Goal: Information Seeking & Learning: Learn about a topic

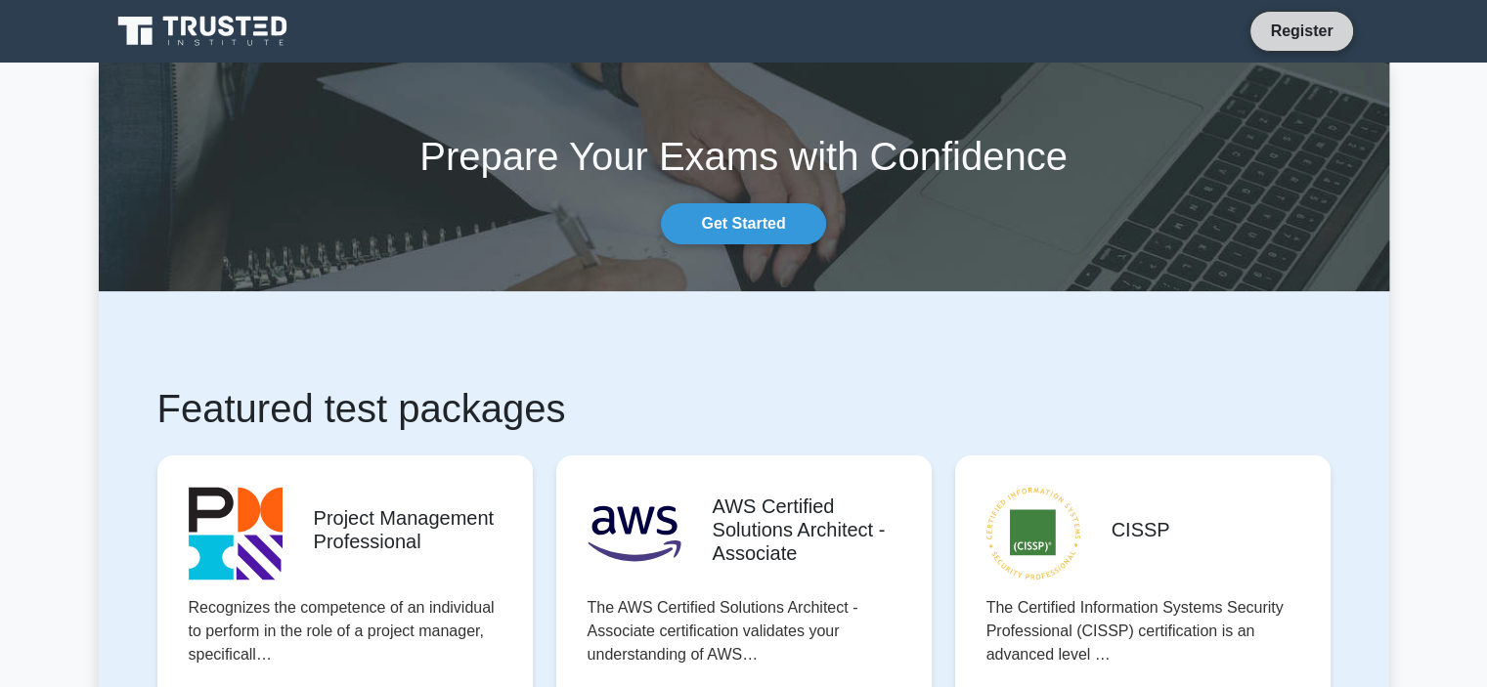
click at [1302, 41] on link "Register" at bounding box center [1301, 31] width 86 height 24
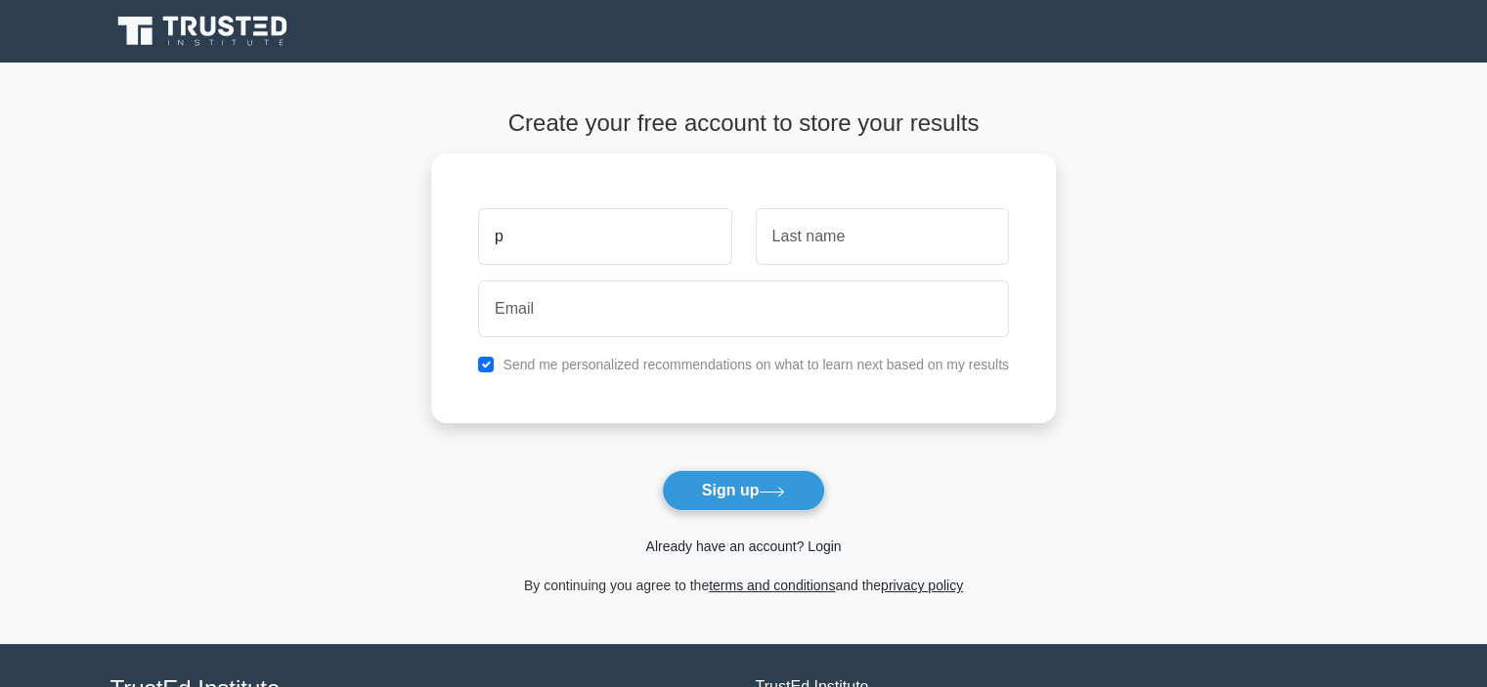
type input "p"
click at [670, 546] on link "Already have an account? Login" at bounding box center [743, 547] width 196 height 16
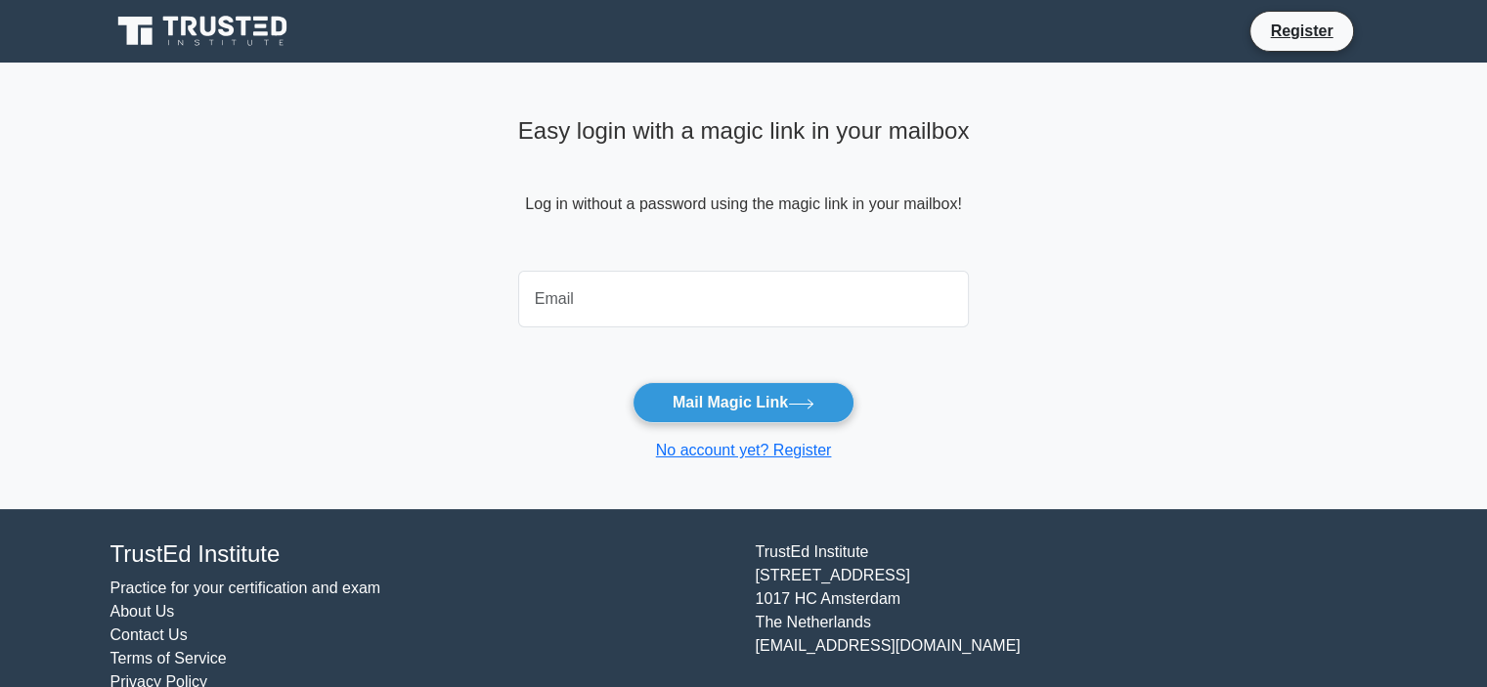
click at [536, 285] on input "email" at bounding box center [744, 299] width 452 height 57
type input "[EMAIL_ADDRESS][DOMAIN_NAME]"
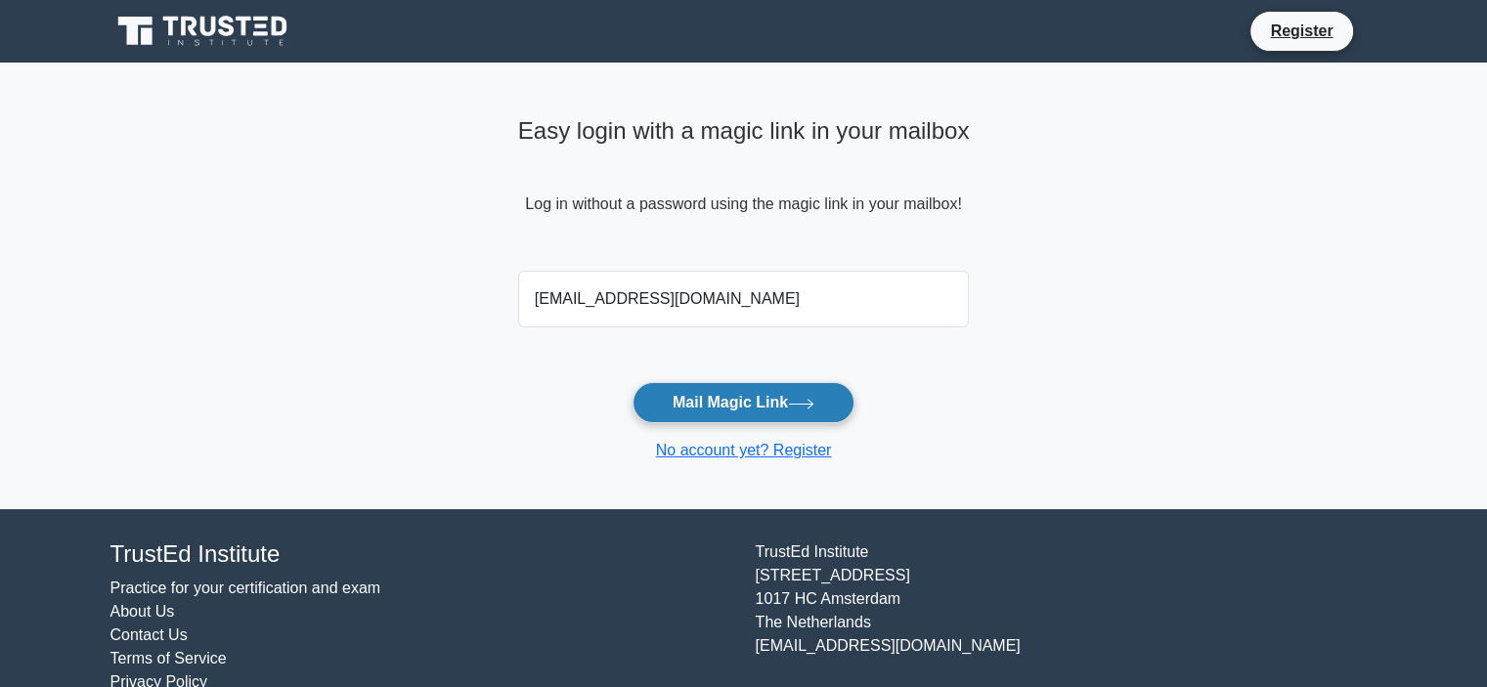
click at [708, 397] on button "Mail Magic Link" at bounding box center [744, 402] width 222 height 41
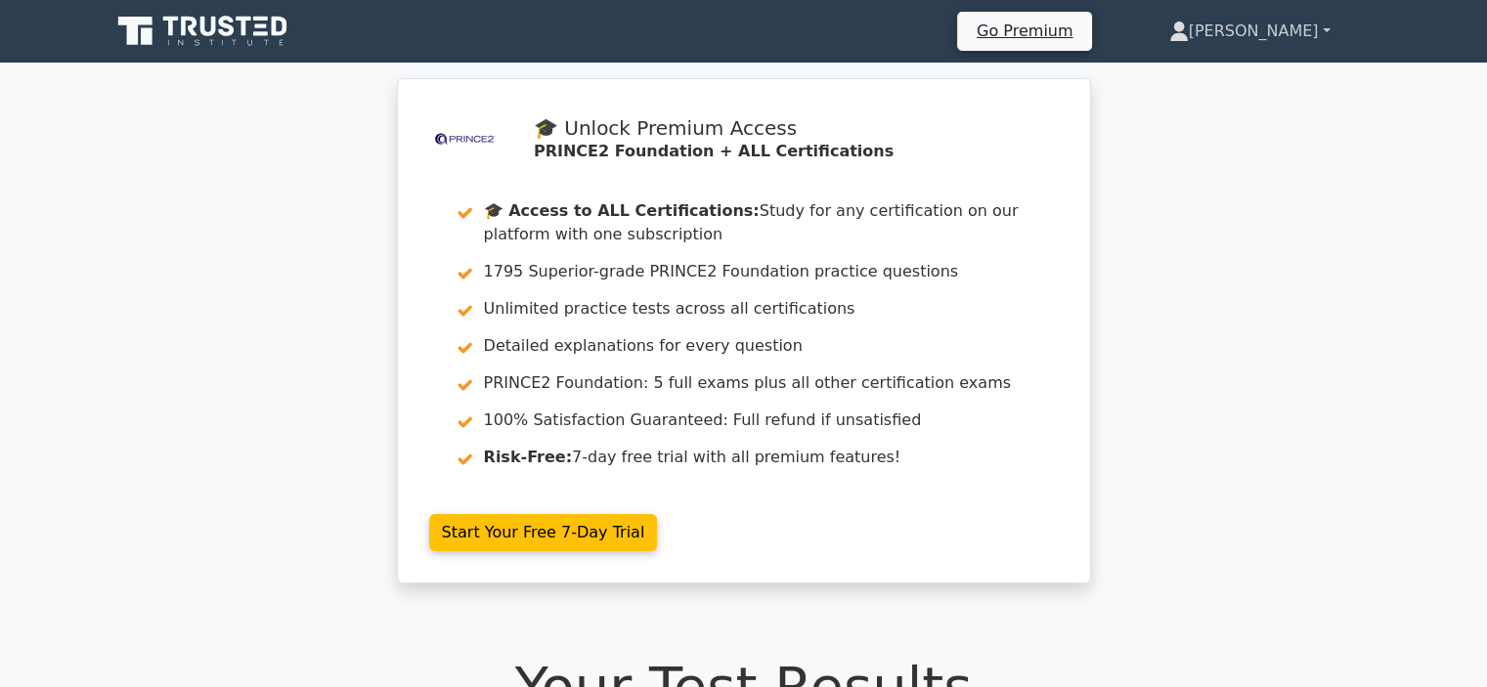
click at [1276, 36] on link "[PERSON_NAME]" at bounding box center [1250, 31] width 255 height 39
click at [1271, 36] on link "[PERSON_NAME]" at bounding box center [1250, 31] width 255 height 39
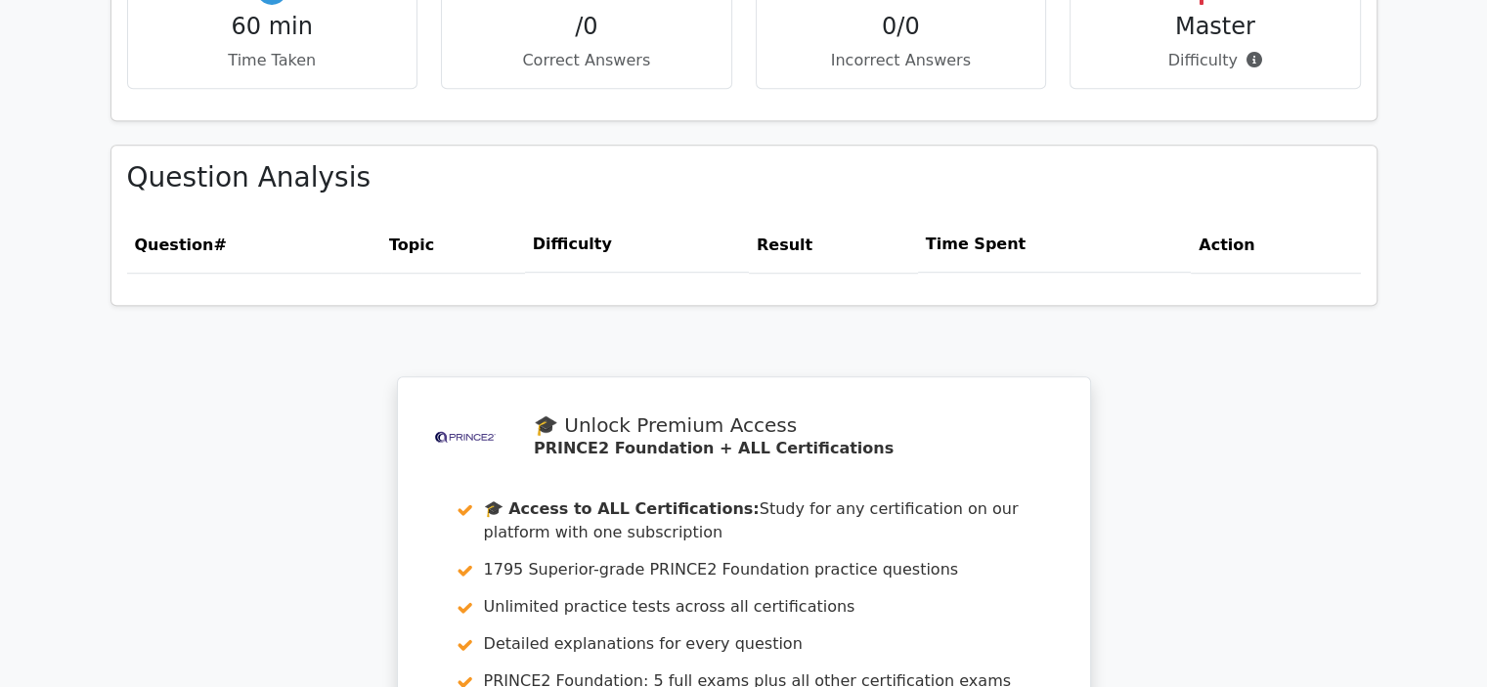
scroll to position [1836, 0]
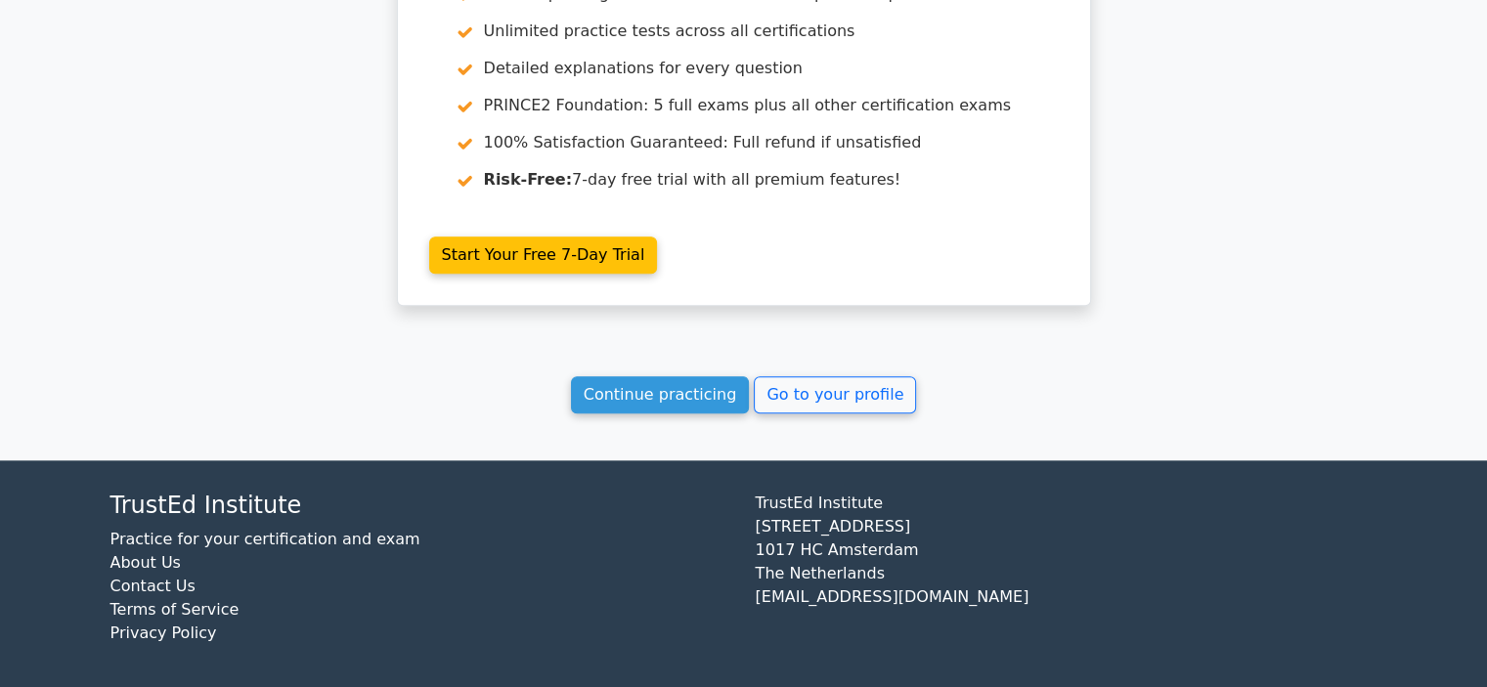
click at [793, 398] on link "Go to your profile" at bounding box center [835, 394] width 162 height 37
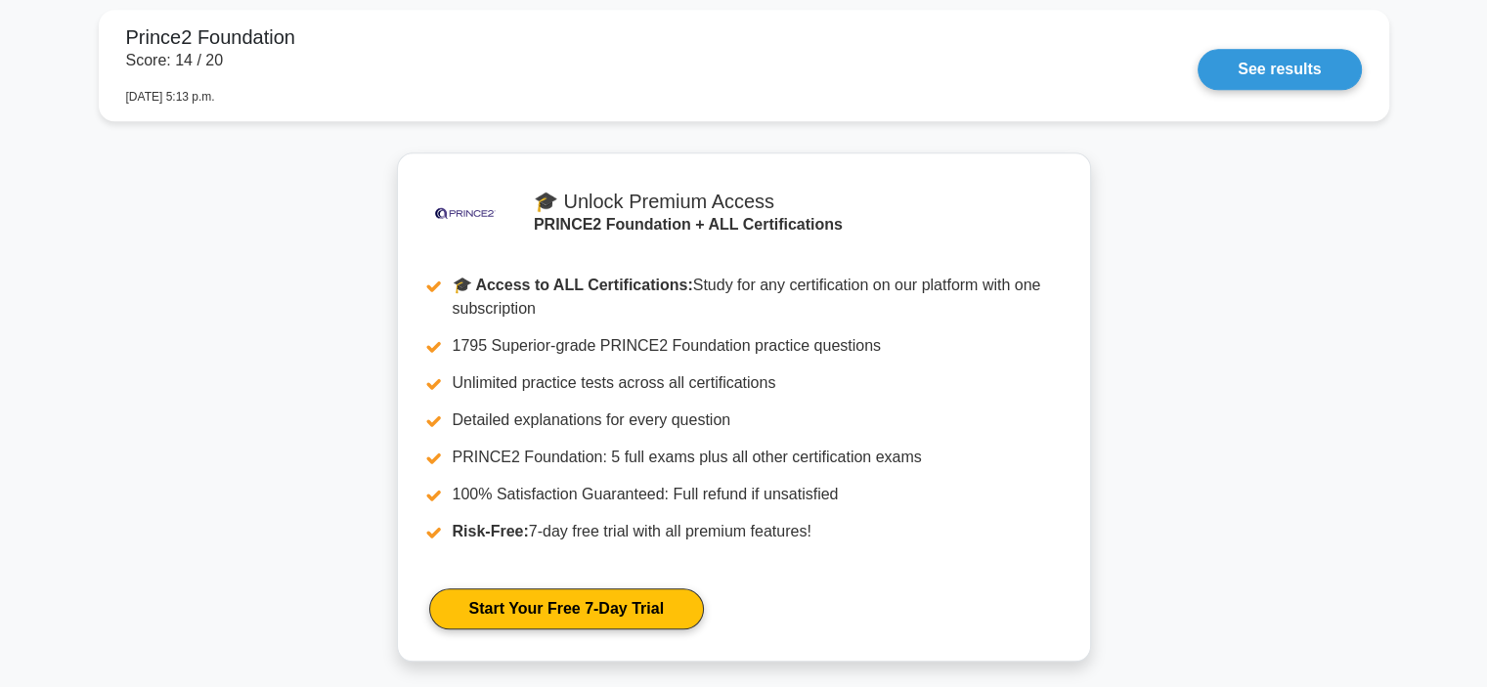
scroll to position [2440, 0]
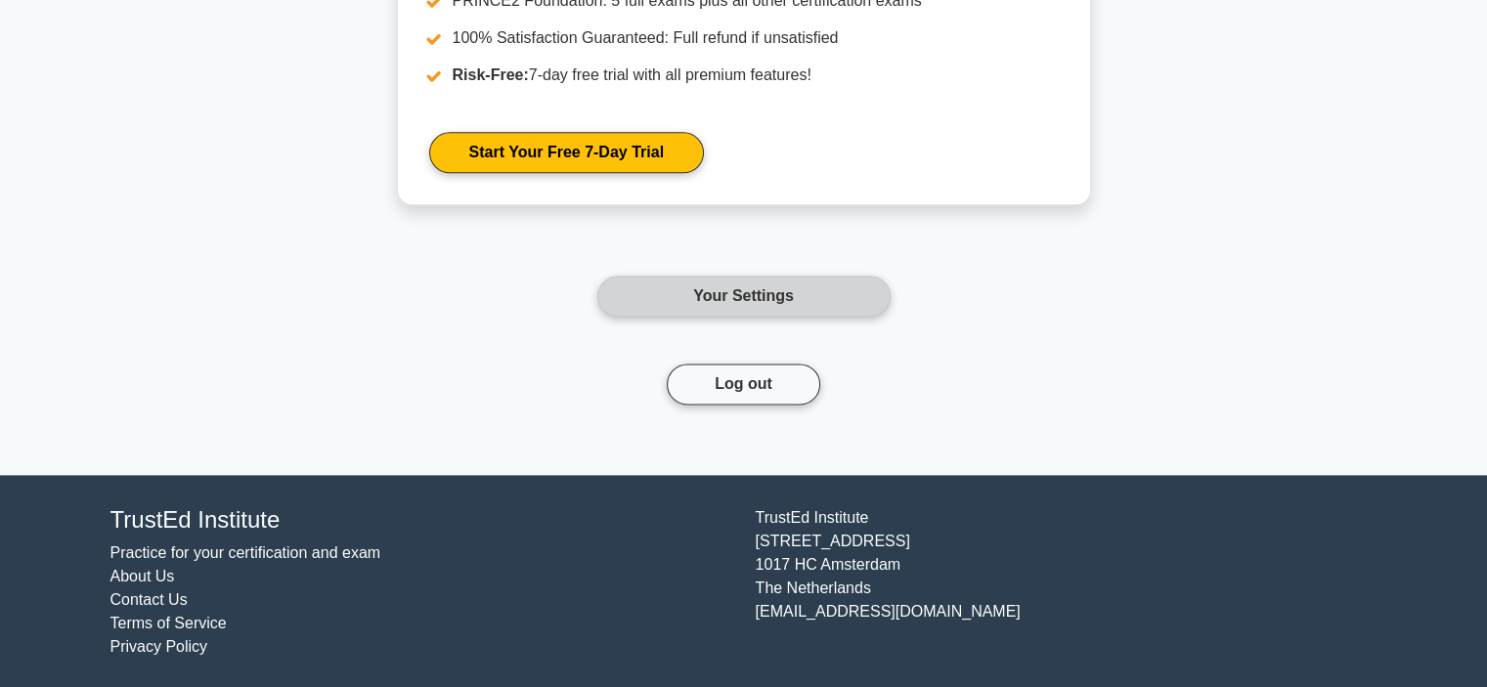
click at [736, 306] on link "Your Settings" at bounding box center [743, 296] width 293 height 41
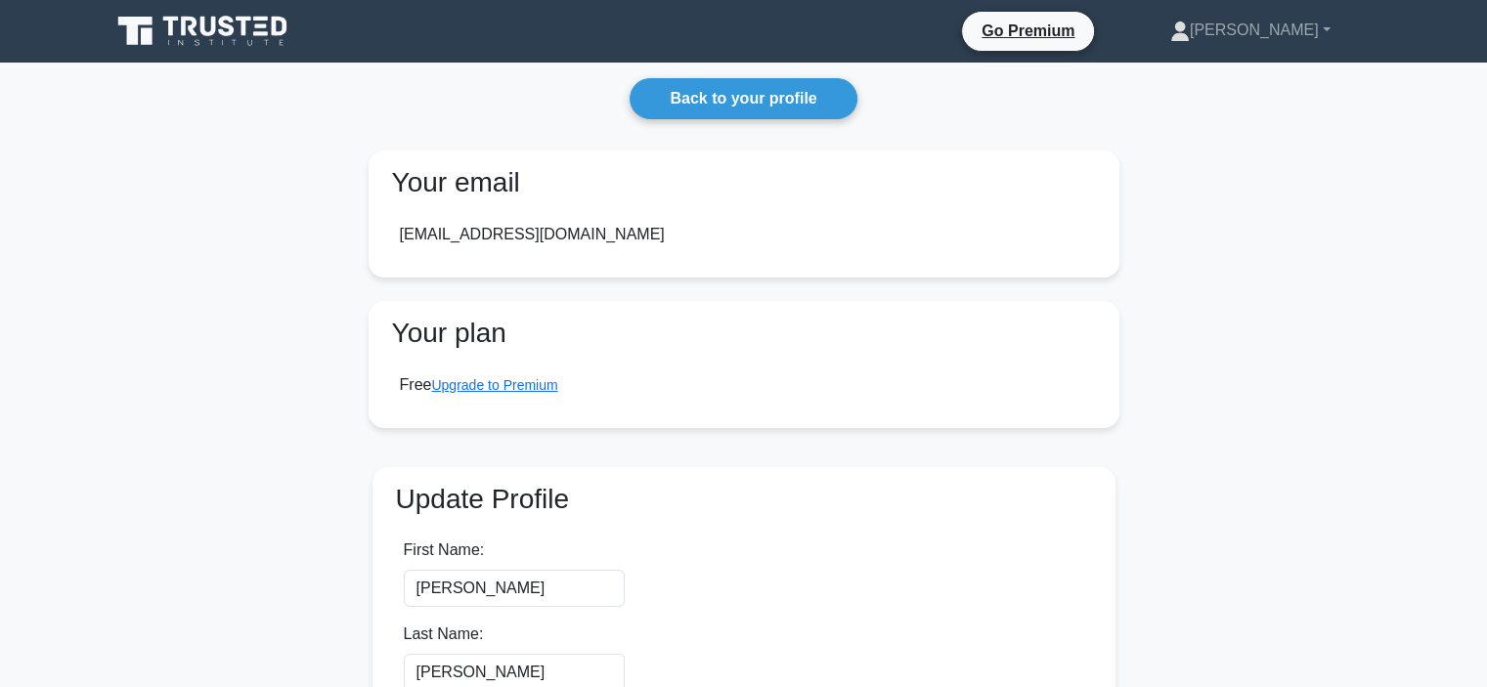
click at [224, 19] on icon at bounding box center [227, 26] width 16 height 21
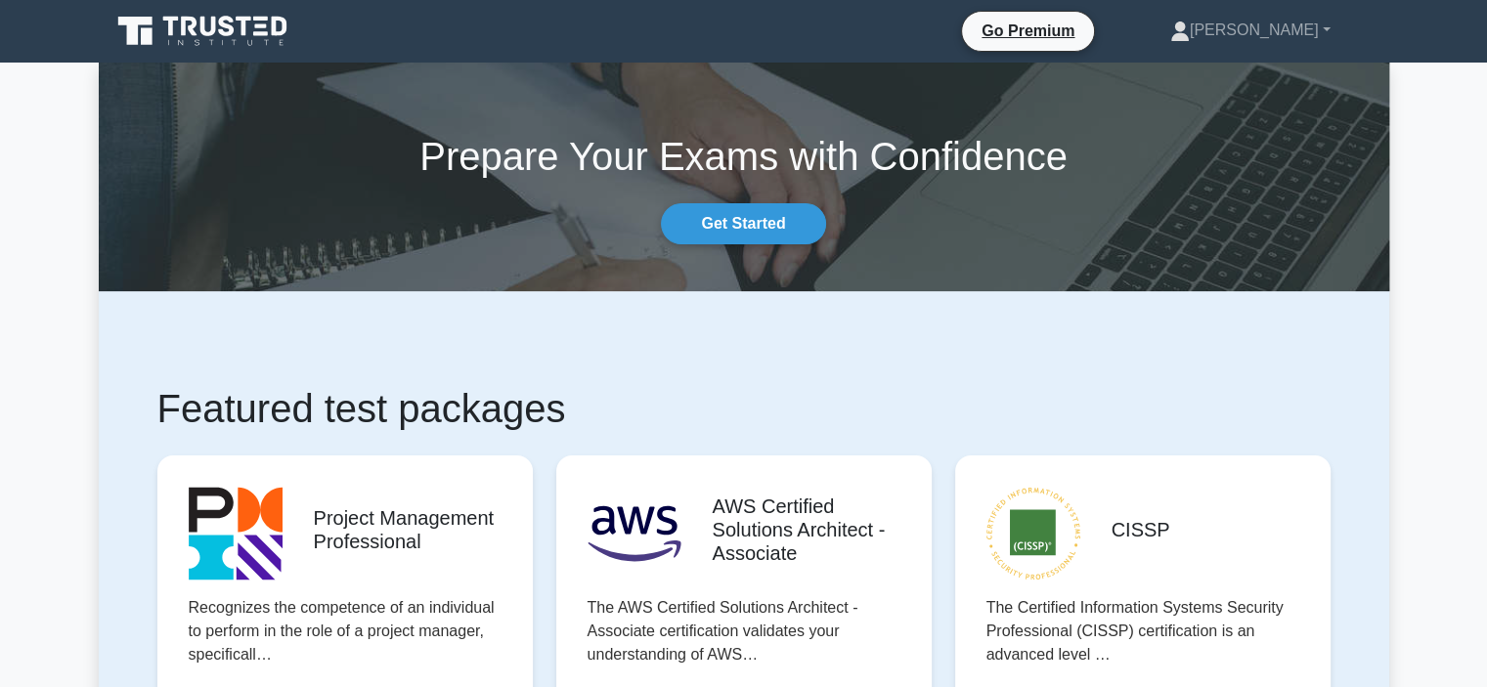
scroll to position [978, 0]
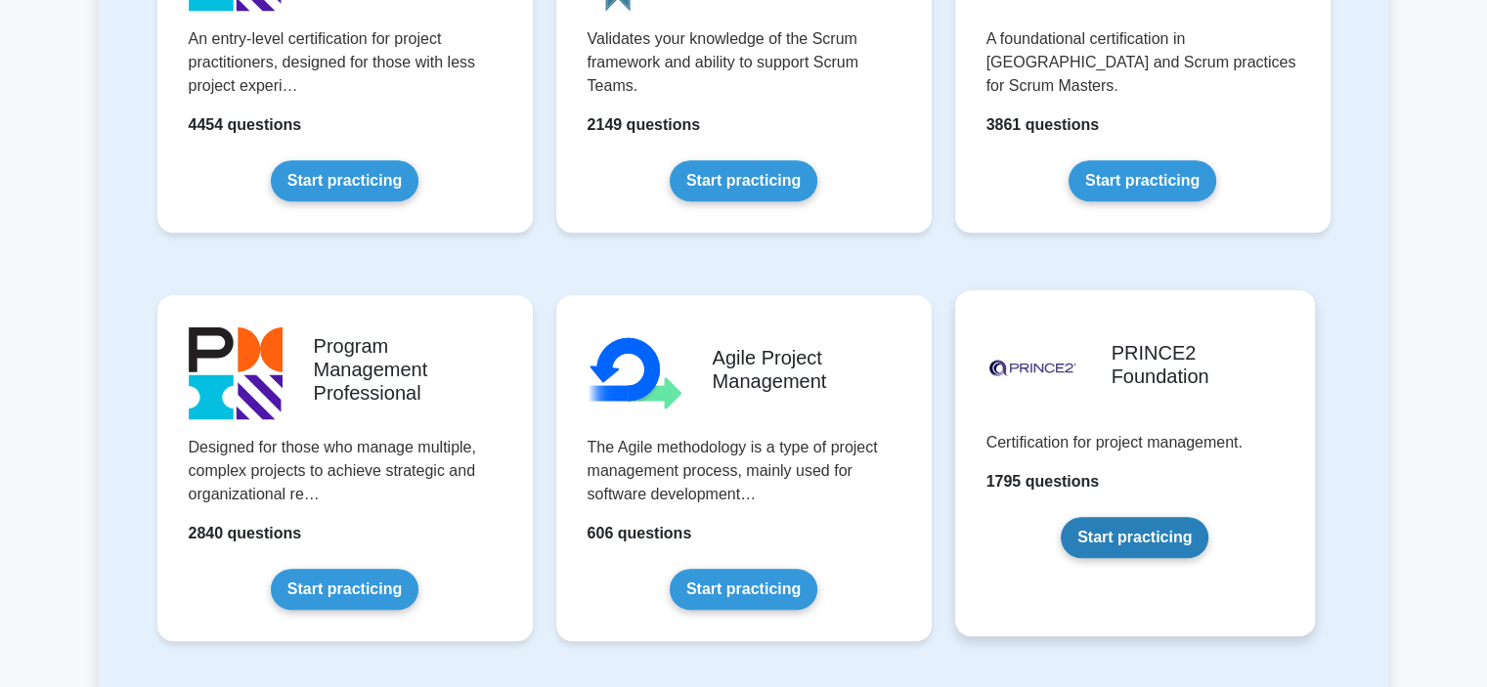
click at [1061, 517] on link "Start practicing" at bounding box center [1135, 537] width 148 height 41
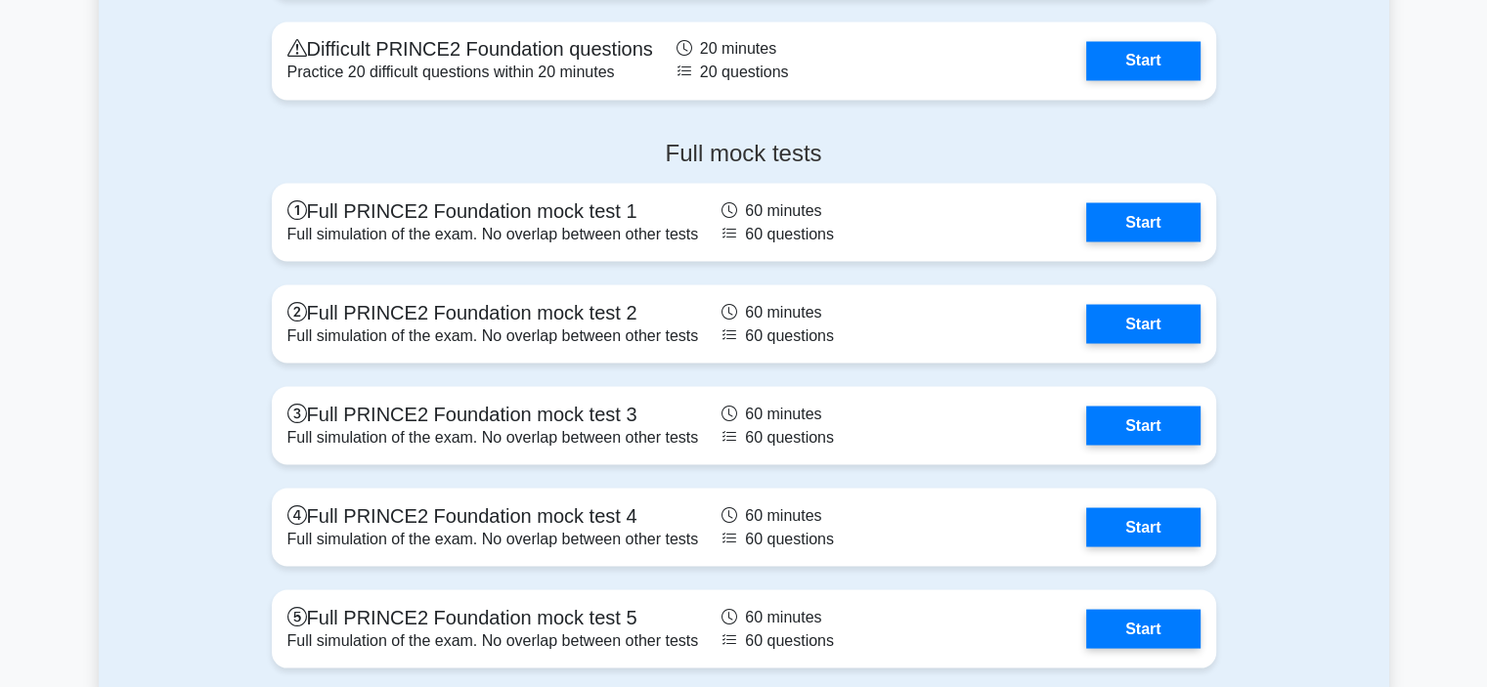
scroll to position [3422, 0]
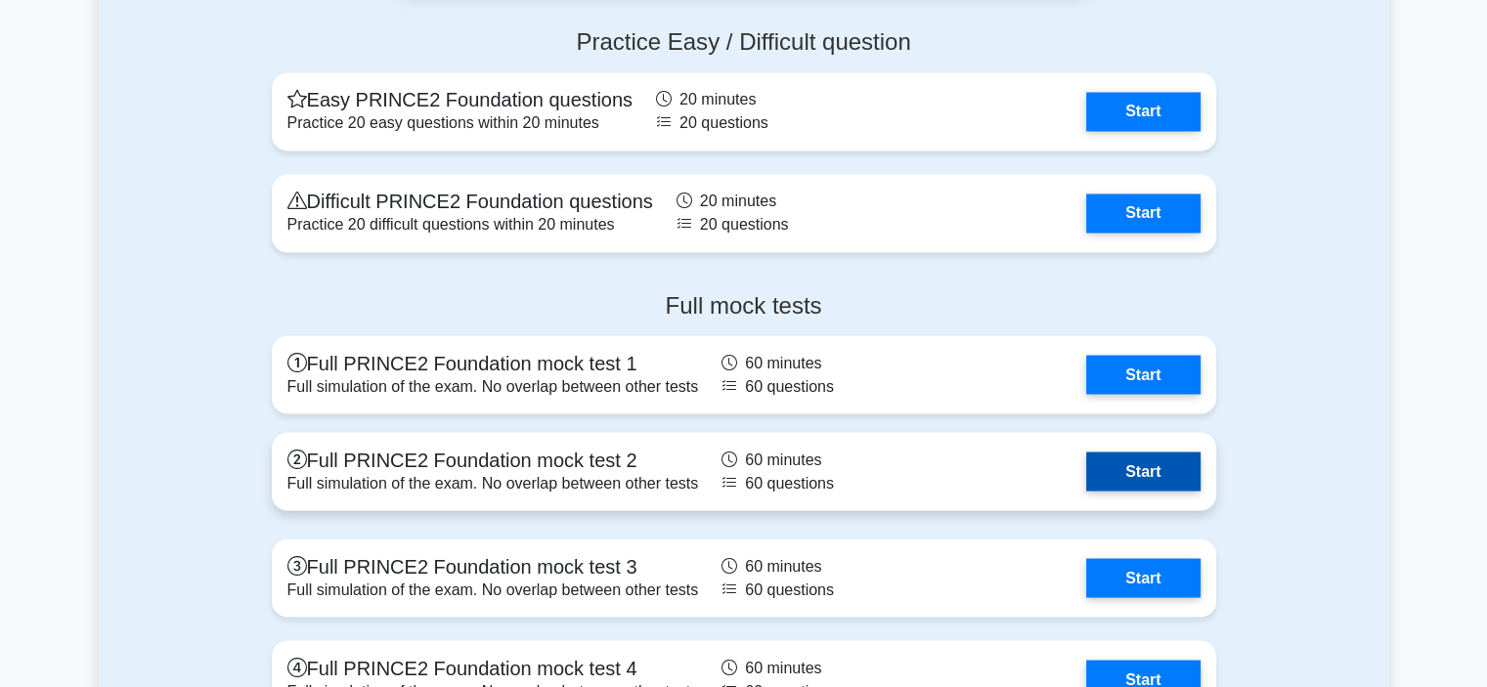
click at [1135, 470] on link "Start" at bounding box center [1142, 471] width 113 height 39
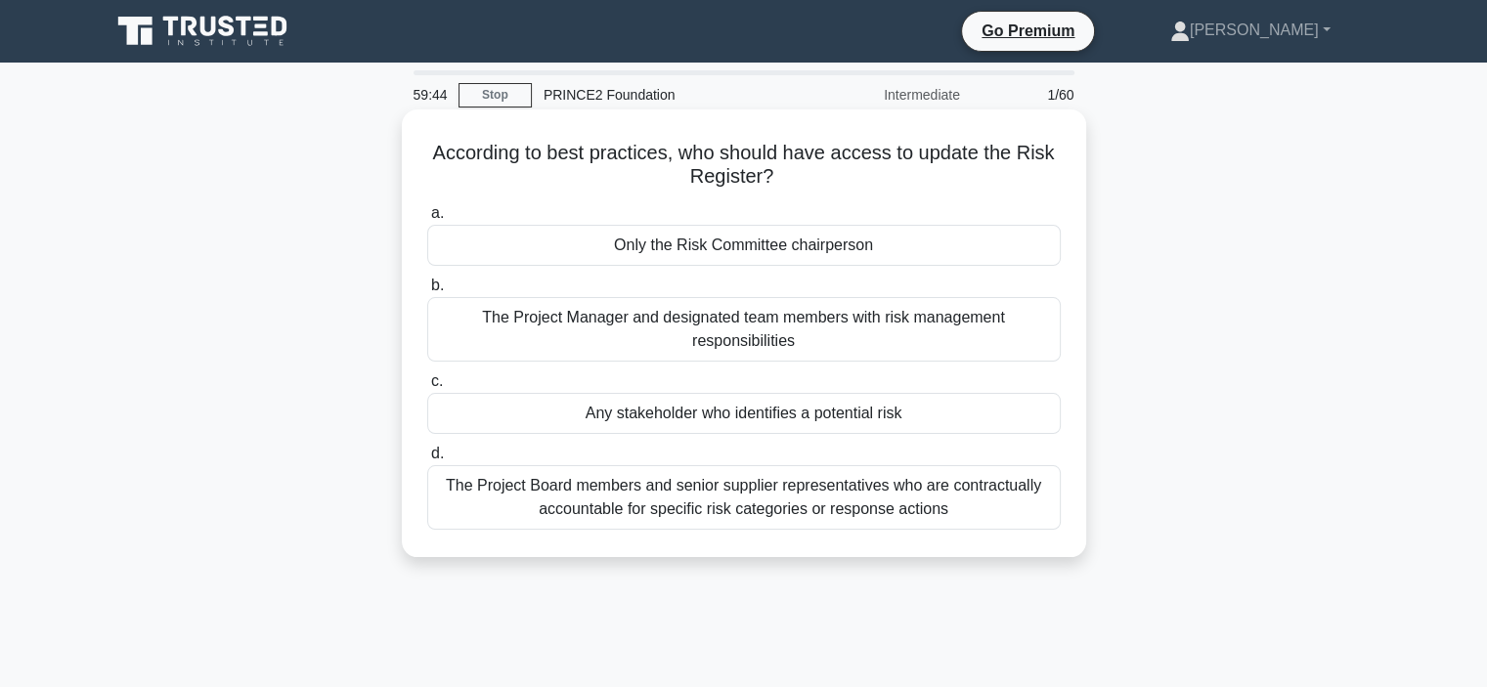
click at [717, 331] on div "The Project Manager and designated team members with risk management responsibi…" at bounding box center [744, 329] width 634 height 65
click at [427, 292] on input "b. The Project Manager and designated team members with risk management respons…" at bounding box center [427, 286] width 0 height 13
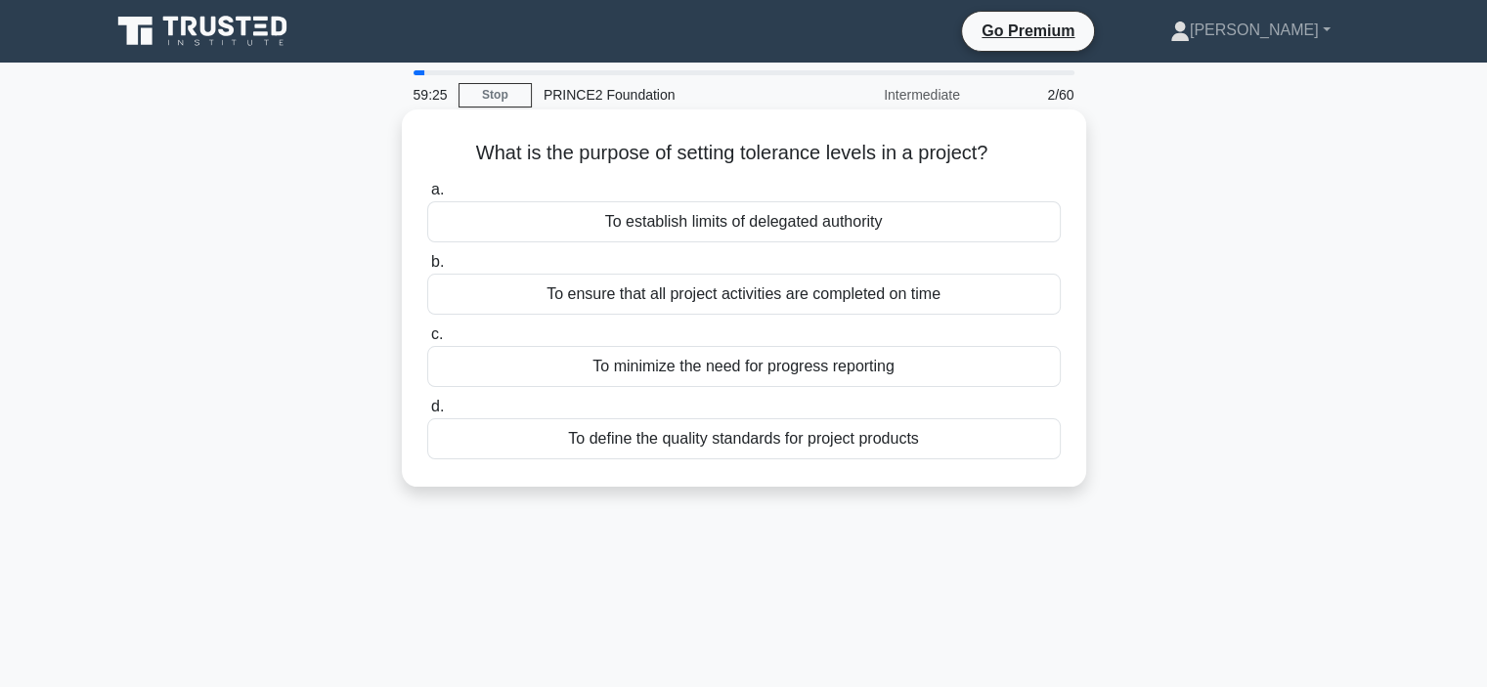
click at [775, 296] on div "To ensure that all project activities are completed on time" at bounding box center [744, 294] width 634 height 41
click at [427, 269] on input "b. To ensure that all project activities are completed on time" at bounding box center [427, 262] width 0 height 13
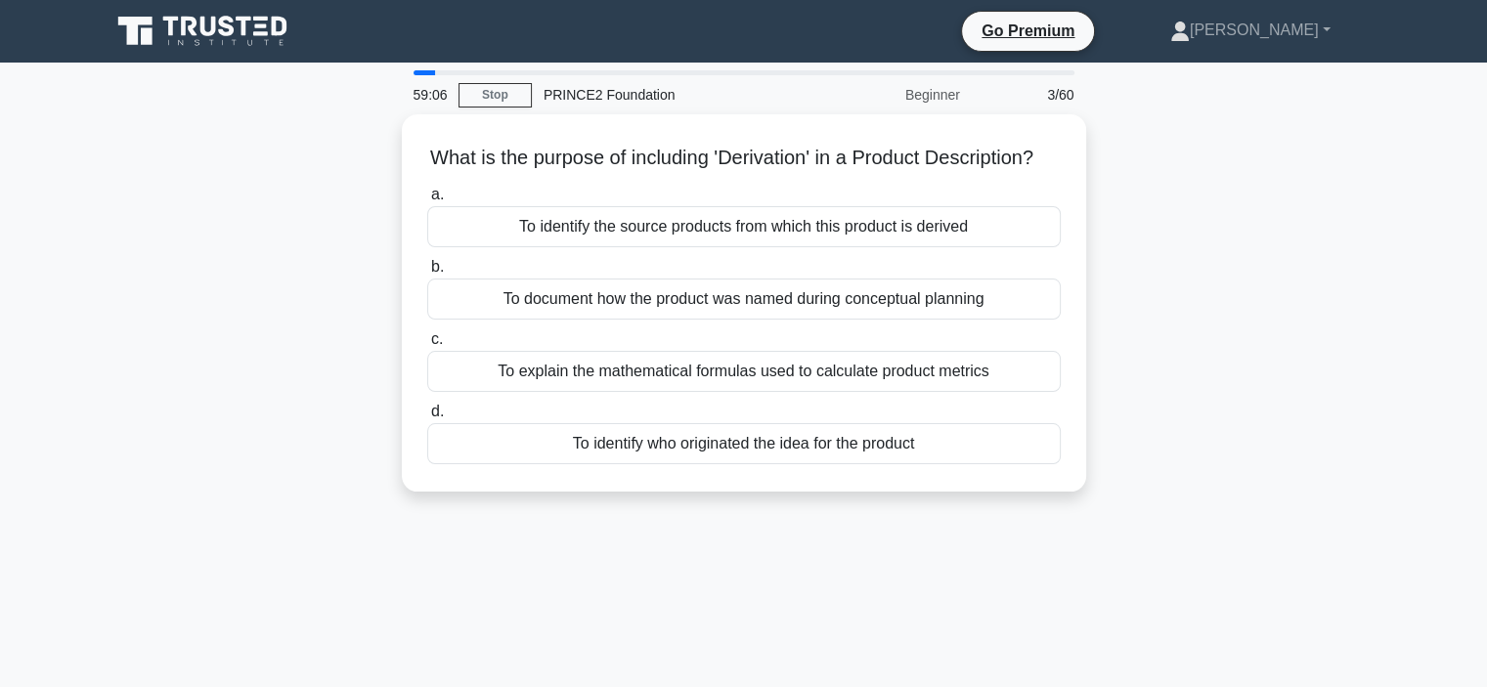
click at [1354, 296] on div "What is the purpose of including 'Derivation' in a Product Description? .spinne…" at bounding box center [744, 314] width 1291 height 401
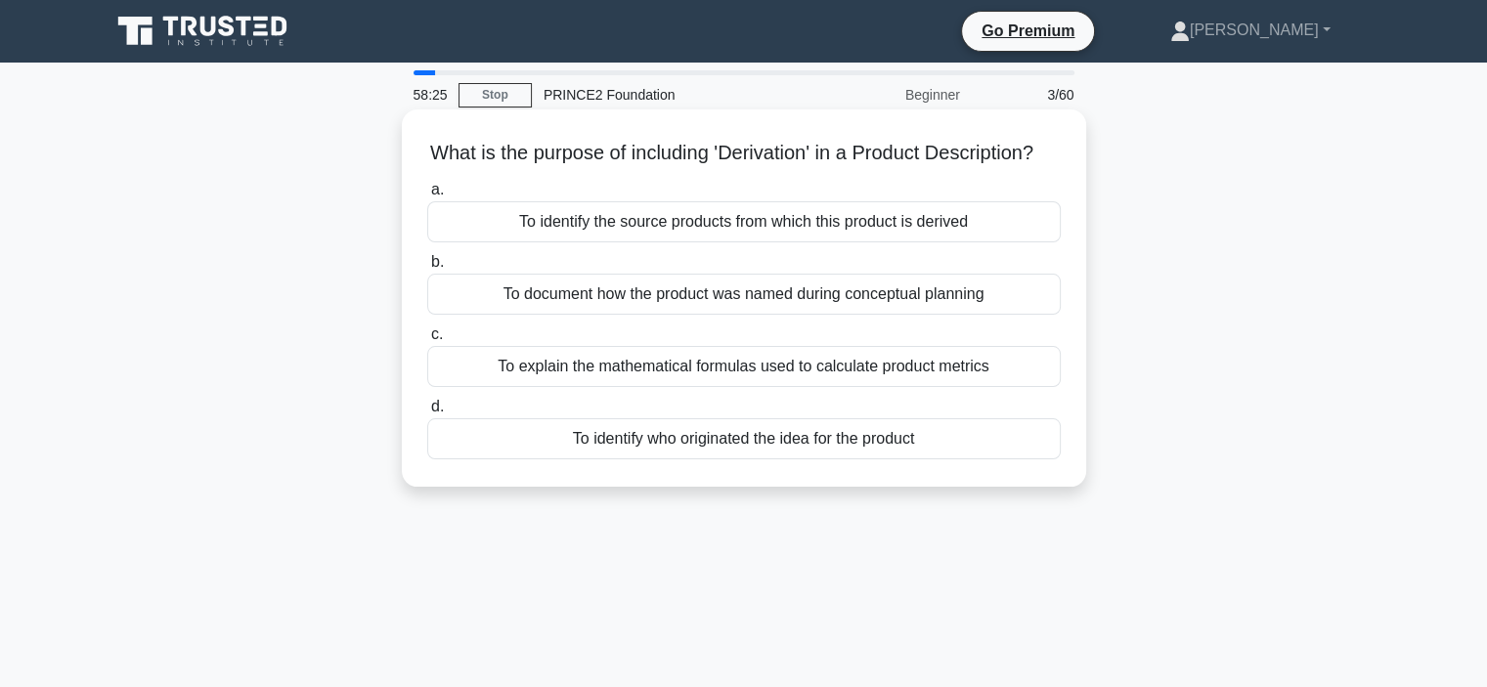
click at [581, 243] on div "To identify the source products from which this product is derived" at bounding box center [744, 221] width 634 height 41
click at [427, 197] on input "a. To identify the source products from which this product is derived" at bounding box center [427, 190] width 0 height 13
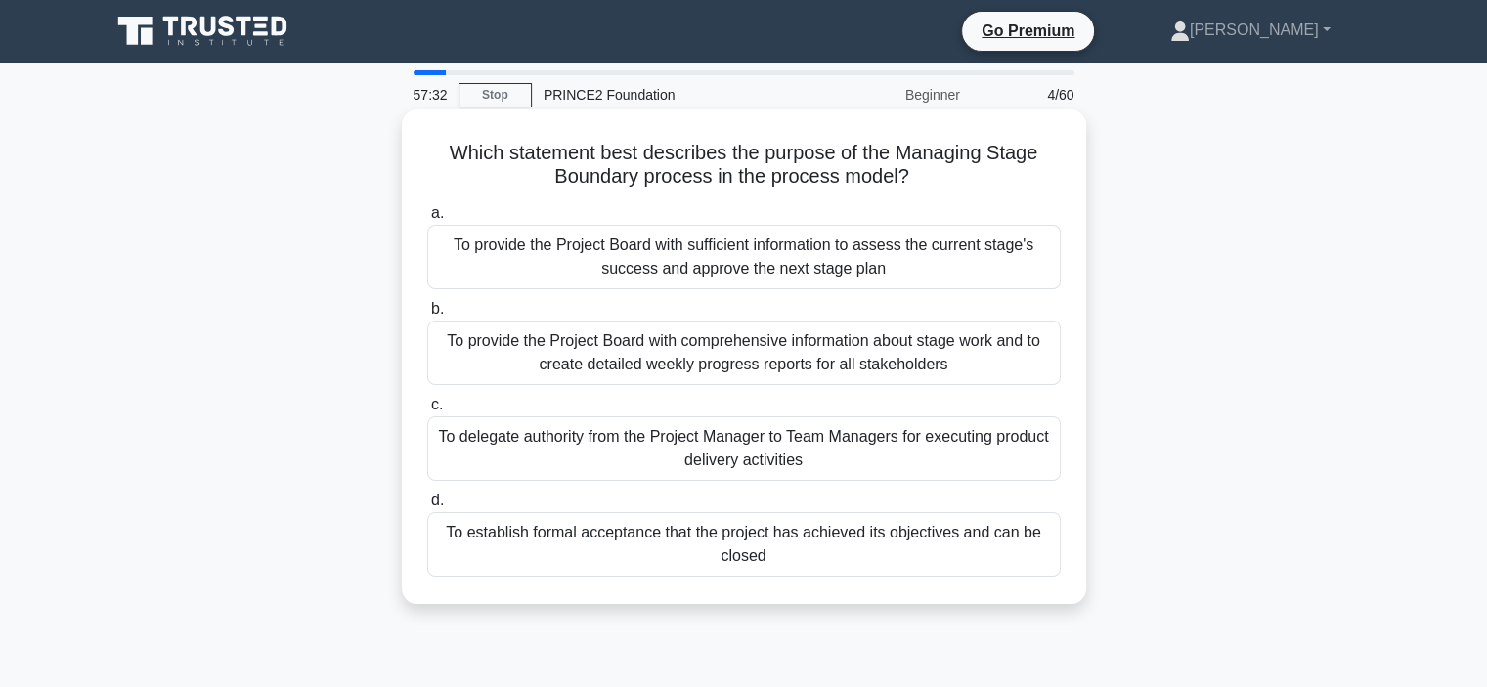
click at [634, 351] on div "To provide the Project Board with comprehensive information about stage work an…" at bounding box center [744, 353] width 634 height 65
click at [427, 316] on input "b. To provide the Project Board with comprehensive information about stage work…" at bounding box center [427, 309] width 0 height 13
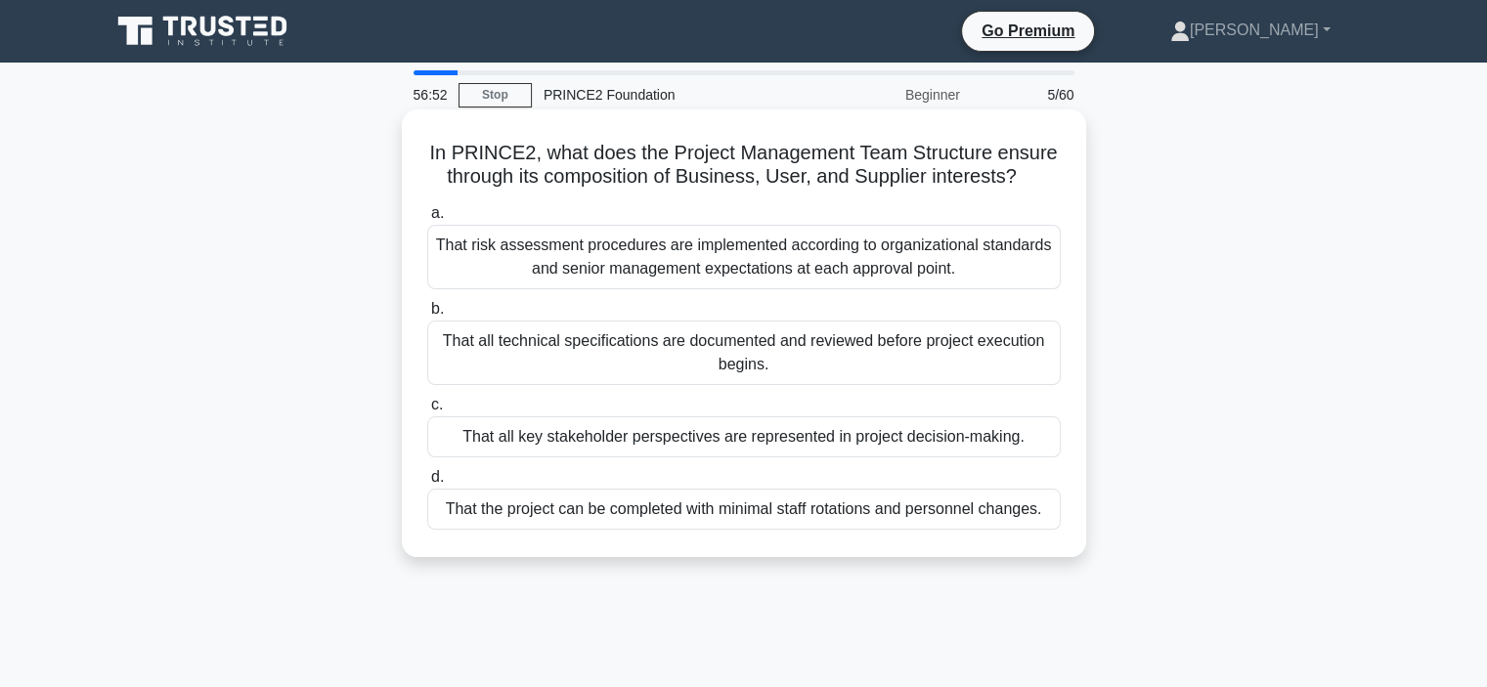
click at [559, 440] on div "That all key stakeholder perspectives are represented in project decision-makin…" at bounding box center [744, 437] width 634 height 41
click at [427, 412] on input "c. That all key stakeholder perspectives are represented in project decision-ma…" at bounding box center [427, 405] width 0 height 13
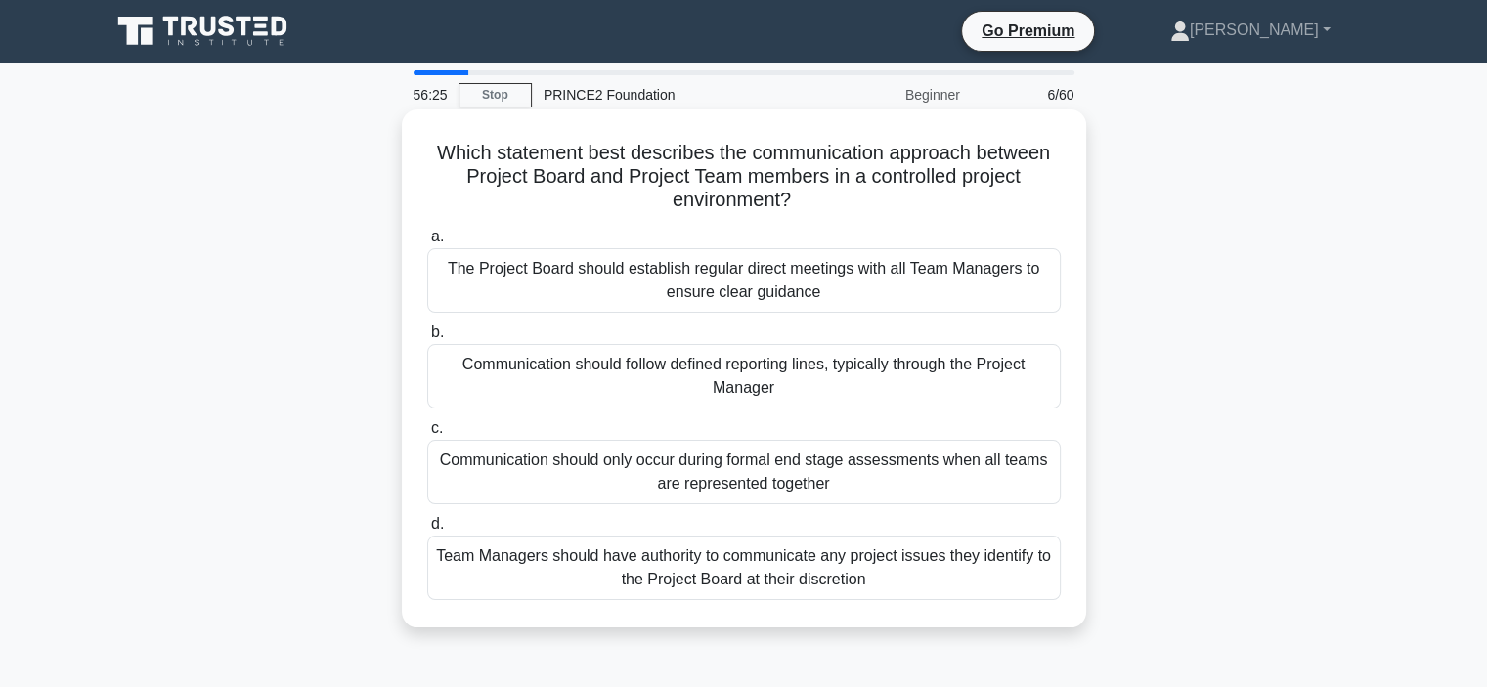
click at [489, 385] on div "Communication should follow defined reporting lines, typically through the Proj…" at bounding box center [744, 376] width 634 height 65
click at [427, 339] on input "b. Communication should follow defined reporting lines, typically through the P…" at bounding box center [427, 333] width 0 height 13
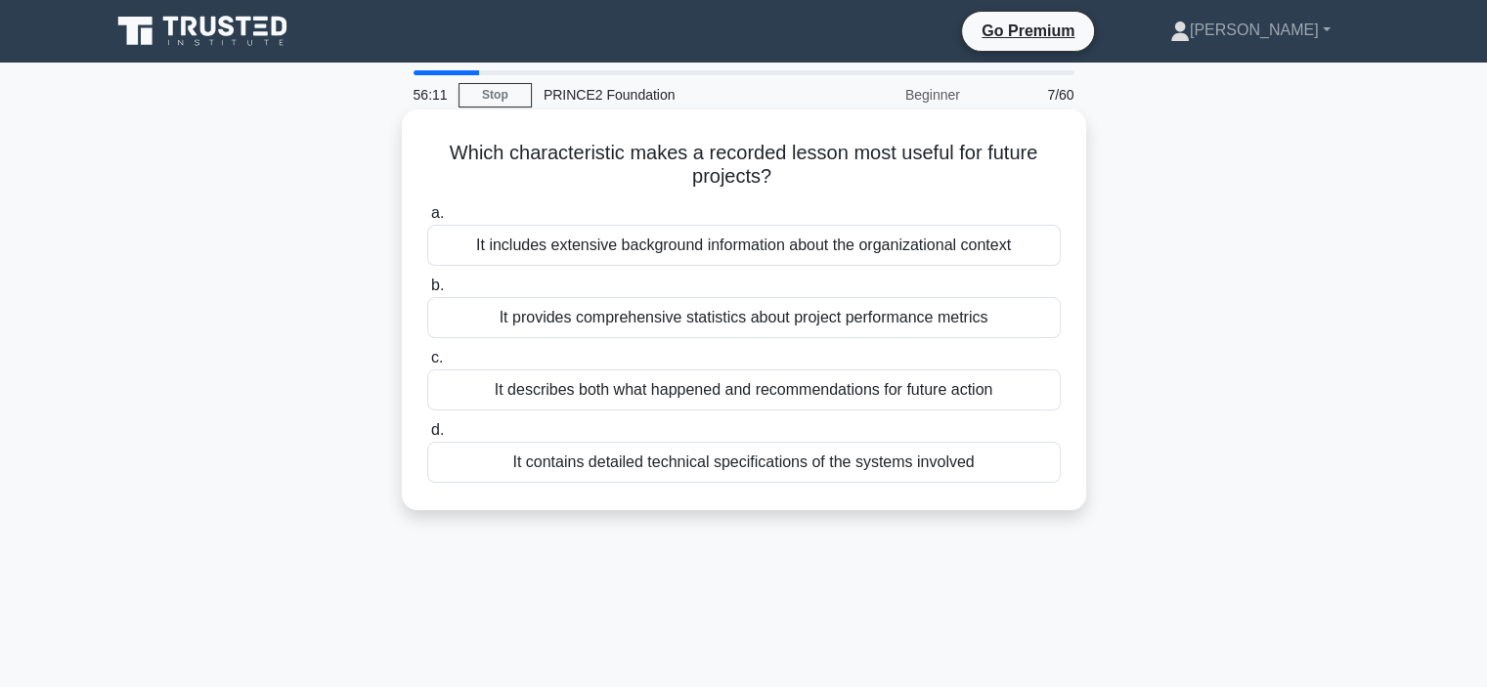
click at [751, 404] on div "It describes both what happened and recommendations for future action" at bounding box center [744, 390] width 634 height 41
click at [427, 365] on input "c. It describes both what happened and recommendations for future action" at bounding box center [427, 358] width 0 height 13
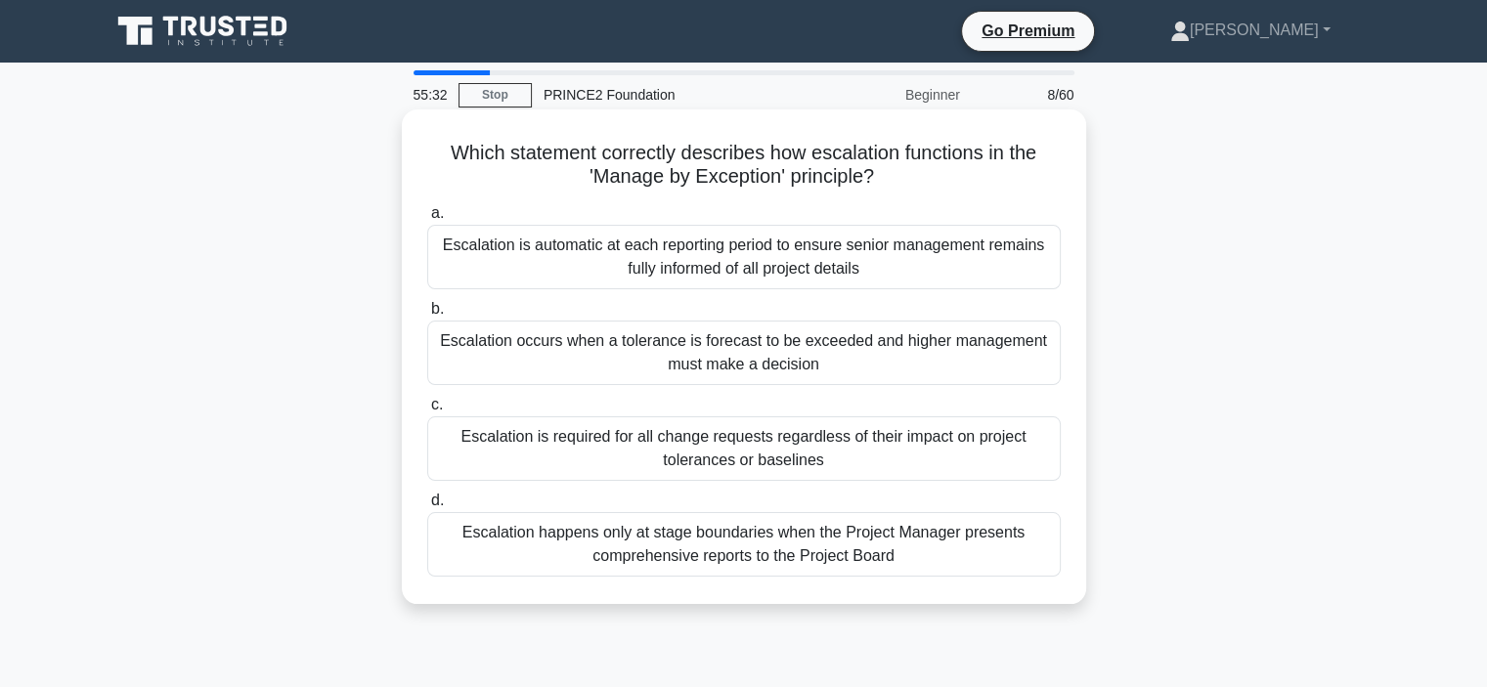
click at [706, 371] on div "Escalation occurs when a tolerance is forecast to be exceeded and higher manage…" at bounding box center [744, 353] width 634 height 65
click at [427, 316] on input "b. Escalation occurs when a tolerance is forecast to be exceeded and higher man…" at bounding box center [427, 309] width 0 height 13
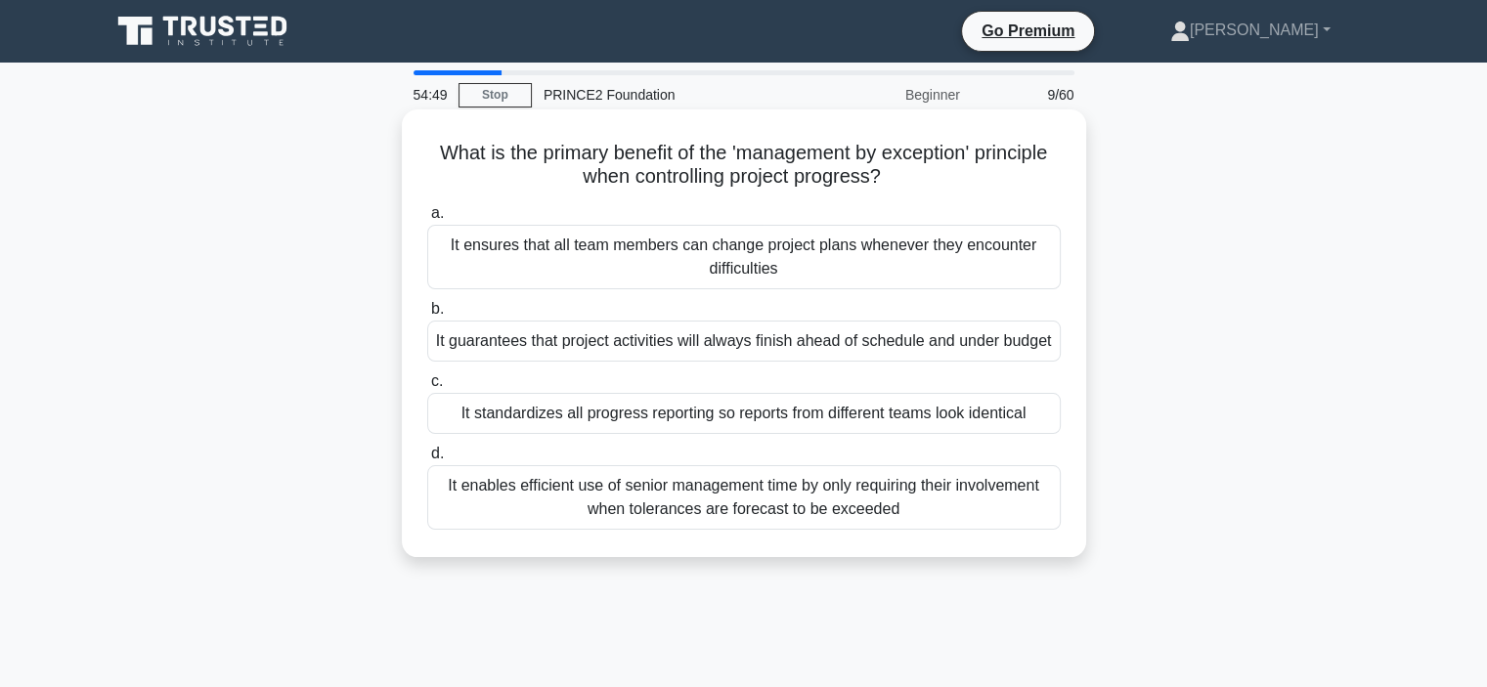
click at [585, 248] on div "It ensures that all team members can change project plans whenever they encount…" at bounding box center [744, 257] width 634 height 65
click at [427, 220] on input "a. It ensures that all team members can change project plans whenever they enco…" at bounding box center [427, 213] width 0 height 13
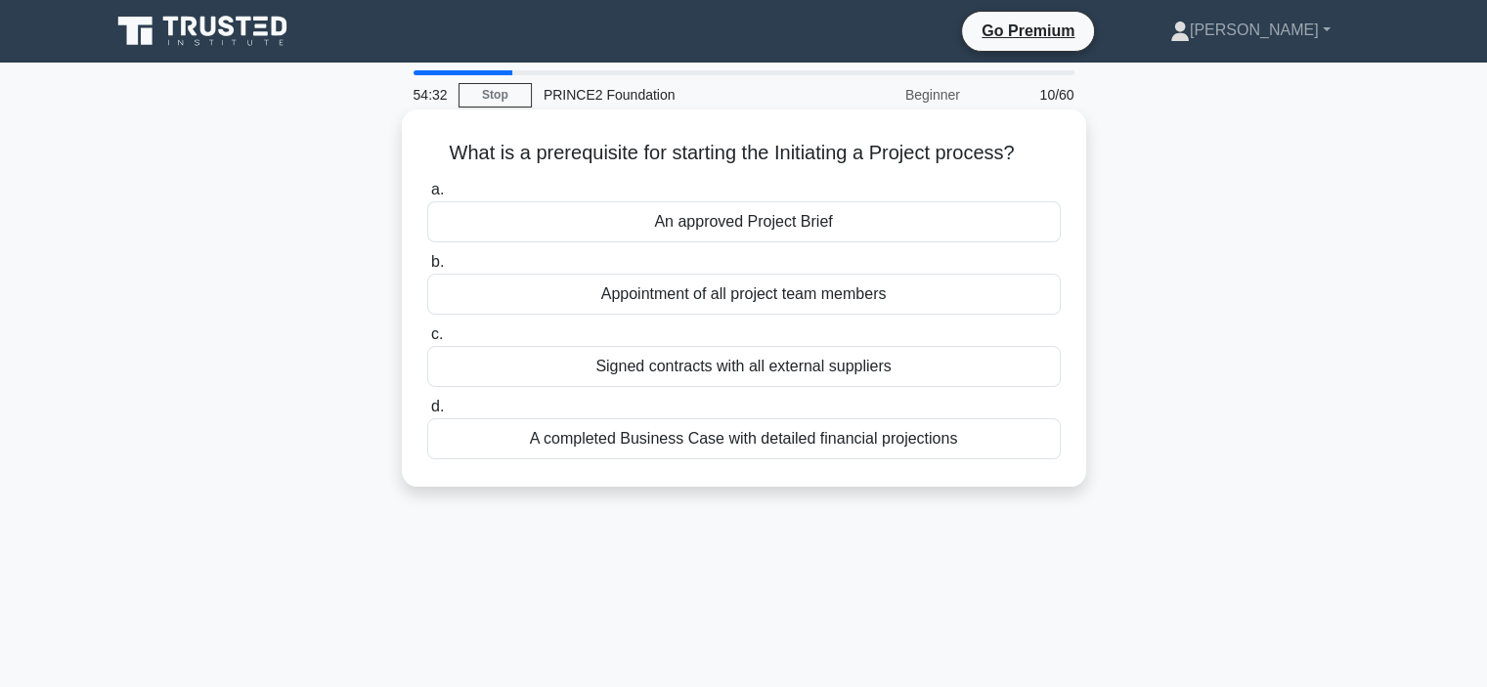
click at [704, 235] on div "An approved Project Brief" at bounding box center [744, 221] width 634 height 41
click at [427, 197] on input "a. An approved Project Brief" at bounding box center [427, 190] width 0 height 13
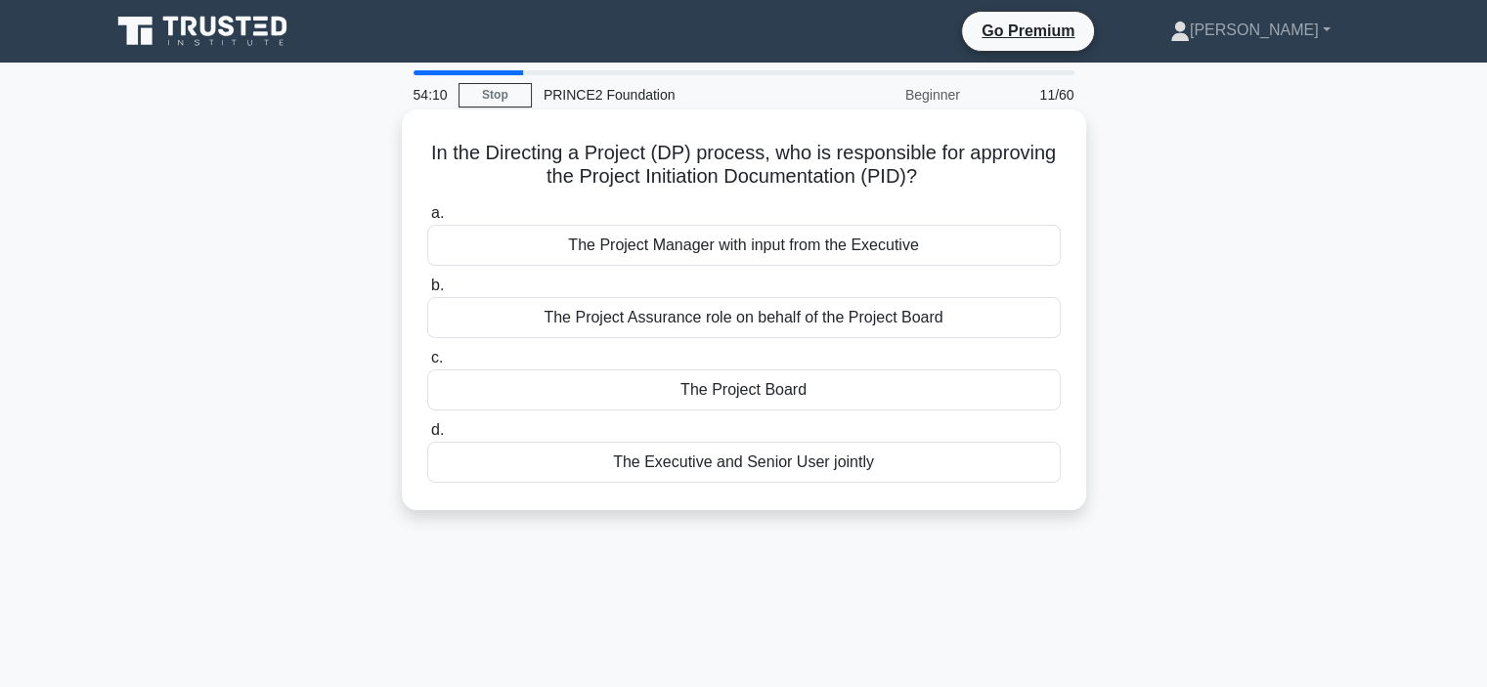
click at [713, 467] on div "The Executive and Senior User jointly" at bounding box center [744, 462] width 634 height 41
click at [427, 437] on input "d. The Executive and Senior User jointly" at bounding box center [427, 430] width 0 height 13
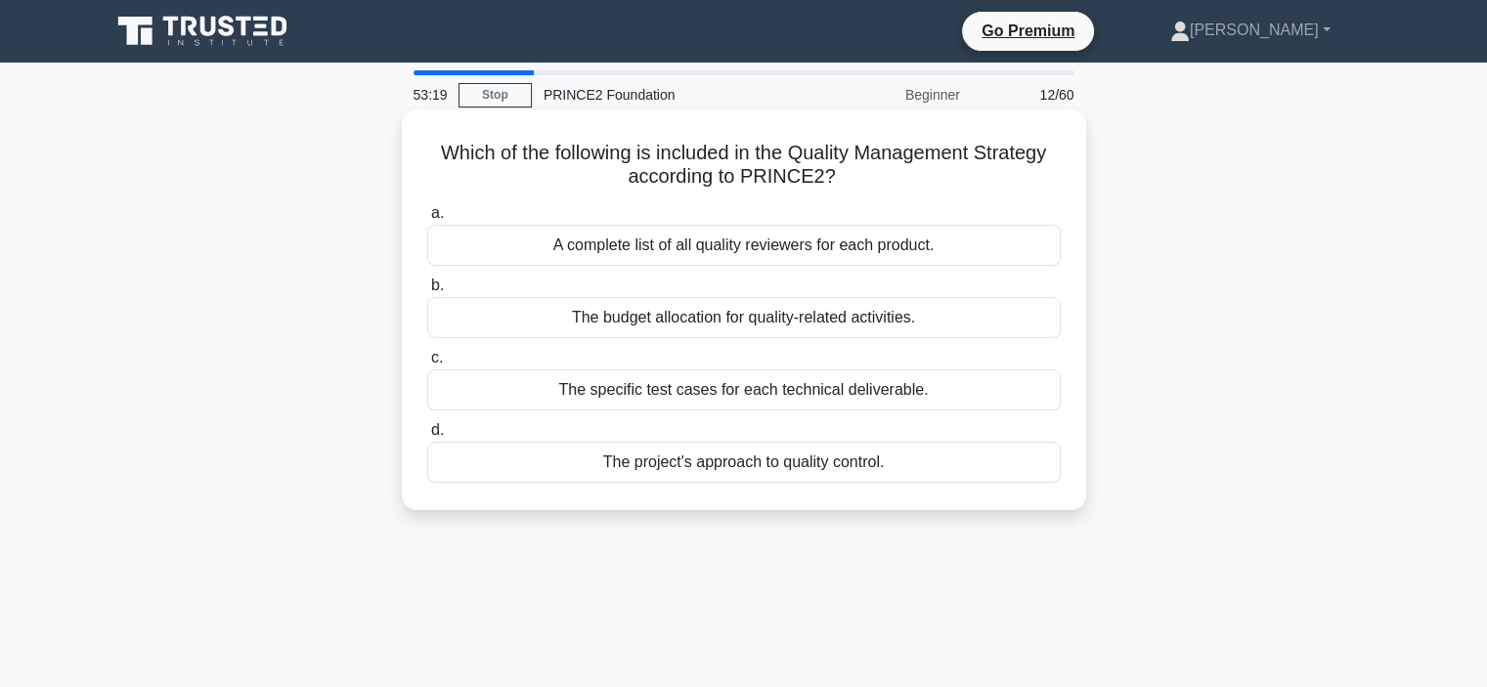
click at [620, 390] on div "The specific test cases for each technical deliverable." at bounding box center [744, 390] width 634 height 41
click at [427, 365] on input "c. The specific test cases for each technical deliverable." at bounding box center [427, 358] width 0 height 13
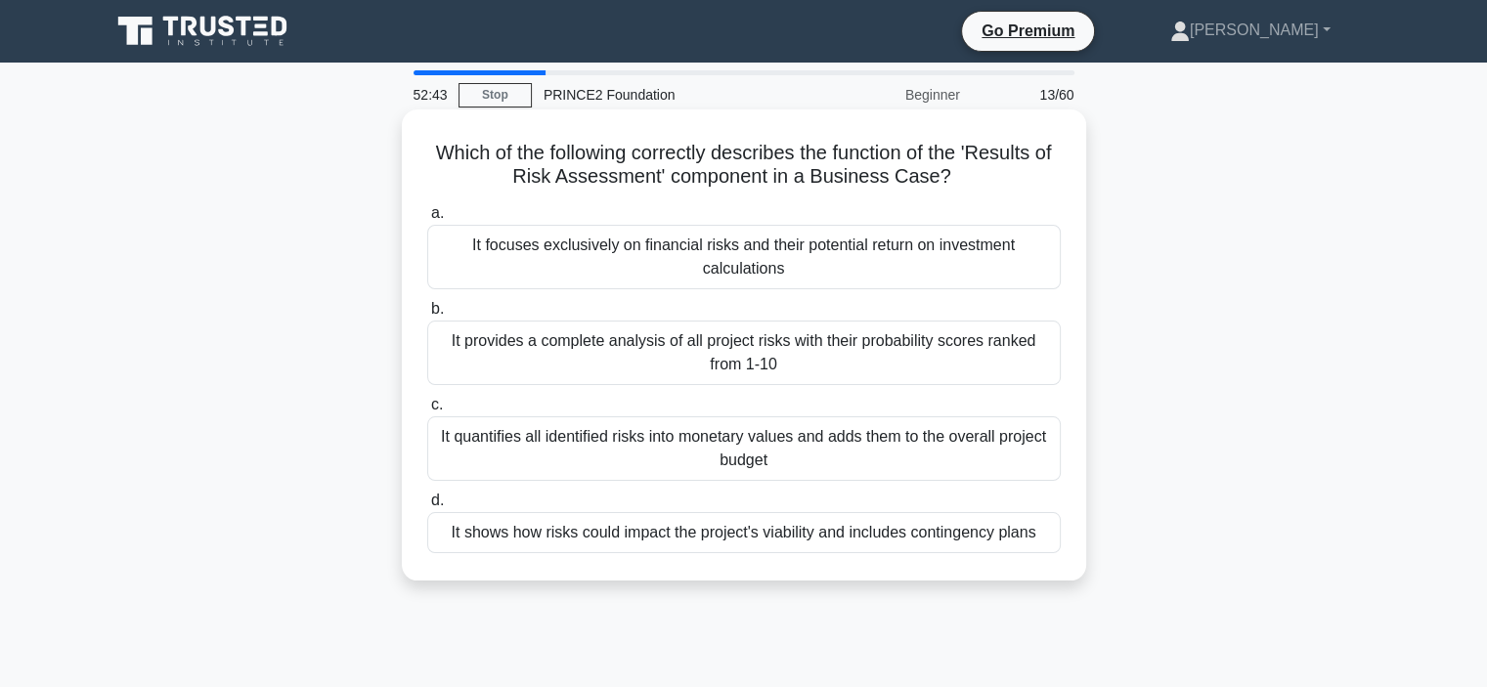
click at [720, 534] on div "It shows how risks could impact the project's viability and includes contingenc…" at bounding box center [744, 532] width 634 height 41
click at [427, 507] on input "d. It shows how risks could impact the project's viability and includes conting…" at bounding box center [427, 501] width 0 height 13
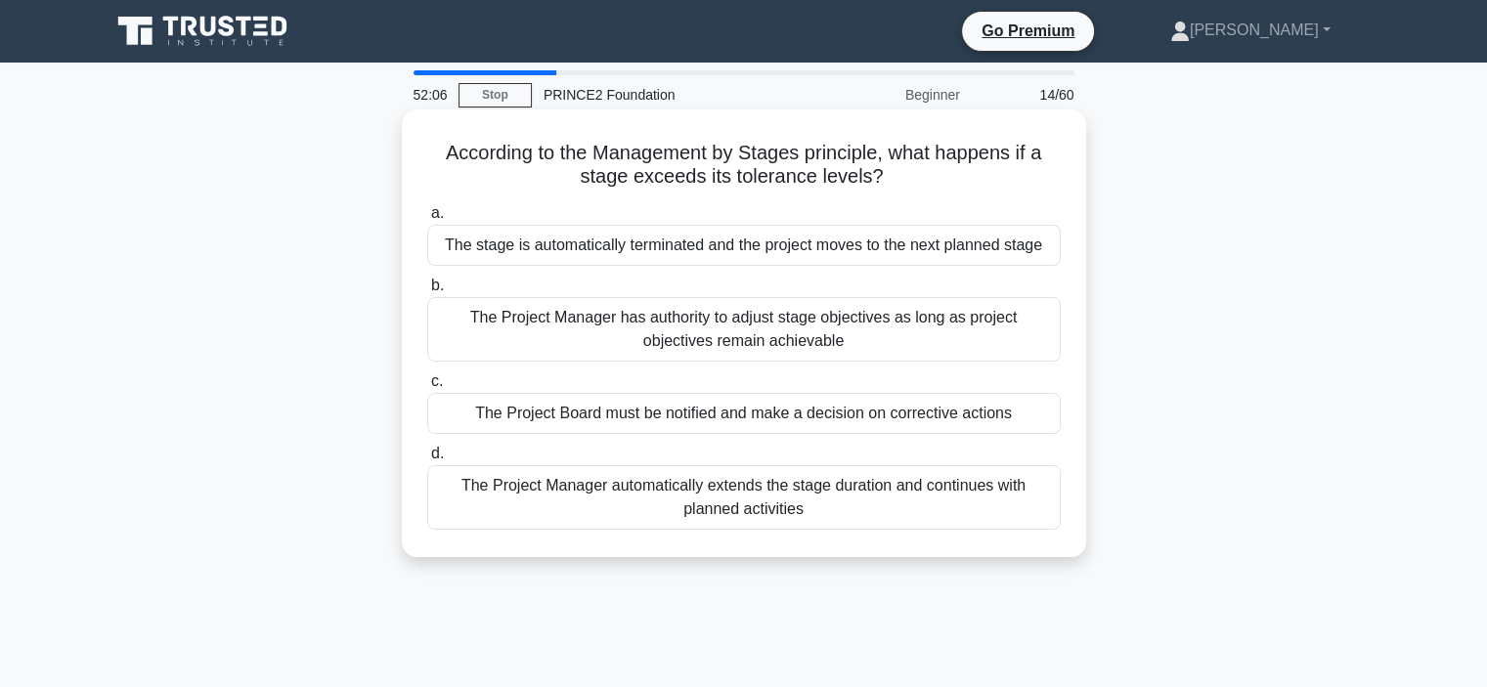
click at [638, 413] on div "The Project Board must be notified and make a decision on corrective actions" at bounding box center [744, 413] width 634 height 41
click at [427, 388] on input "c. The Project Board must be notified and make a decision on corrective actions" at bounding box center [427, 381] width 0 height 13
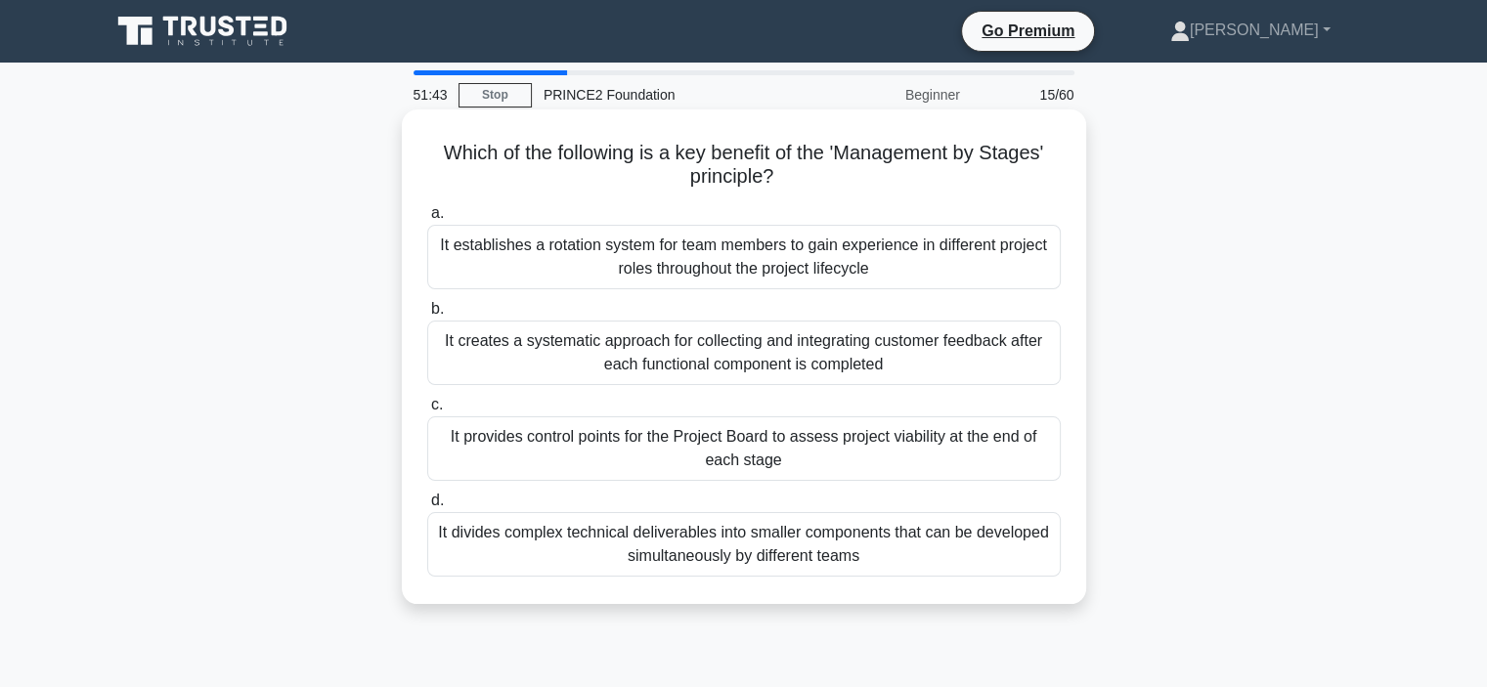
click at [682, 557] on div "It divides complex technical deliverables into smaller components that can be d…" at bounding box center [744, 544] width 634 height 65
click at [427, 507] on input "d. It divides complex technical deliverables into smaller components that can b…" at bounding box center [427, 501] width 0 height 13
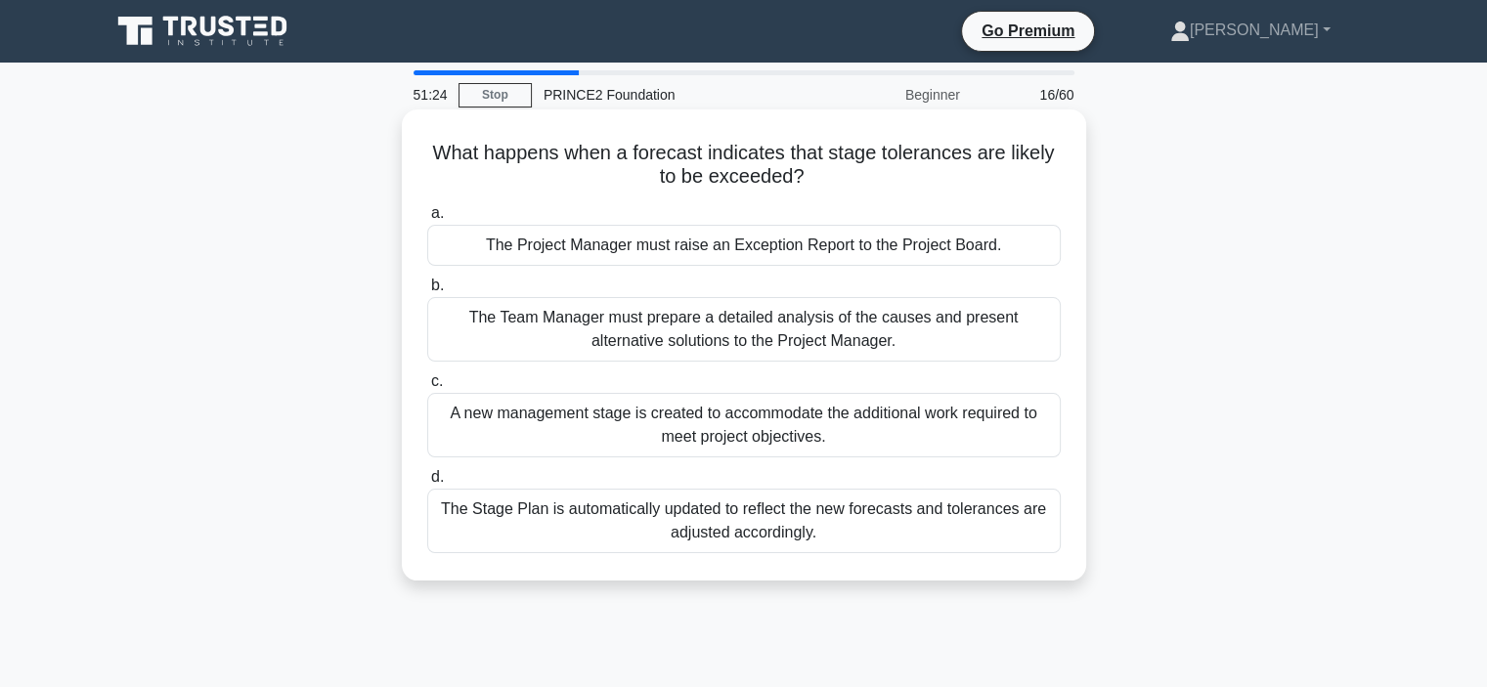
click at [731, 249] on div "The Project Manager must raise an Exception Report to the Project Board." at bounding box center [744, 245] width 634 height 41
click at [427, 220] on input "a. The Project Manager must raise an Exception Report to the Project Board." at bounding box center [427, 213] width 0 height 13
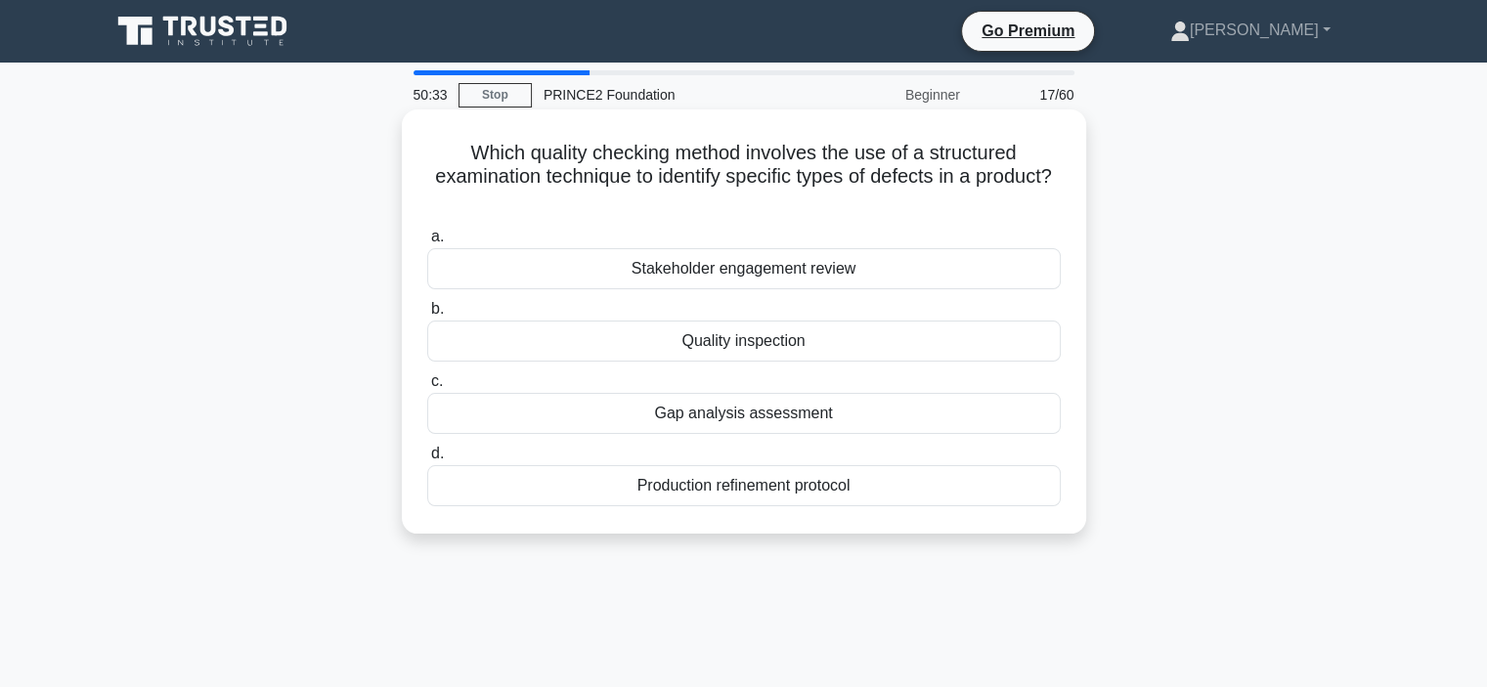
click at [697, 346] on div "Quality inspection" at bounding box center [744, 341] width 634 height 41
click at [427, 316] on input "b. Quality inspection" at bounding box center [427, 309] width 0 height 13
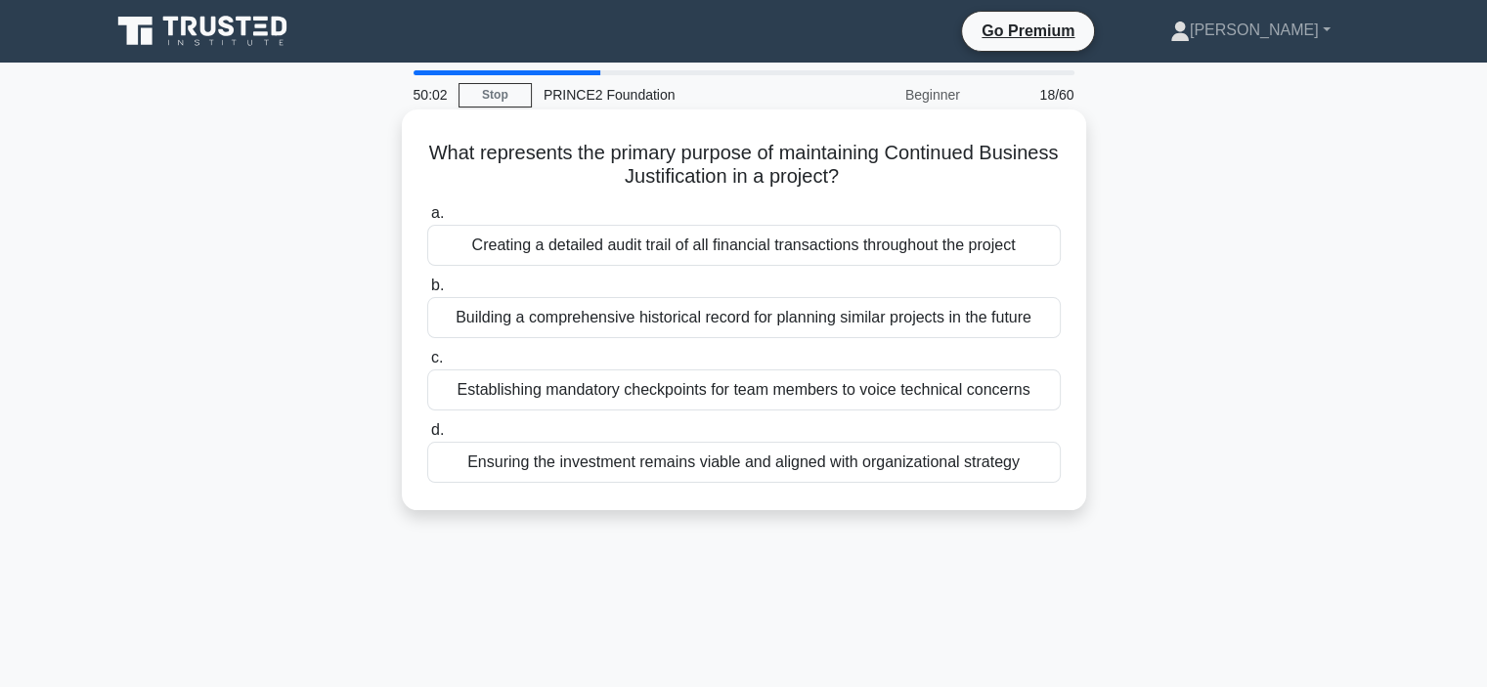
click at [567, 468] on div "Ensuring the investment remains viable and aligned with organizational strategy" at bounding box center [744, 462] width 634 height 41
click at [427, 437] on input "d. Ensuring the investment remains viable and aligned with organizational strat…" at bounding box center [427, 430] width 0 height 13
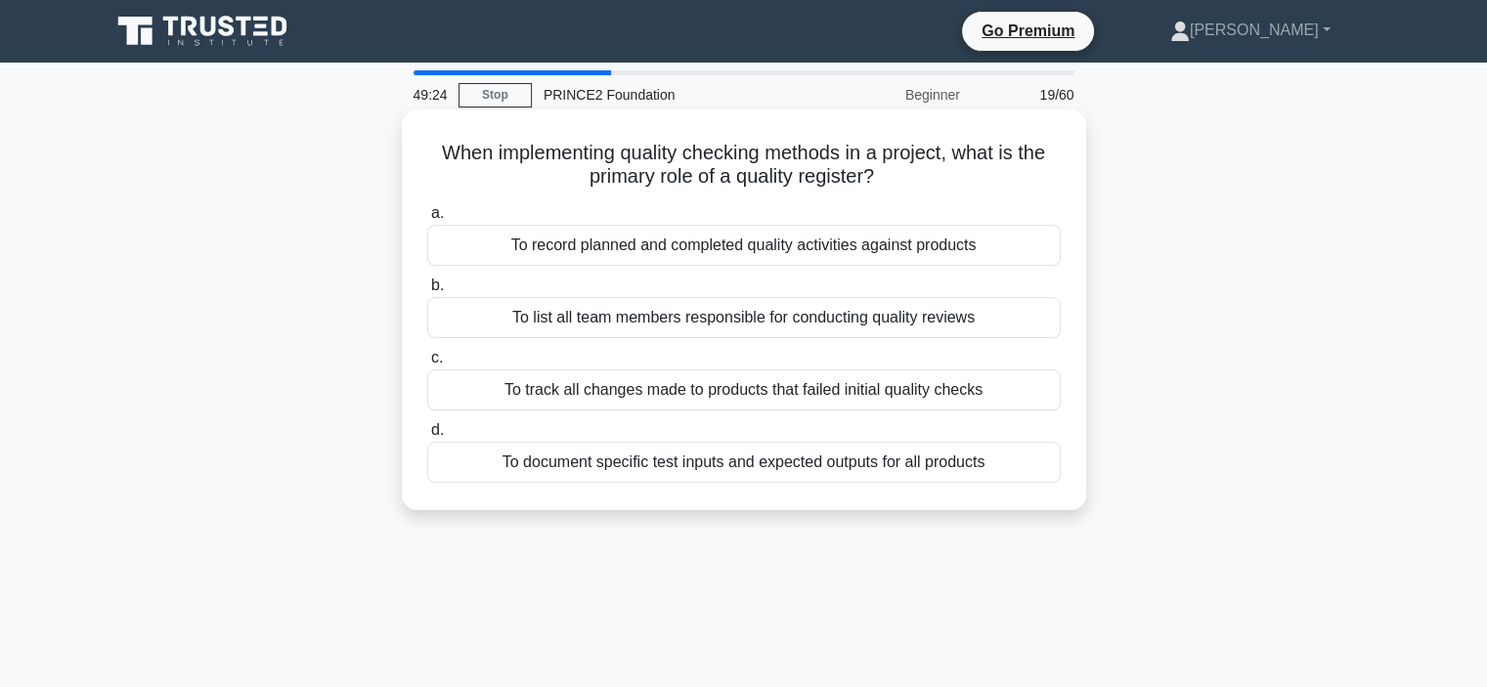
click at [688, 245] on div "To record planned and completed quality activities against products" at bounding box center [744, 245] width 634 height 41
click at [427, 220] on input "a. To record planned and completed quality activities against products" at bounding box center [427, 213] width 0 height 13
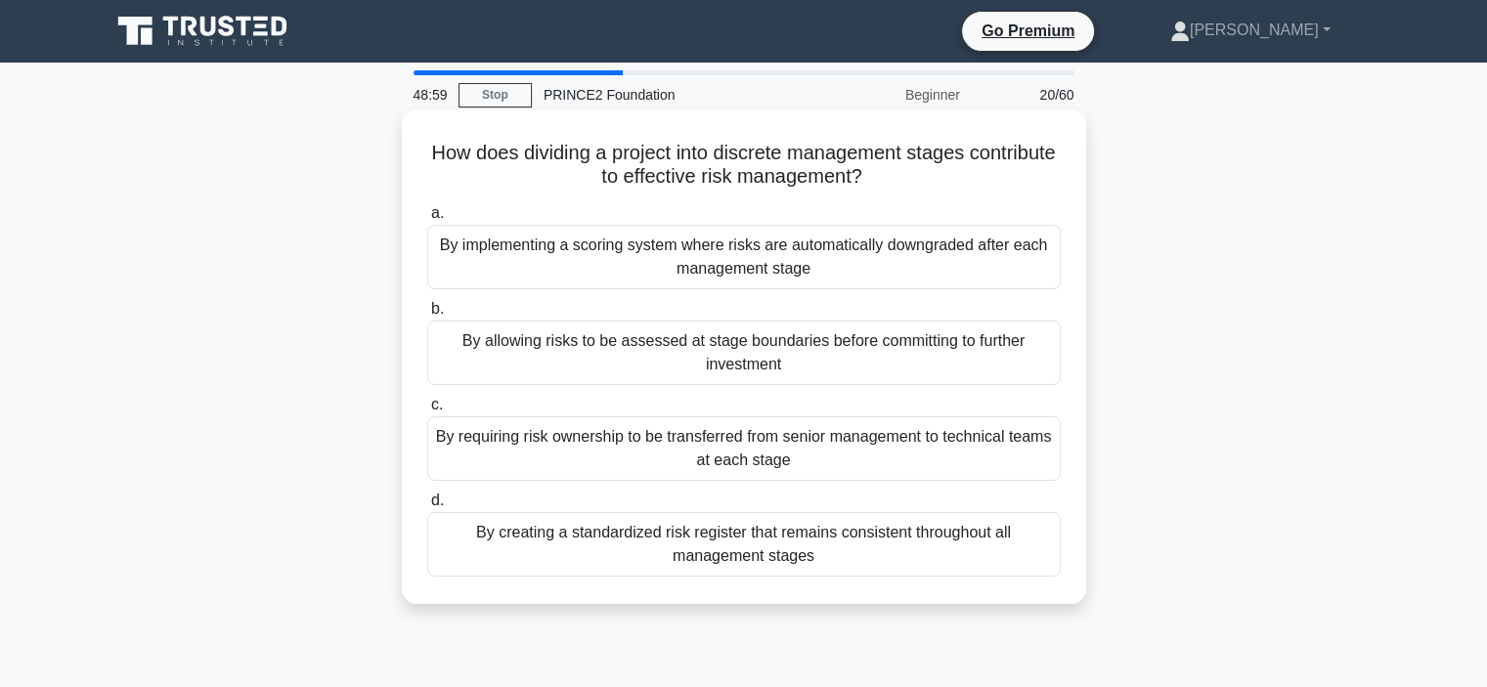
click at [724, 360] on div "By allowing risks to be assessed at stage boundaries before committing to furth…" at bounding box center [744, 353] width 634 height 65
click at [427, 316] on input "b. By allowing risks to be assessed at stage boundaries before committing to fu…" at bounding box center [427, 309] width 0 height 13
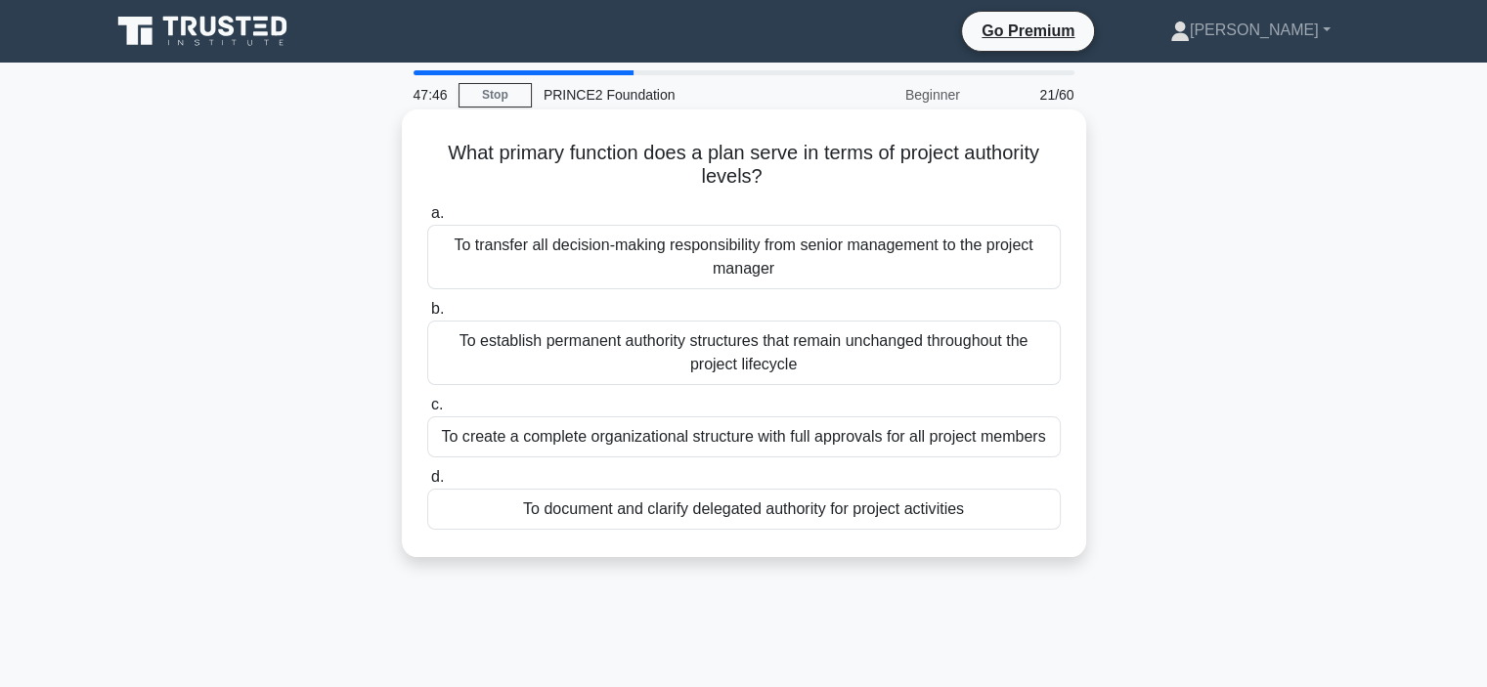
click at [669, 367] on div "To establish permanent authority structures that remain unchanged throughout th…" at bounding box center [744, 353] width 634 height 65
click at [427, 316] on input "b. To establish permanent authority structures that remain unchanged throughout…" at bounding box center [427, 309] width 0 height 13
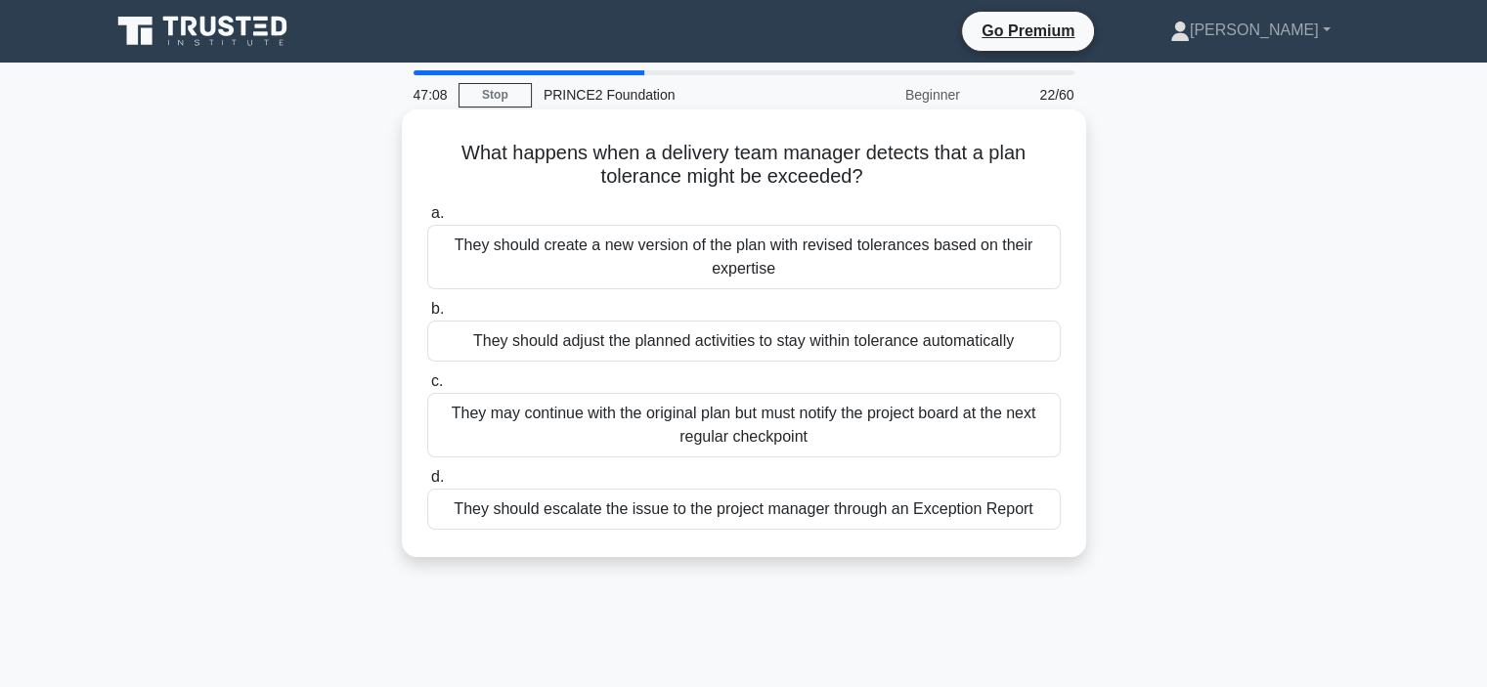
click at [690, 517] on div "They should escalate the issue to the project manager through an Exception Repo…" at bounding box center [744, 509] width 634 height 41
click at [427, 484] on input "d. They should escalate the issue to the project manager through an Exception R…" at bounding box center [427, 477] width 0 height 13
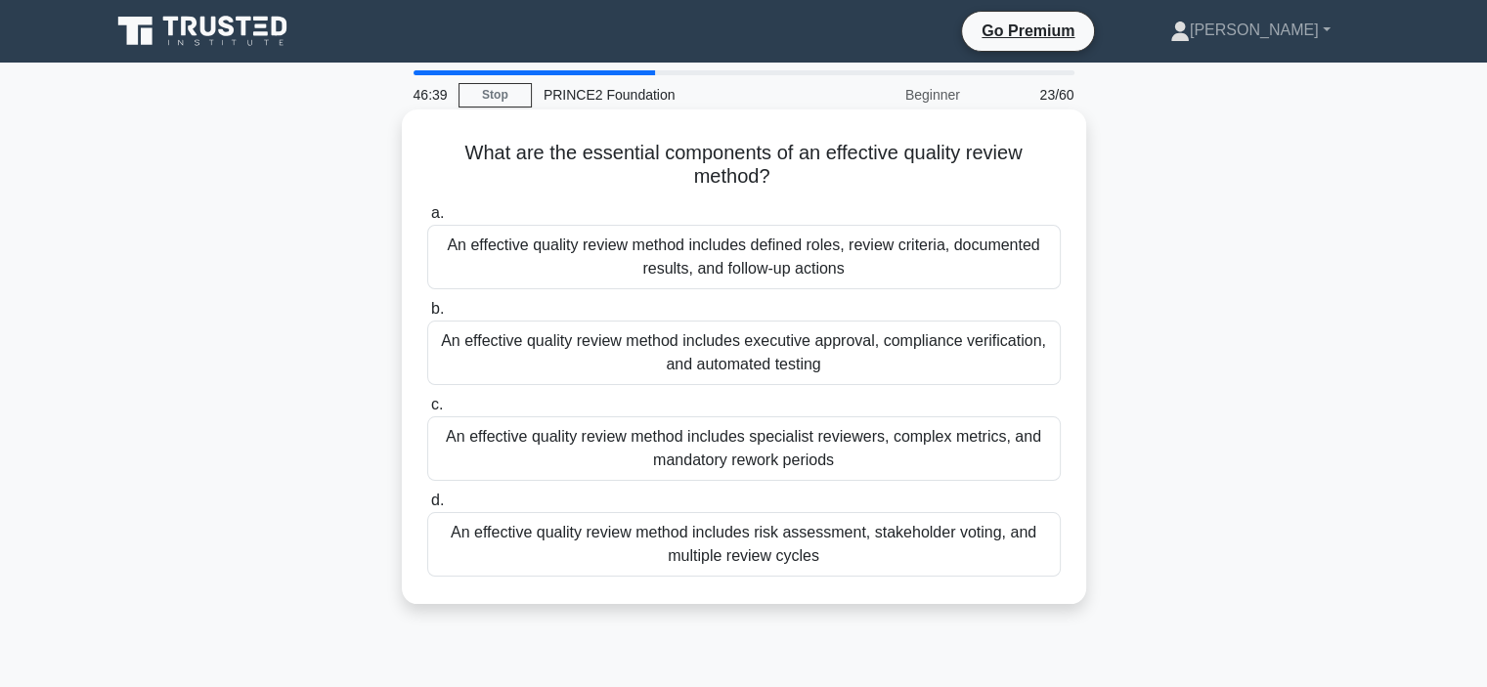
click at [610, 243] on div "An effective quality review method includes defined roles, review criteria, doc…" at bounding box center [744, 257] width 634 height 65
click at [427, 220] on input "a. An effective quality review method includes defined roles, review criteria, …" at bounding box center [427, 213] width 0 height 13
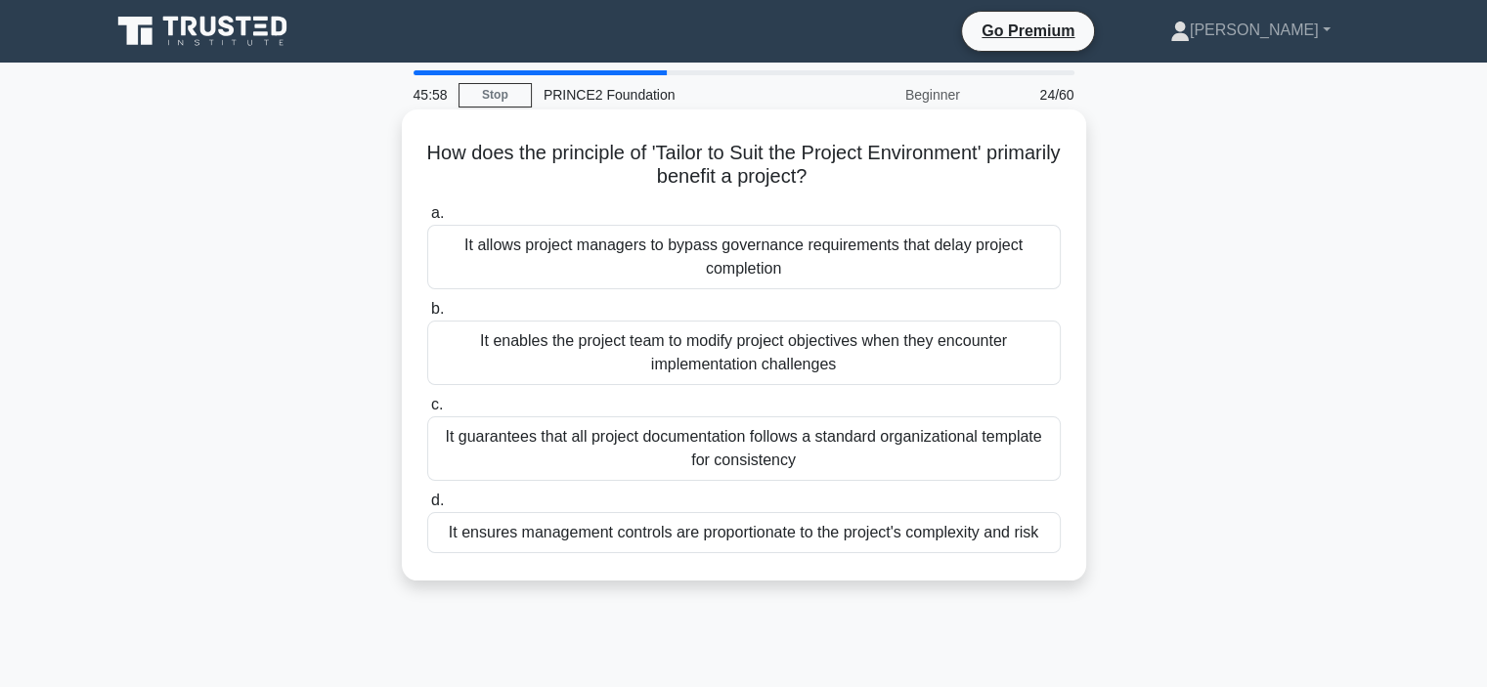
click at [656, 543] on div "It ensures management controls are proportionate to the project's complexity an…" at bounding box center [744, 532] width 634 height 41
click at [427, 507] on input "d. It ensures management controls are proportionate to the project's complexity…" at bounding box center [427, 501] width 0 height 13
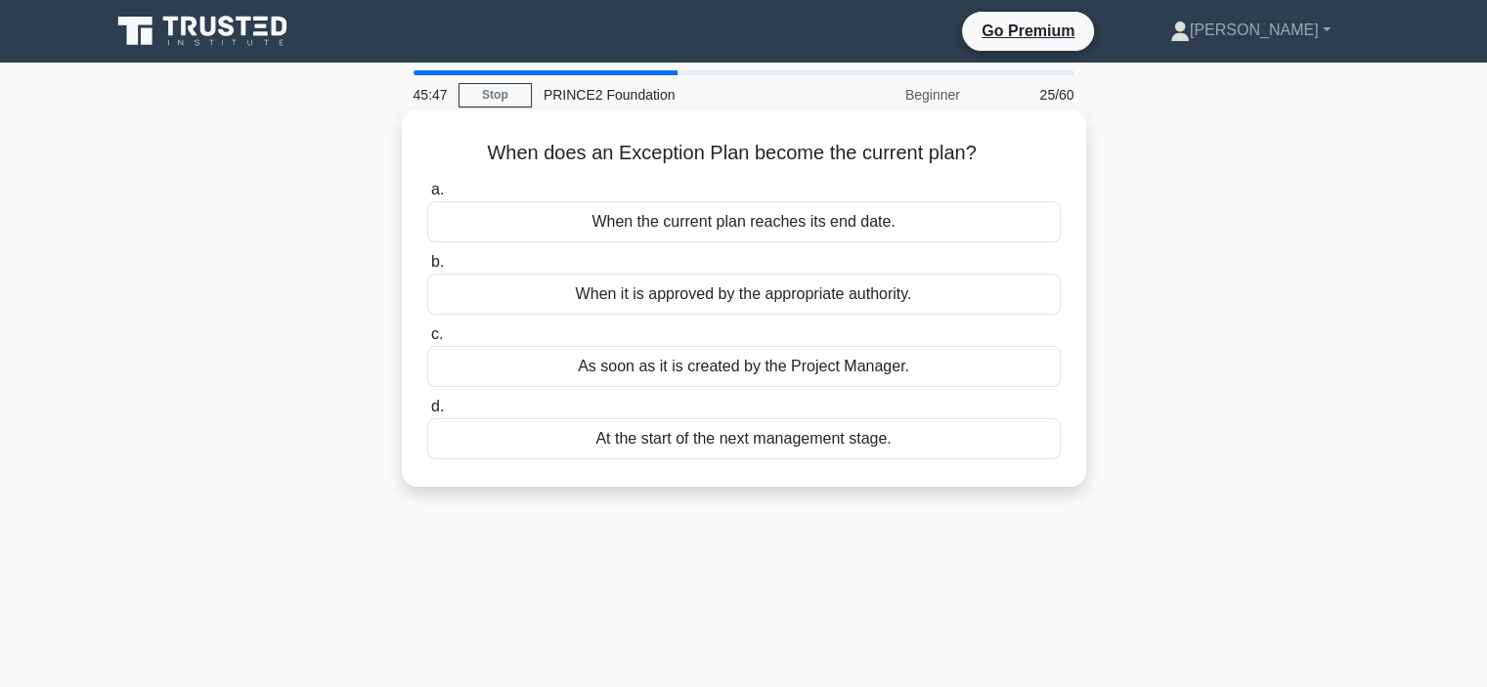
click at [641, 297] on div "When it is approved by the appropriate authority." at bounding box center [744, 294] width 634 height 41
click at [427, 269] on input "b. When it is approved by the appropriate authority." at bounding box center [427, 262] width 0 height 13
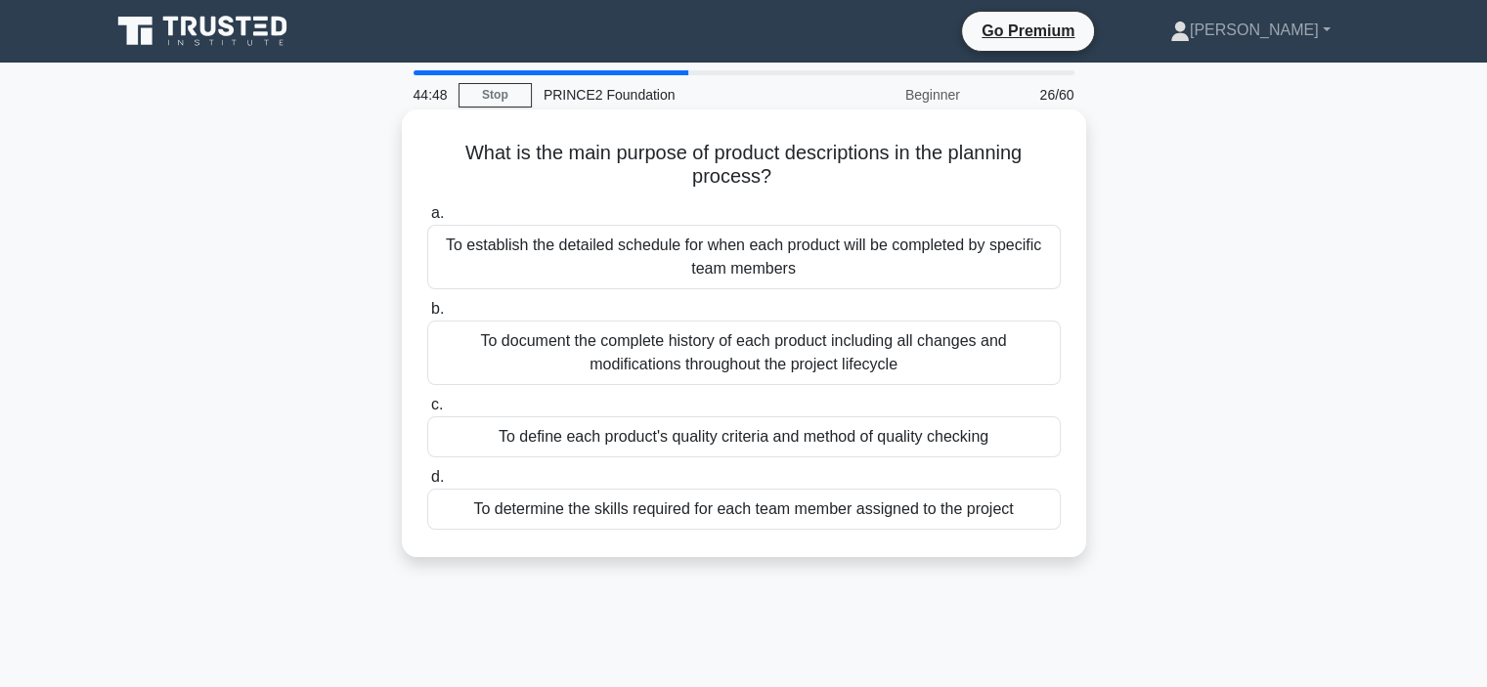
click at [662, 511] on div "To determine the skills required for each team member assigned to the project" at bounding box center [744, 509] width 634 height 41
click at [427, 484] on input "d. To determine the skills required for each team member assigned to the project" at bounding box center [427, 477] width 0 height 13
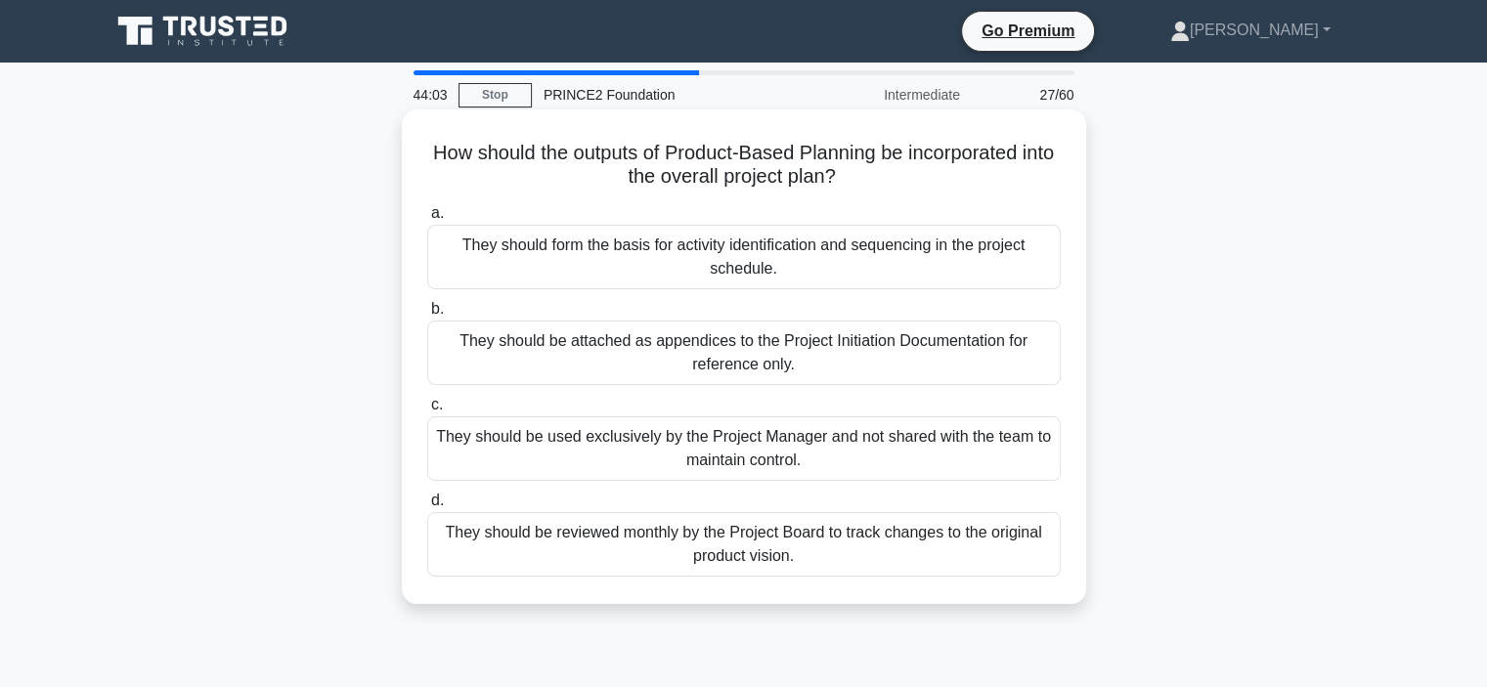
click at [505, 274] on div "They should form the basis for activity identification and sequencing in the pr…" at bounding box center [744, 257] width 634 height 65
click at [427, 220] on input "a. They should form the basis for activity identification and sequencing in the…" at bounding box center [427, 213] width 0 height 13
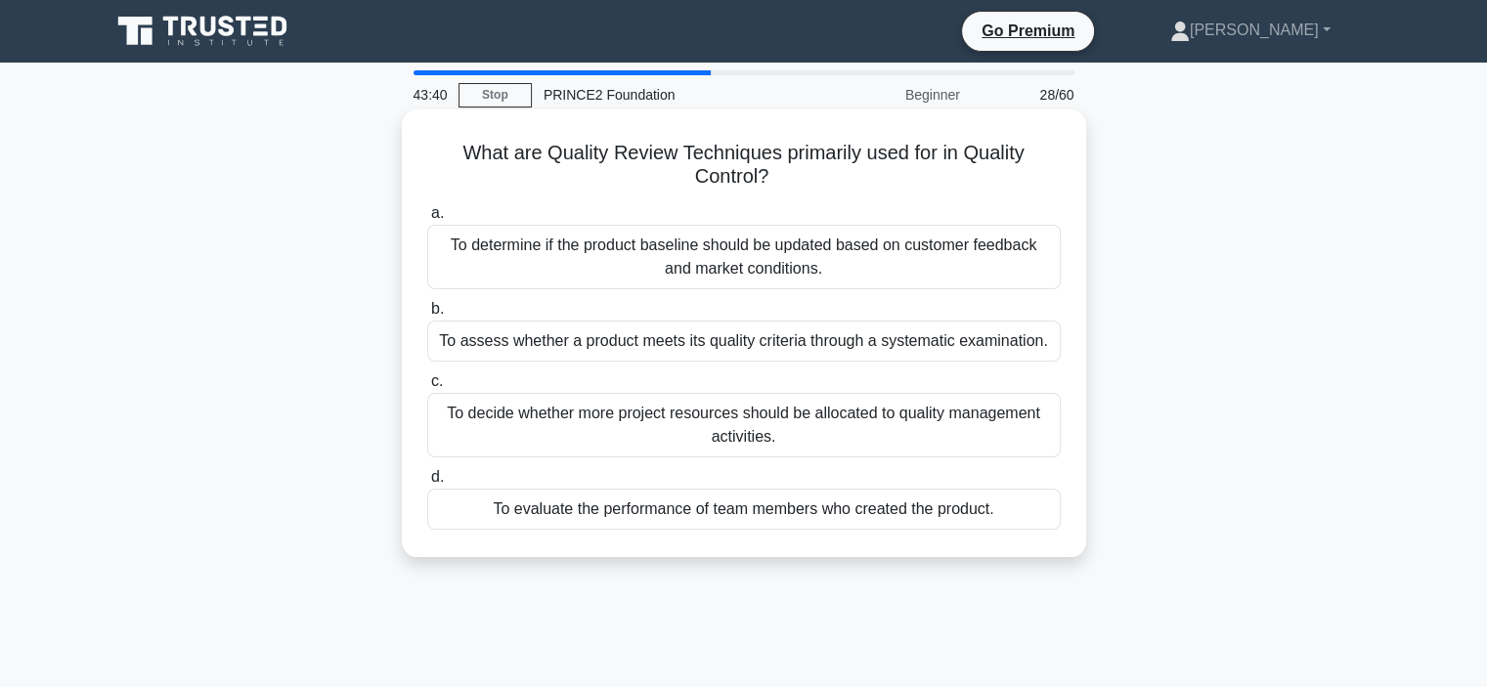
click at [747, 350] on div "To assess whether a product meets its quality criteria through a systematic exa…" at bounding box center [744, 341] width 634 height 41
click at [427, 316] on input "b. To assess whether a product meets its quality criteria through a systematic …" at bounding box center [427, 309] width 0 height 13
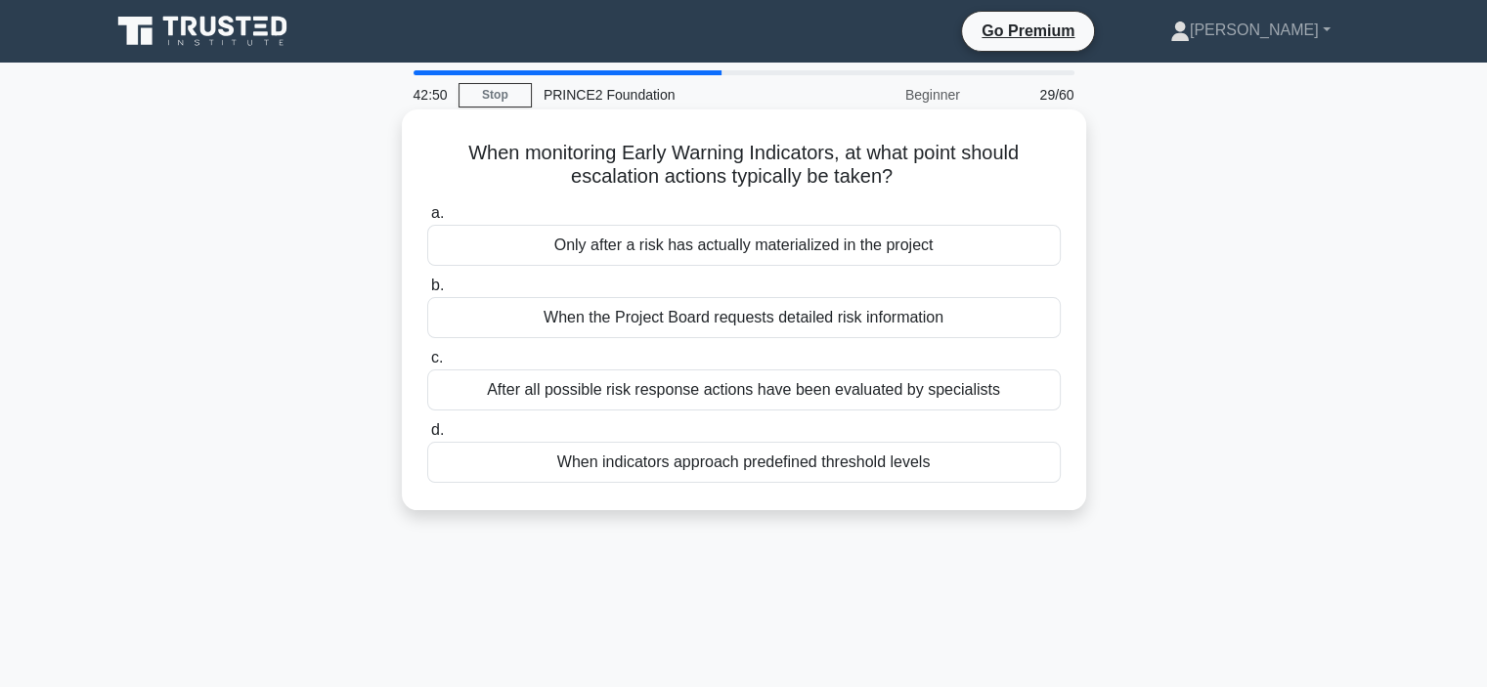
click at [712, 466] on div "When indicators approach predefined threshold levels" at bounding box center [744, 462] width 634 height 41
click at [427, 437] on input "d. When indicators approach predefined threshold levels" at bounding box center [427, 430] width 0 height 13
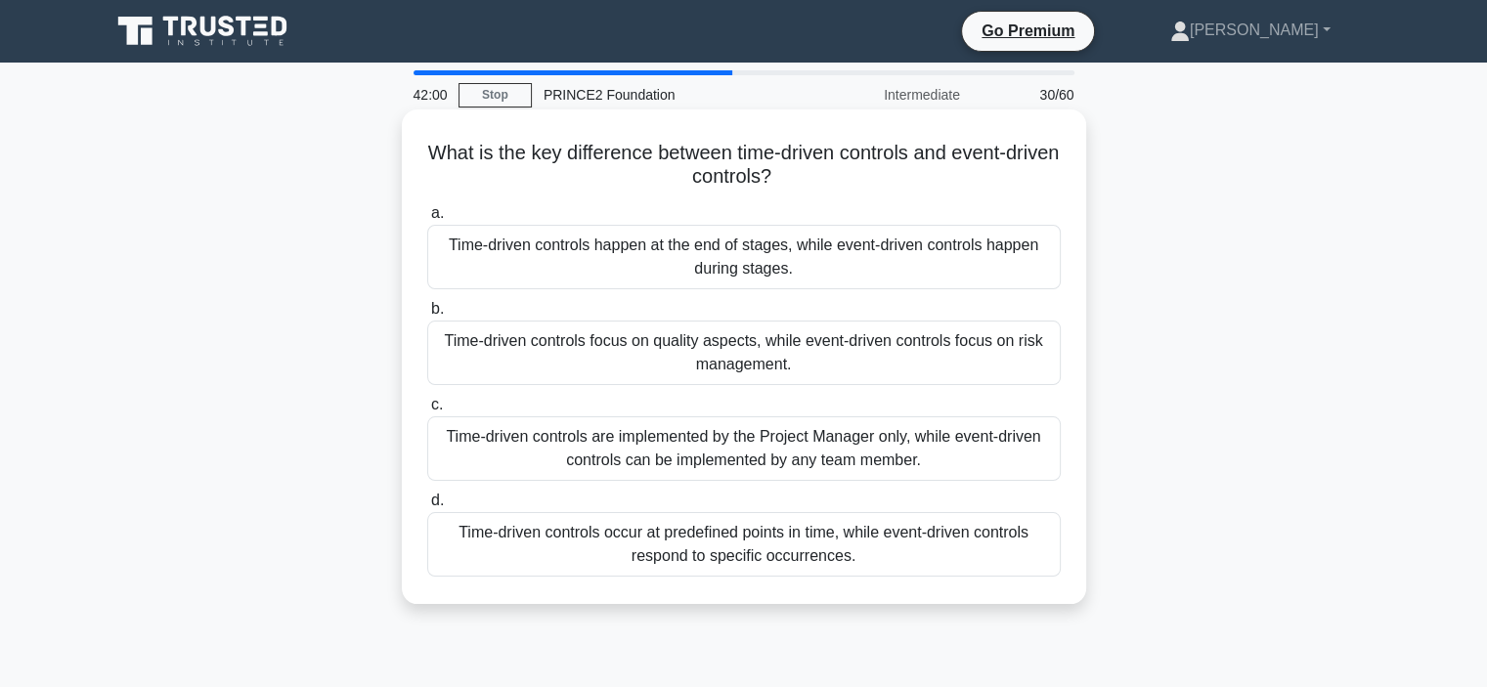
click at [612, 339] on div "Time-driven controls focus on quality aspects, while event-driven controls focu…" at bounding box center [744, 353] width 634 height 65
click at [427, 316] on input "b. Time-driven controls focus on quality aspects, while event-driven controls f…" at bounding box center [427, 309] width 0 height 13
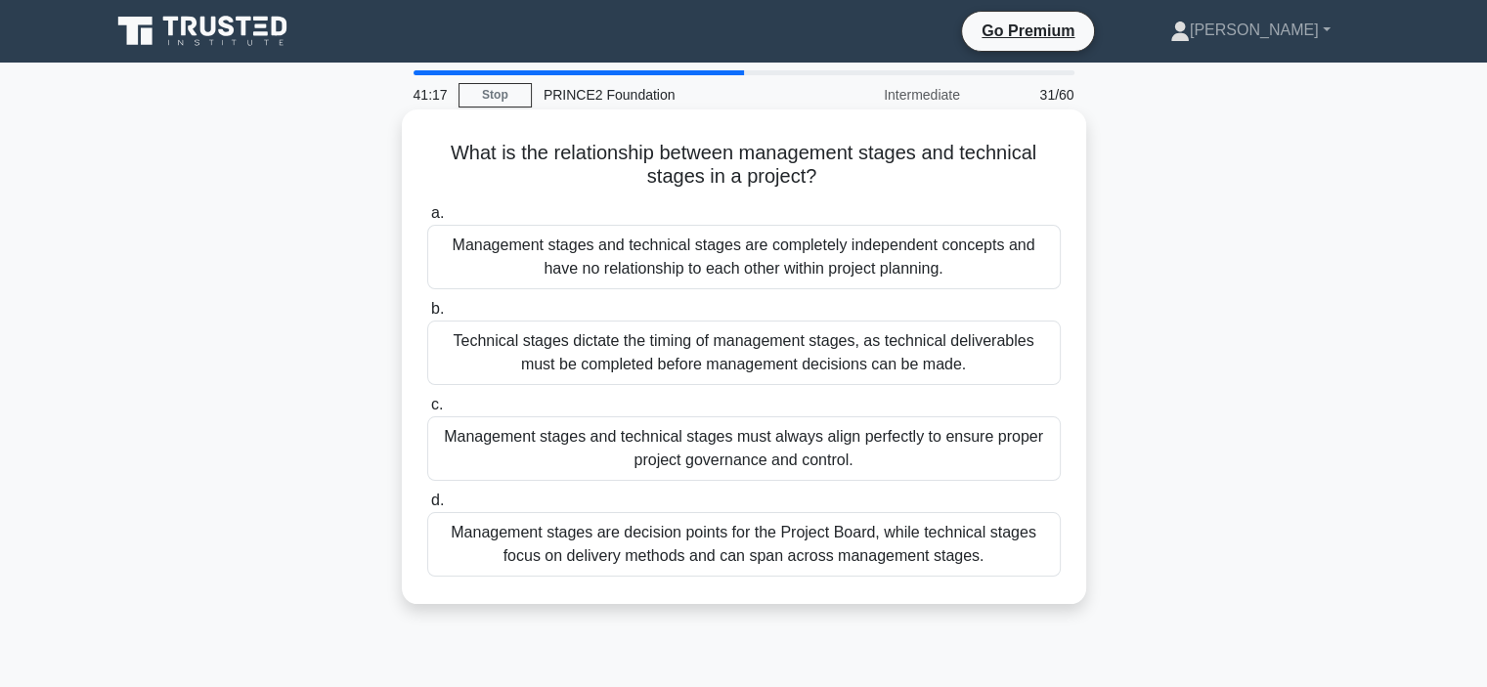
click at [532, 457] on div "Management stages and technical stages must always align perfectly to ensure pr…" at bounding box center [744, 449] width 634 height 65
click at [427, 412] on input "c. Management stages and technical stages must always align perfectly to ensure…" at bounding box center [427, 405] width 0 height 13
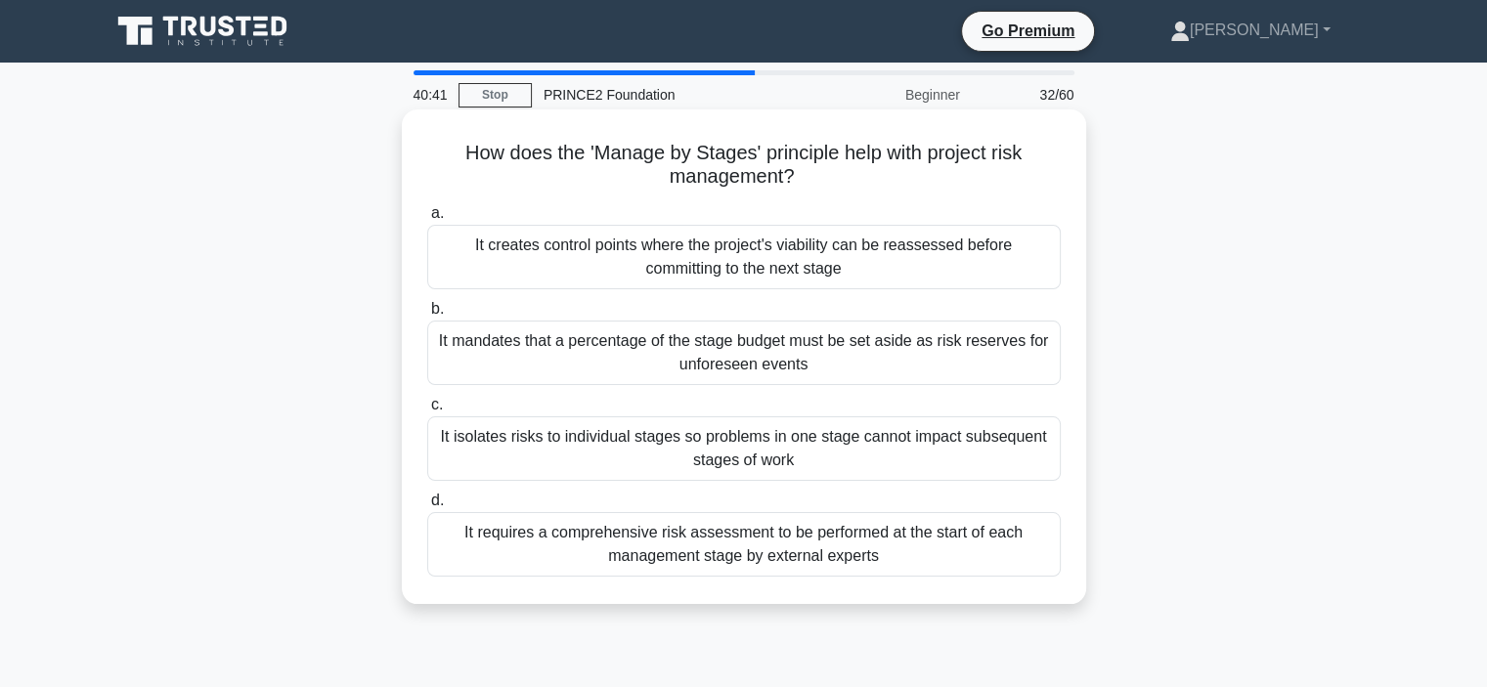
click at [688, 456] on div "It isolates risks to individual stages so problems in one stage cannot impact s…" at bounding box center [744, 449] width 634 height 65
click at [427, 412] on input "c. It isolates risks to individual stages so problems in one stage cannot impac…" at bounding box center [427, 405] width 0 height 13
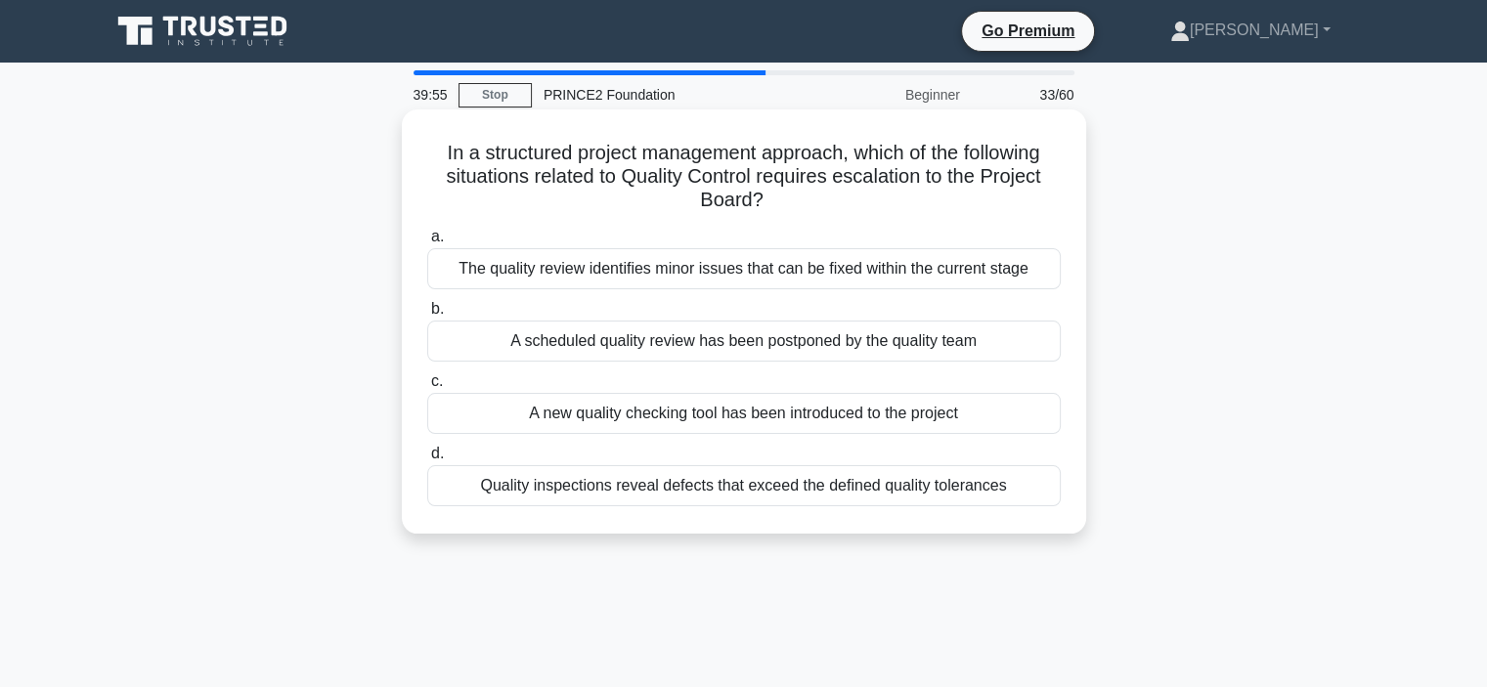
click at [792, 491] on div "Quality inspections reveal defects that exceed the defined quality tolerances" at bounding box center [744, 485] width 634 height 41
click at [427, 461] on input "d. Quality inspections reveal defects that exceed the defined quality tolerances" at bounding box center [427, 454] width 0 height 13
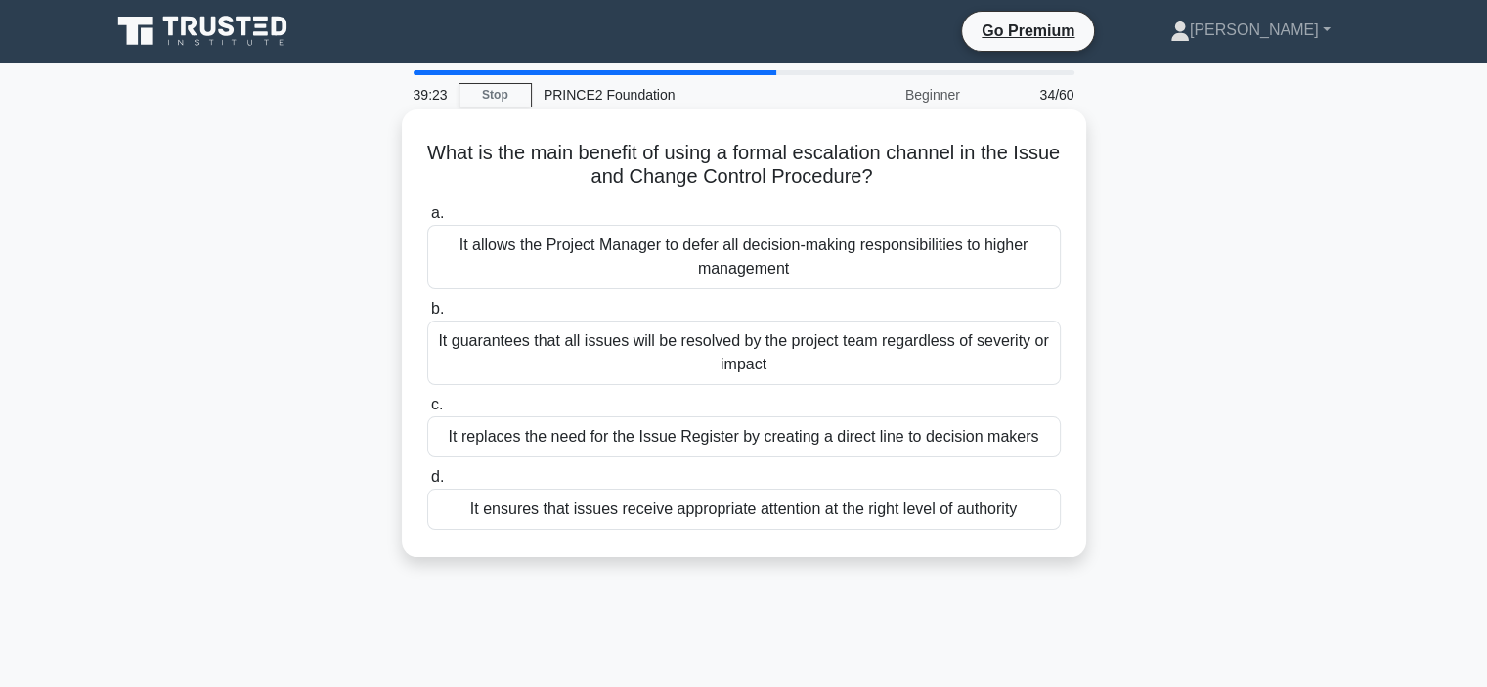
click at [728, 515] on div "It ensures that issues receive appropriate attention at the right level of auth…" at bounding box center [744, 509] width 634 height 41
click at [427, 484] on input "d. It ensures that issues receive appropriate attention at the right level of a…" at bounding box center [427, 477] width 0 height 13
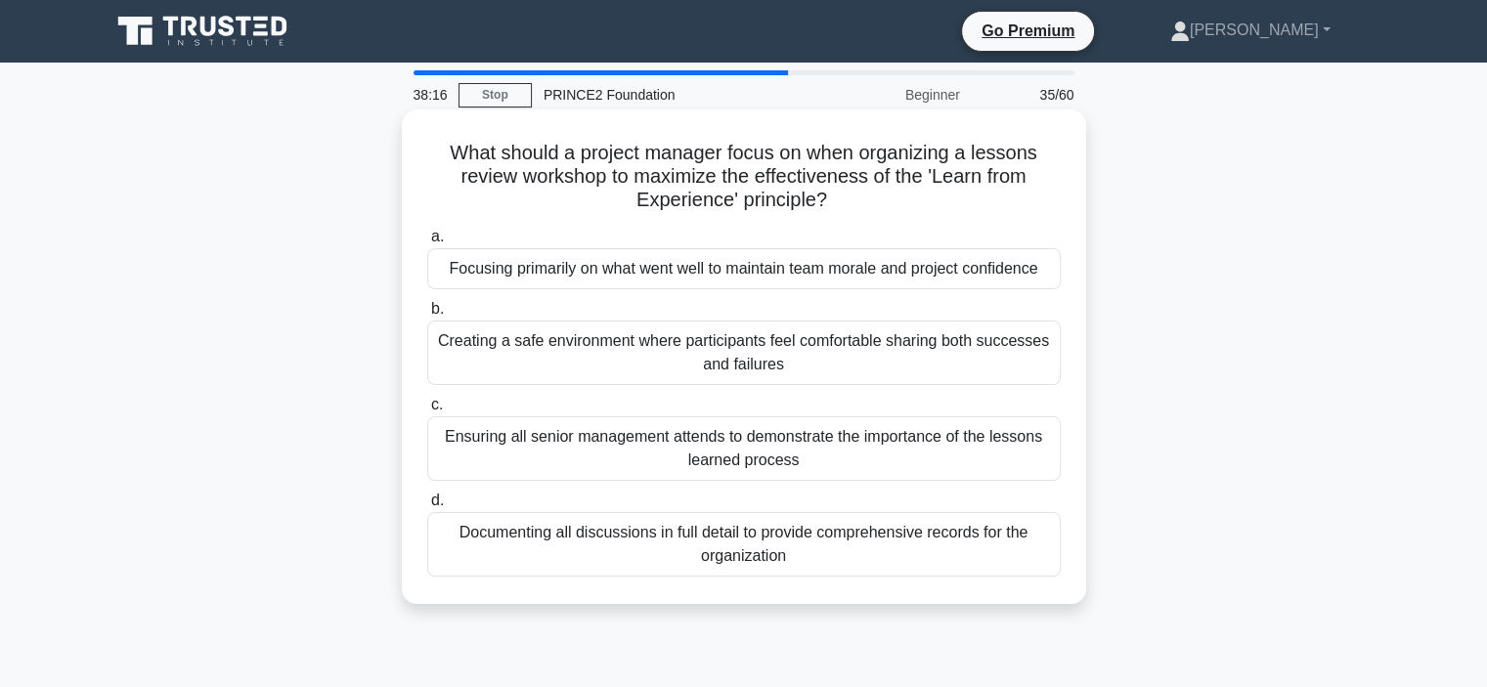
click at [566, 371] on div "Creating a safe environment where participants feel comfortable sharing both su…" at bounding box center [744, 353] width 634 height 65
click at [427, 316] on input "b. Creating a safe environment where participants feel comfortable sharing both…" at bounding box center [427, 309] width 0 height 13
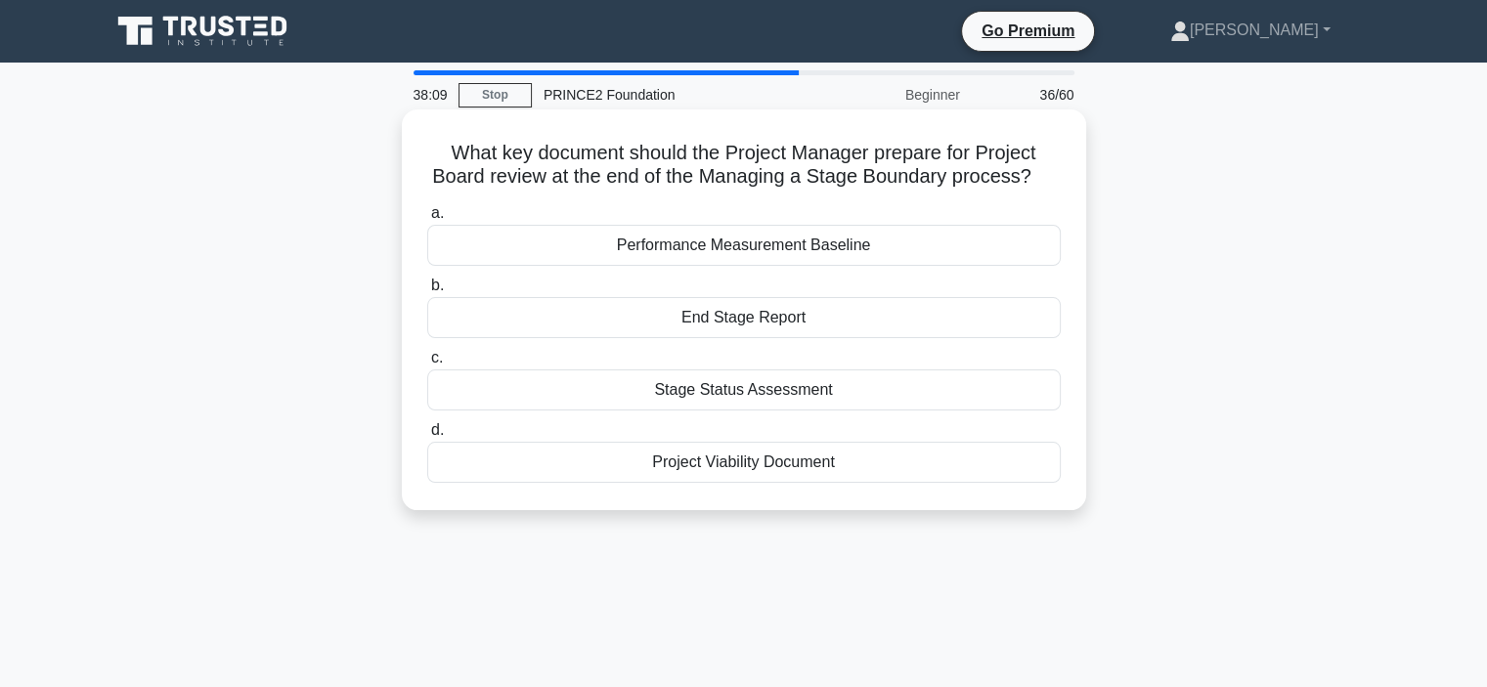
click at [685, 314] on div "End Stage Report" at bounding box center [744, 317] width 634 height 41
click at [427, 292] on input "b. End Stage Report" at bounding box center [427, 286] width 0 height 13
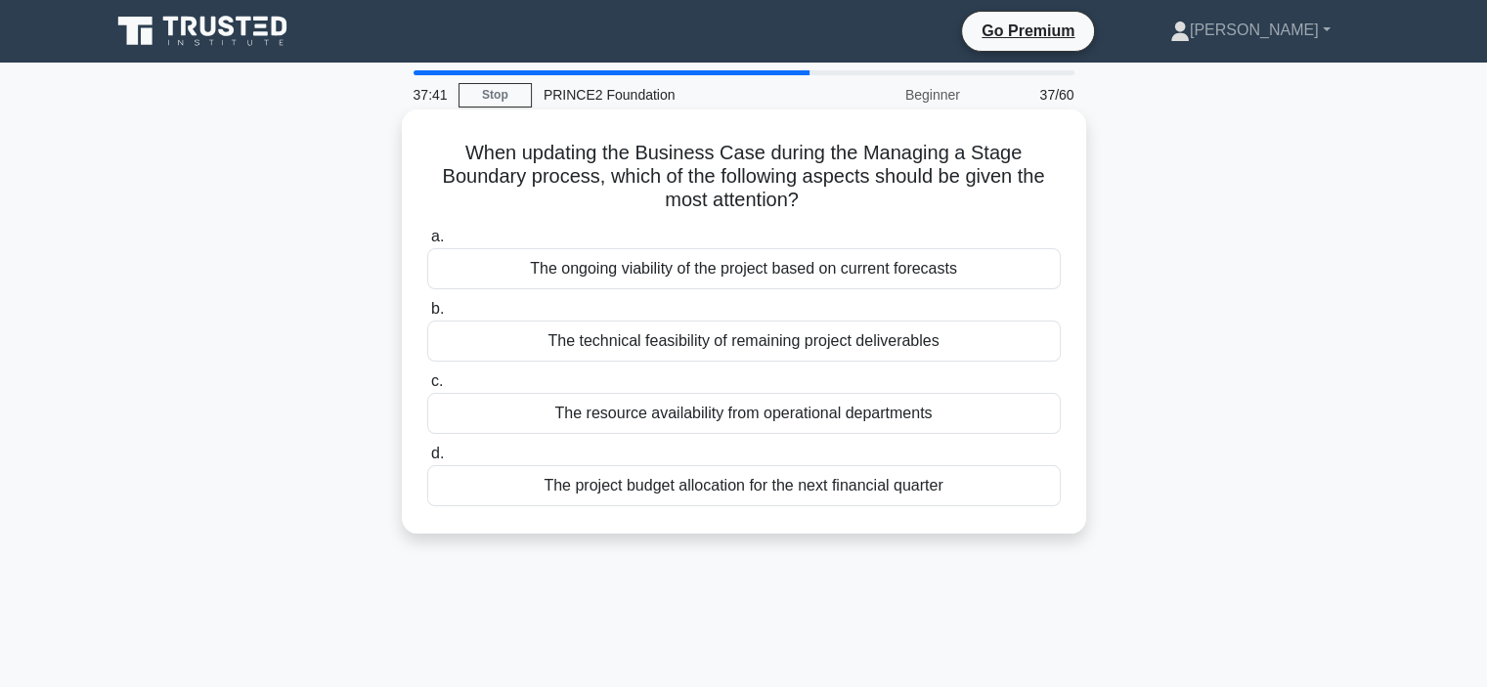
click at [743, 275] on div "The ongoing viability of the project based on current forecasts" at bounding box center [744, 268] width 634 height 41
click at [427, 243] on input "a. The ongoing viability of the project based on current forecasts" at bounding box center [427, 237] width 0 height 13
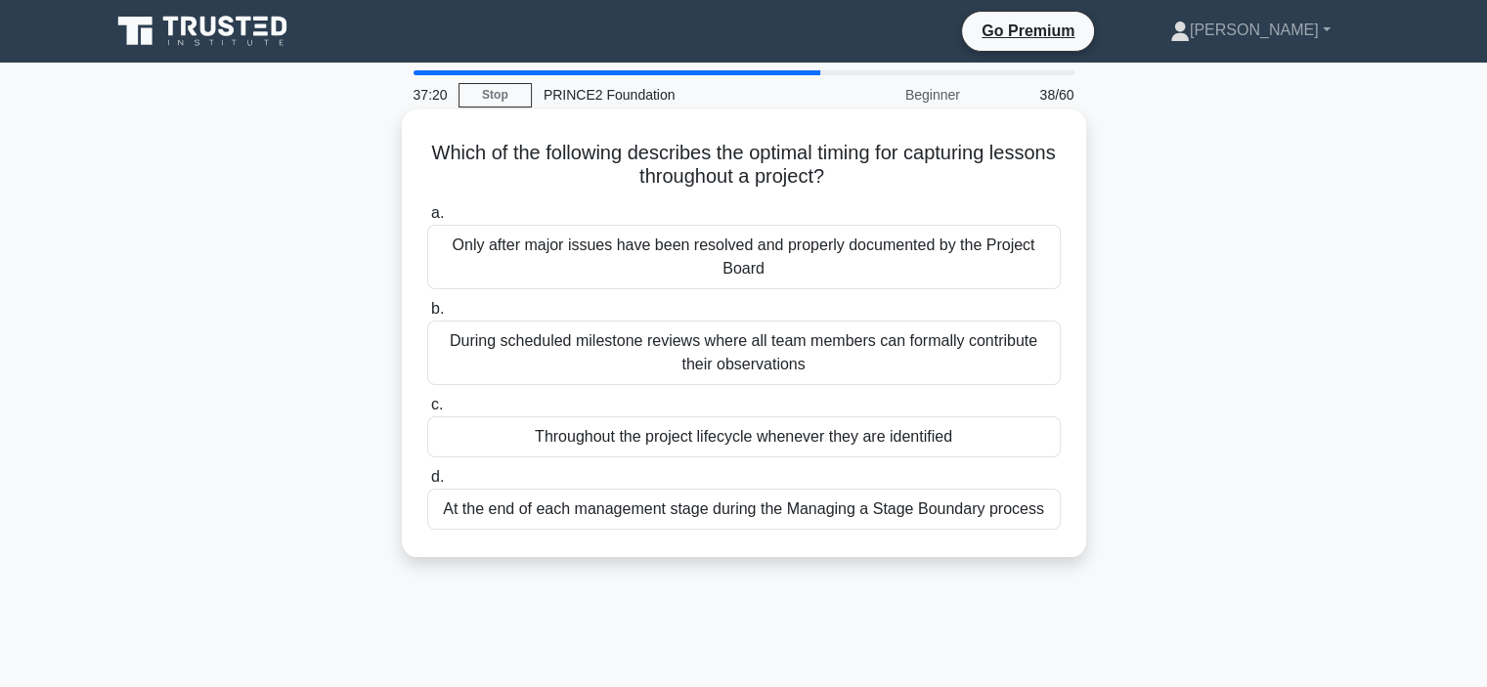
click at [731, 440] on div "Throughout the project lifecycle whenever they are identified" at bounding box center [744, 437] width 634 height 41
click at [427, 412] on input "c. Throughout the project lifecycle whenever they are identified" at bounding box center [427, 405] width 0 height 13
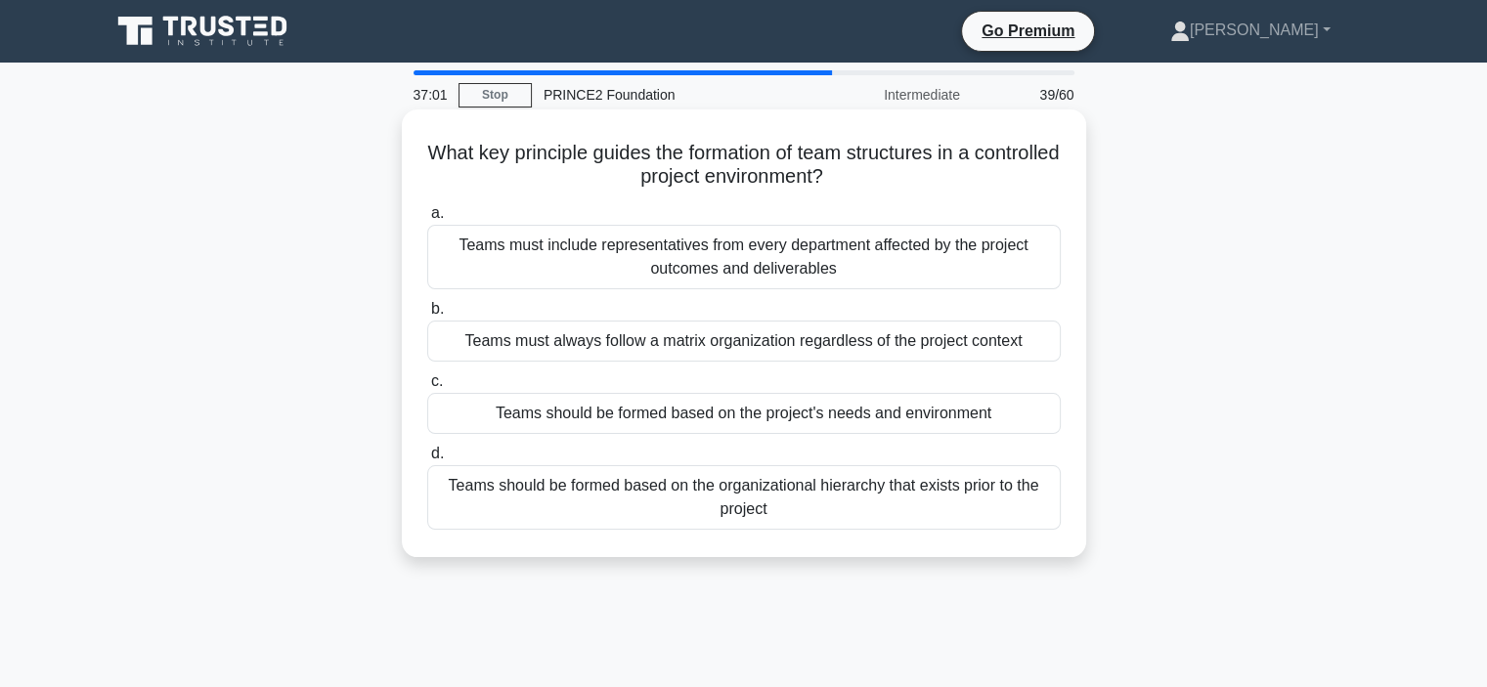
click at [689, 415] on div "Teams should be formed based on the project's needs and environment" at bounding box center [744, 413] width 634 height 41
click at [427, 388] on input "c. Teams should be formed based on the project's needs and environment" at bounding box center [427, 381] width 0 height 13
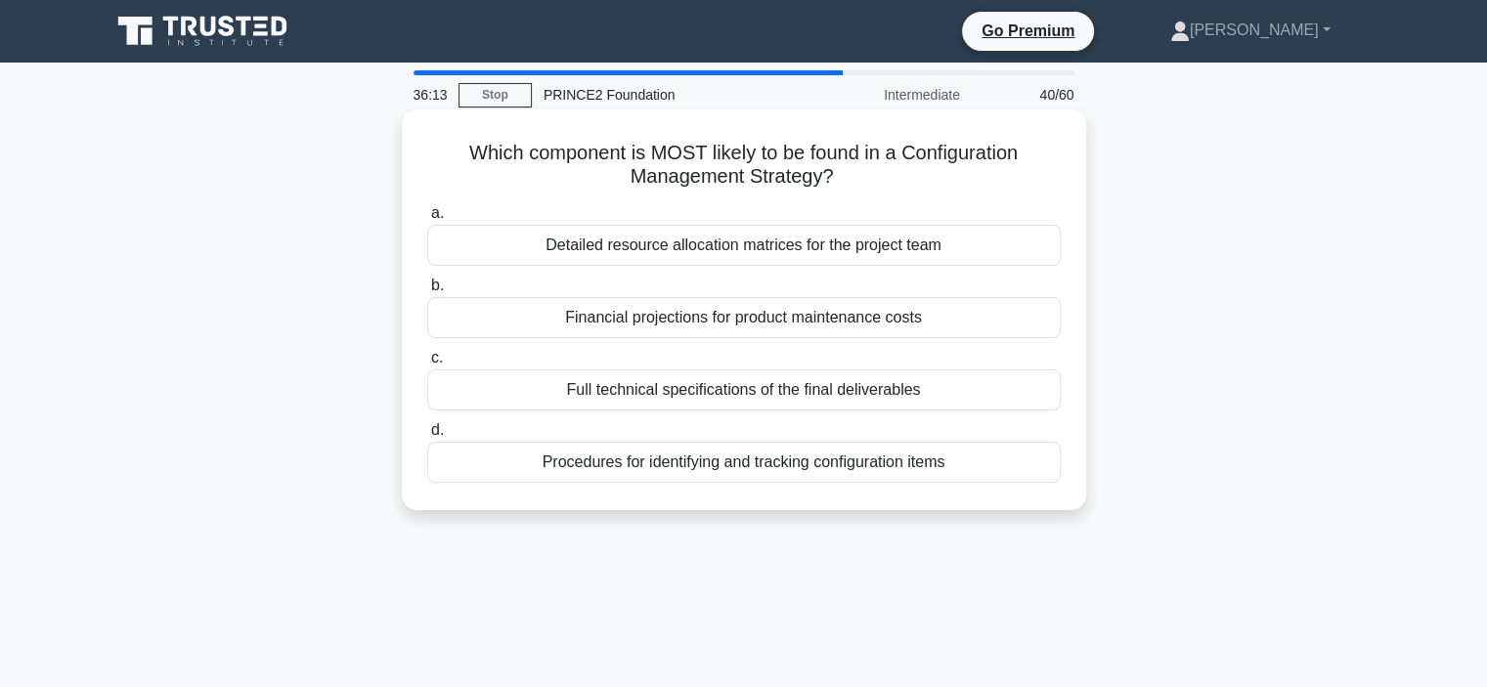
click at [650, 249] on div "Detailed resource allocation matrices for the project team" at bounding box center [744, 245] width 634 height 41
click at [427, 220] on input "a. Detailed resource allocation matrices for the project team" at bounding box center [427, 213] width 0 height 13
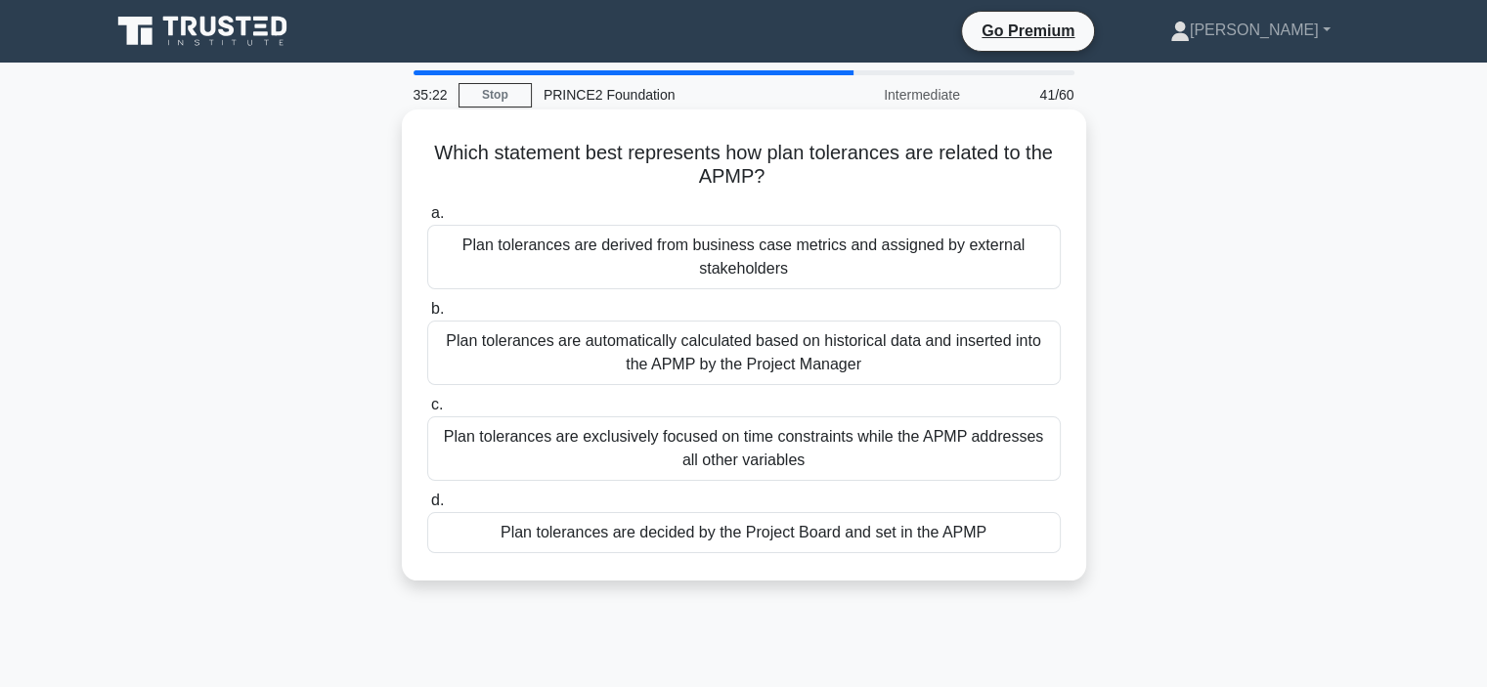
click at [670, 539] on div "Plan tolerances are decided by the Project Board and set in the APMP" at bounding box center [744, 532] width 634 height 41
click at [427, 507] on input "d. Plan tolerances are decided by the Project Board and set in the APMP" at bounding box center [427, 501] width 0 height 13
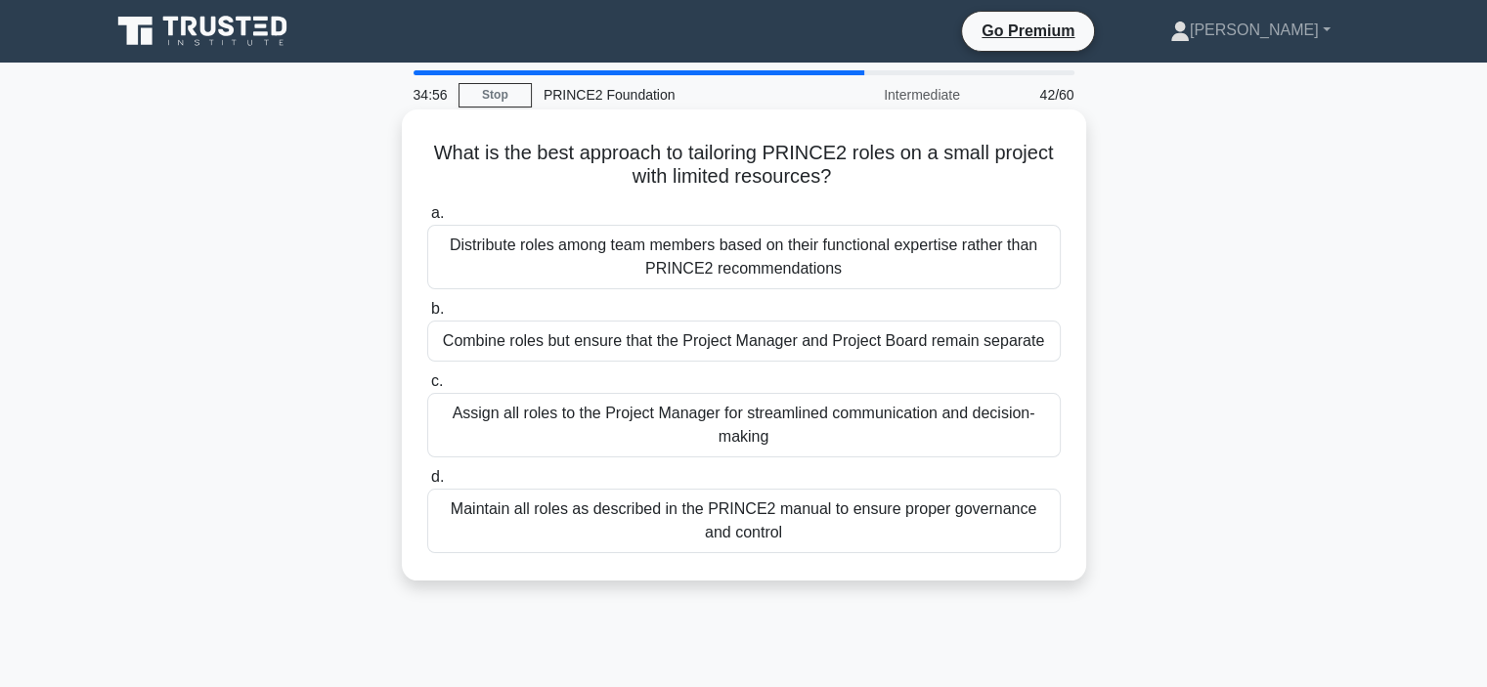
click at [654, 349] on div "Combine roles but ensure that the Project Manager and Project Board remain sepa…" at bounding box center [744, 341] width 634 height 41
click at [427, 316] on input "b. Combine roles but ensure that the Project Manager and Project Board remain s…" at bounding box center [427, 309] width 0 height 13
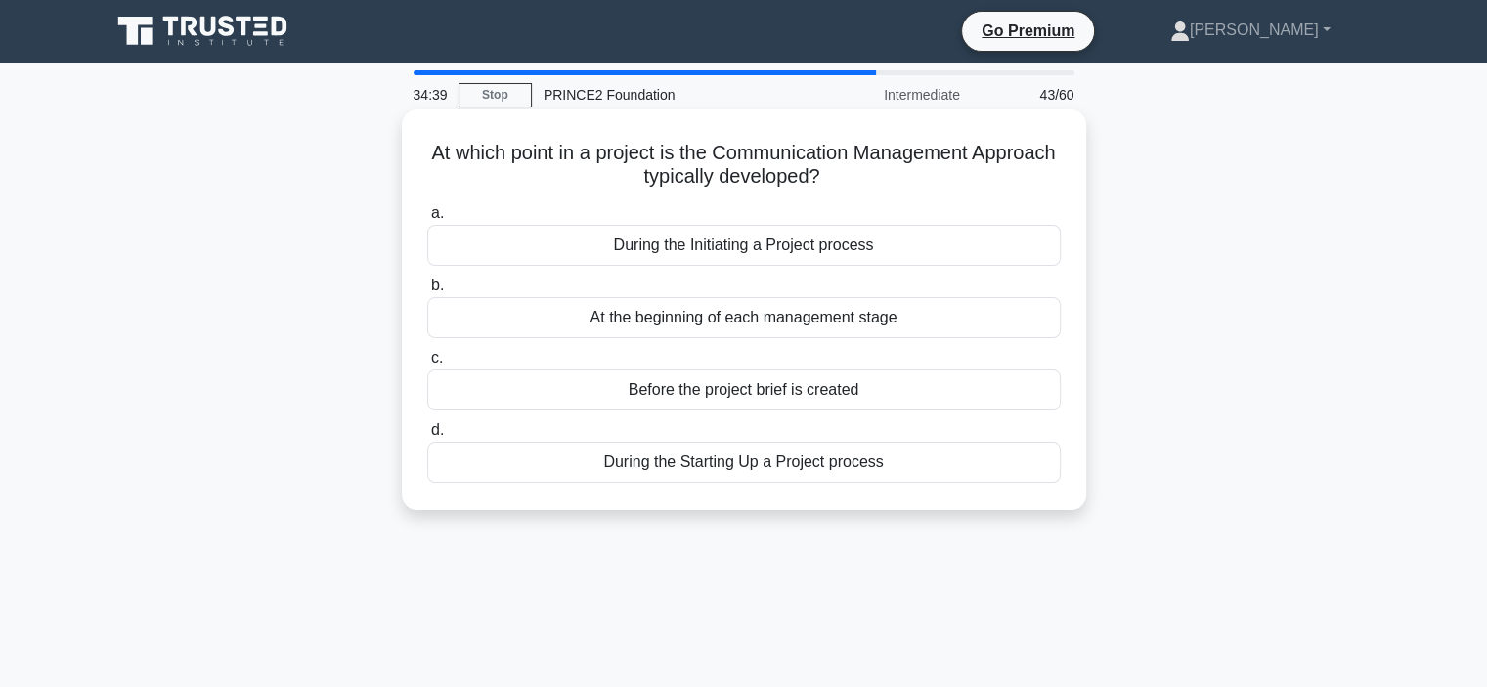
click at [720, 241] on div "During the Initiating a Project process" at bounding box center [744, 245] width 634 height 41
click at [427, 220] on input "a. During the Initiating a Project process" at bounding box center [427, 213] width 0 height 13
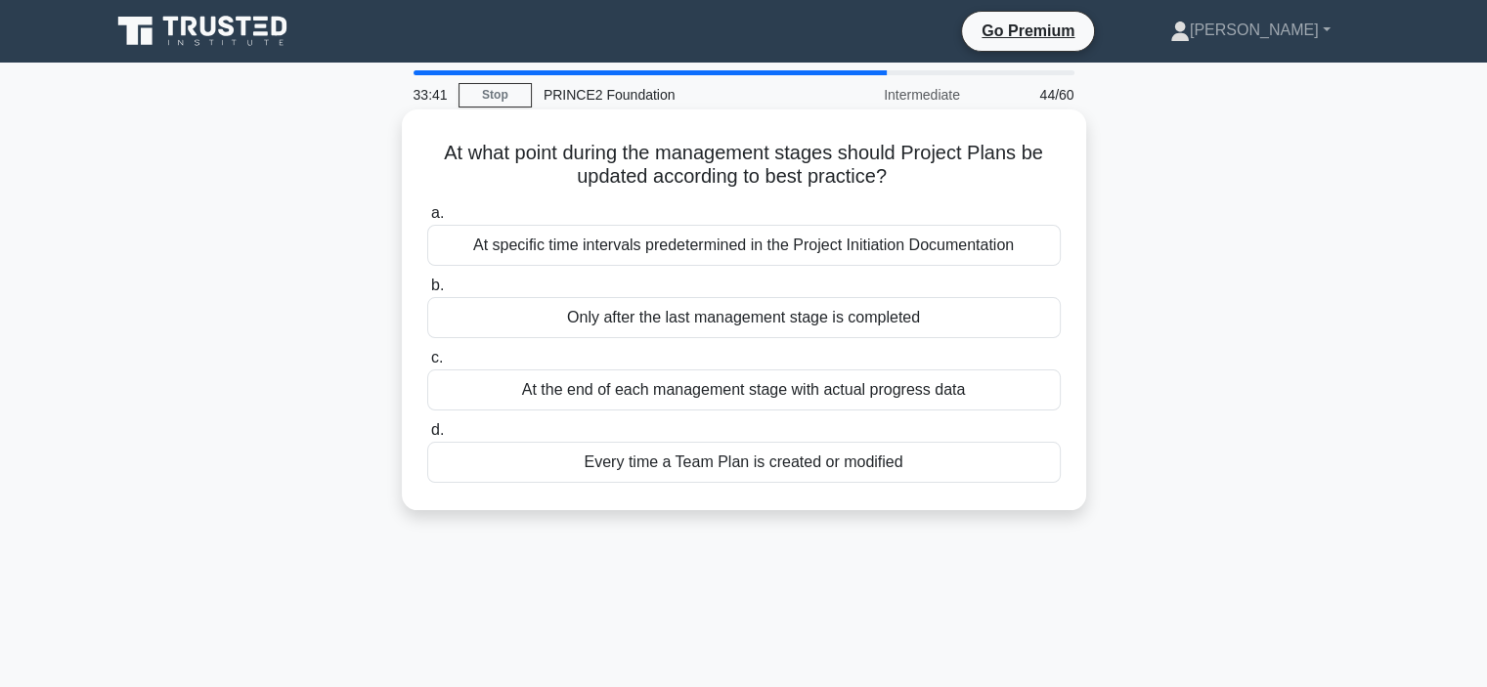
click at [760, 389] on div "At the end of each management stage with actual progress data" at bounding box center [744, 390] width 634 height 41
click at [427, 365] on input "c. At the end of each management stage with actual progress data" at bounding box center [427, 358] width 0 height 13
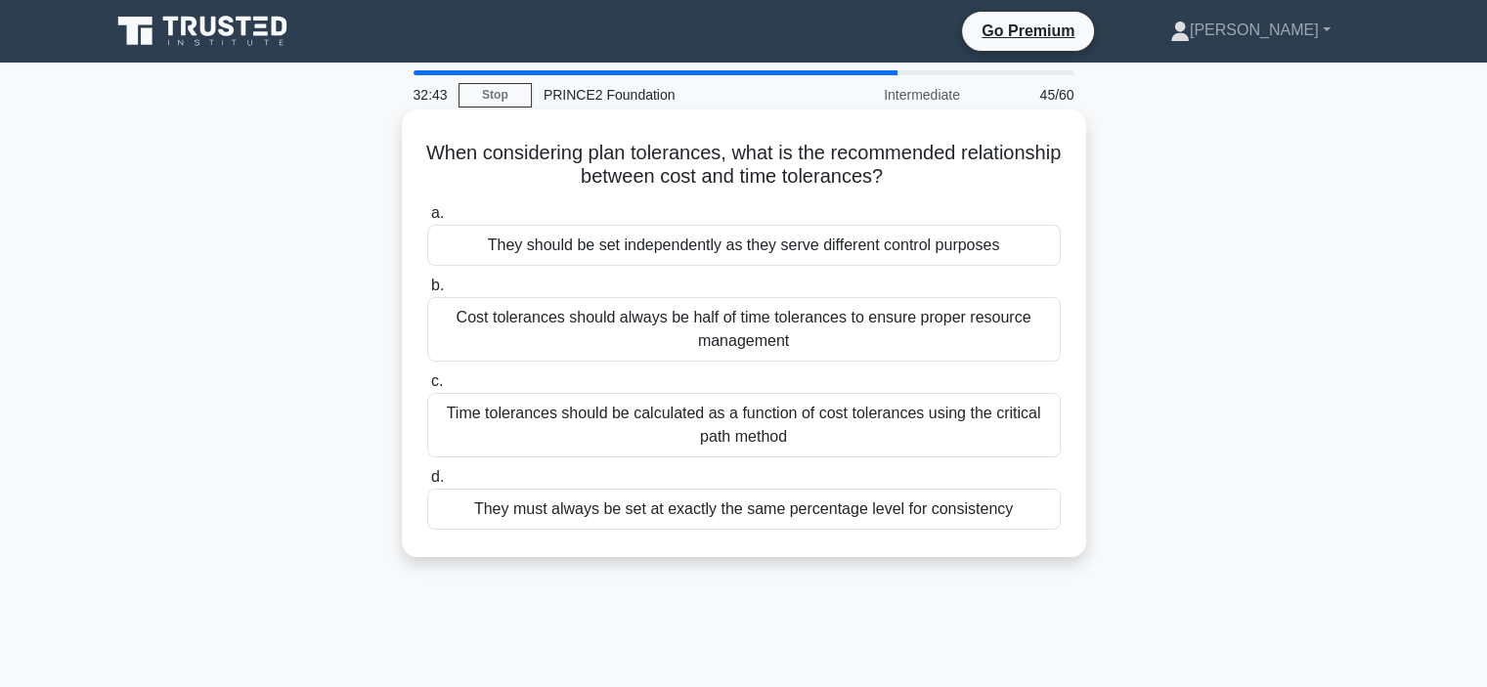
click at [679, 426] on div "Time tolerances should be calculated as a function of cost tolerances using the…" at bounding box center [744, 425] width 634 height 65
click at [427, 388] on input "c. Time tolerances should be calculated as a function of cost tolerances using …" at bounding box center [427, 381] width 0 height 13
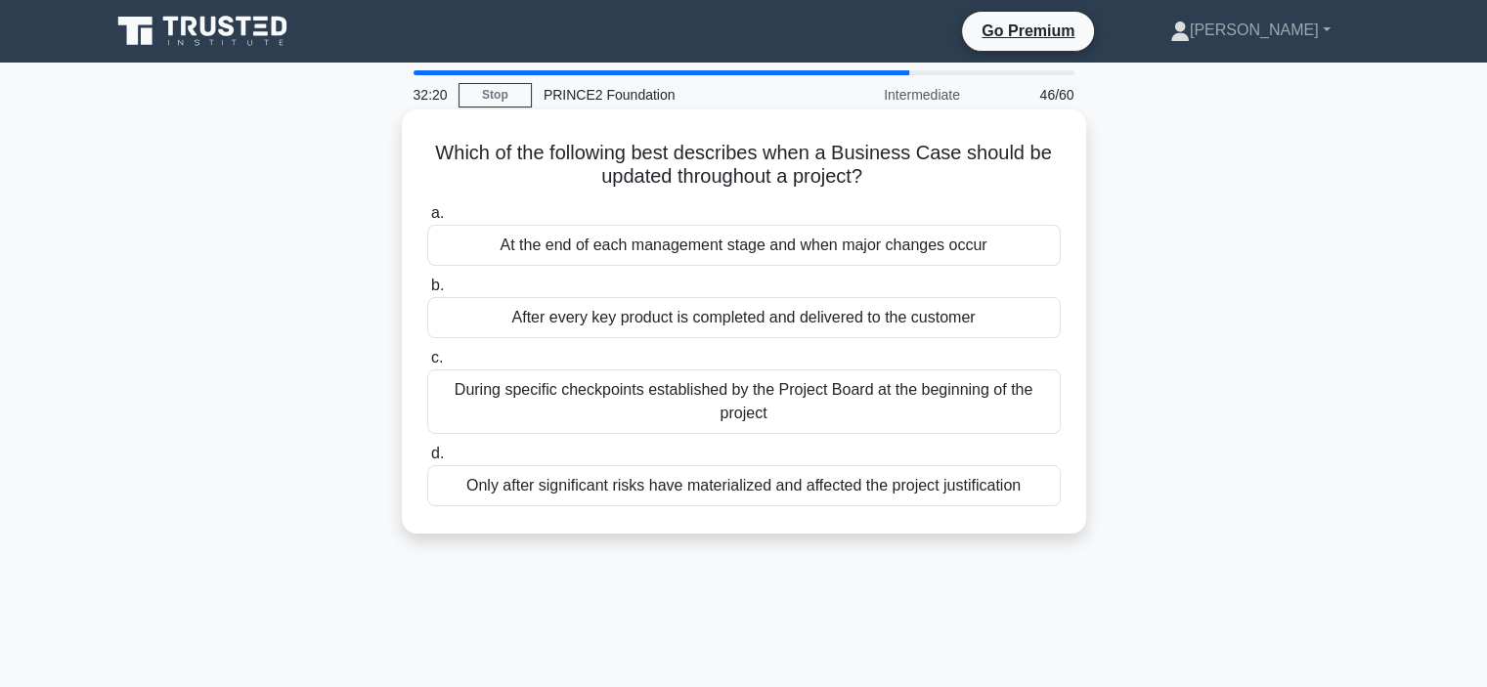
click at [670, 251] on div "At the end of each management stage and when major changes occur" at bounding box center [744, 245] width 634 height 41
click at [427, 220] on input "a. At the end of each management stage and when major changes occur" at bounding box center [427, 213] width 0 height 13
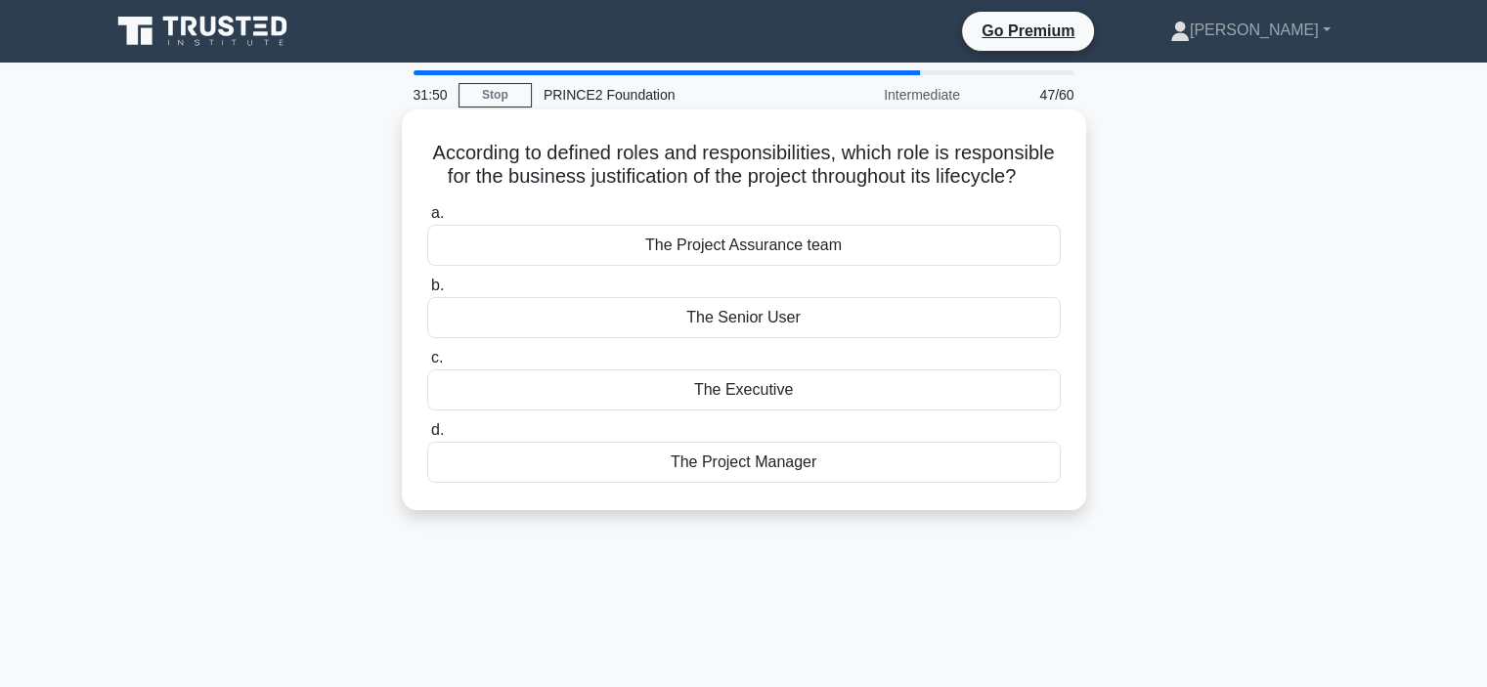
click at [741, 266] on div "The Project Assurance team" at bounding box center [744, 245] width 634 height 41
click at [427, 220] on input "a. The Project Assurance team" at bounding box center [427, 213] width 0 height 13
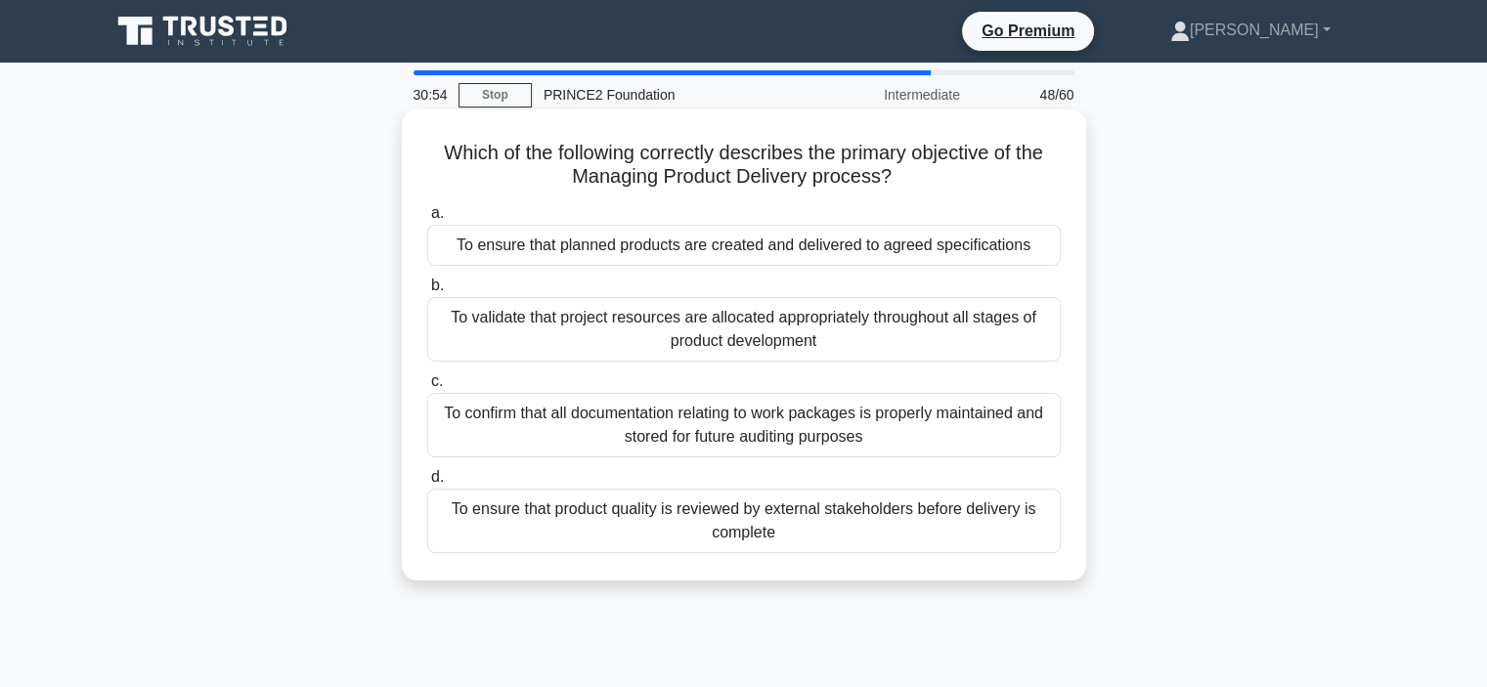
click at [806, 247] on div "To ensure that planned products are created and delivered to agreed specificati…" at bounding box center [744, 245] width 634 height 41
click at [427, 220] on input "a. To ensure that planned products are created and delivered to agreed specific…" at bounding box center [427, 213] width 0 height 13
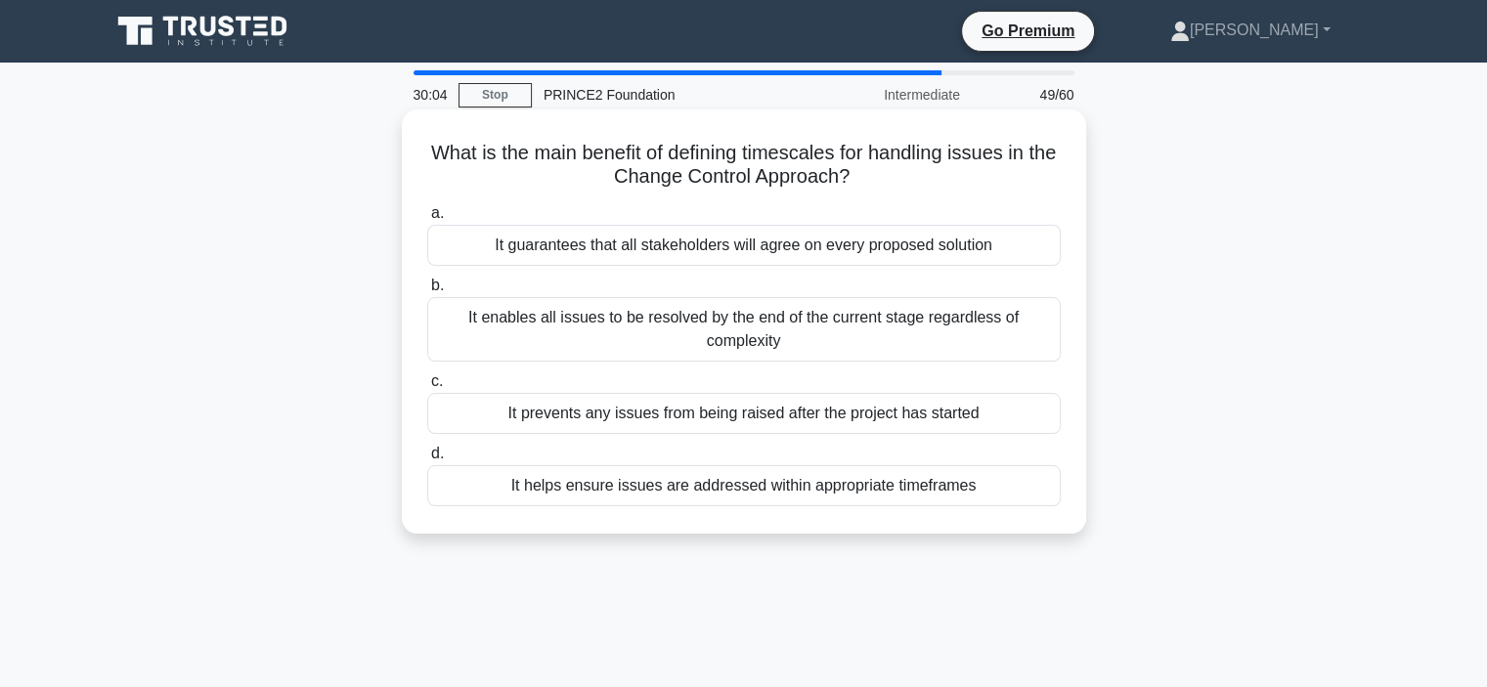
click at [695, 494] on div "It helps ensure issues are addressed within appropriate timeframes" at bounding box center [744, 485] width 634 height 41
click at [427, 461] on input "d. It helps ensure issues are addressed within appropriate timeframes" at bounding box center [427, 454] width 0 height 13
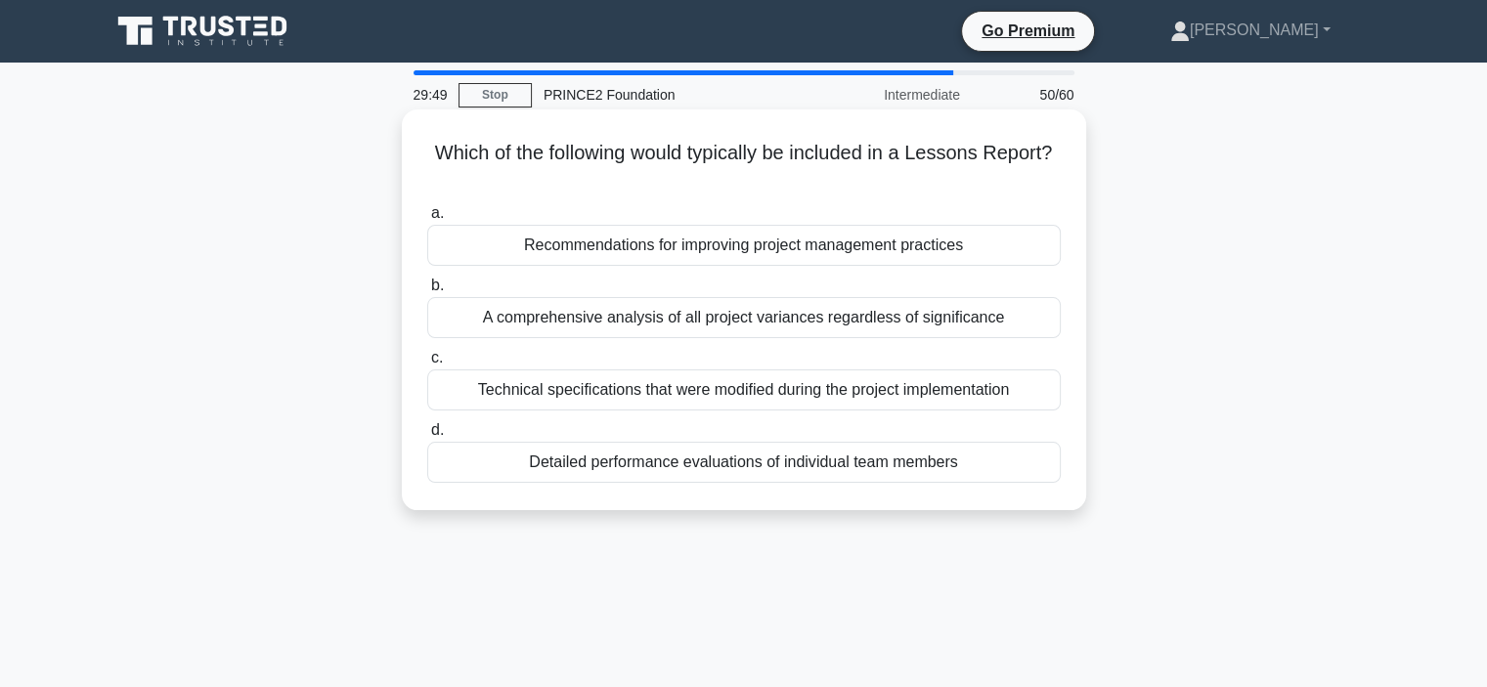
click at [656, 244] on div "Recommendations for improving project management practices" at bounding box center [744, 245] width 634 height 41
click at [427, 220] on input "a. Recommendations for improving project management practices" at bounding box center [427, 213] width 0 height 13
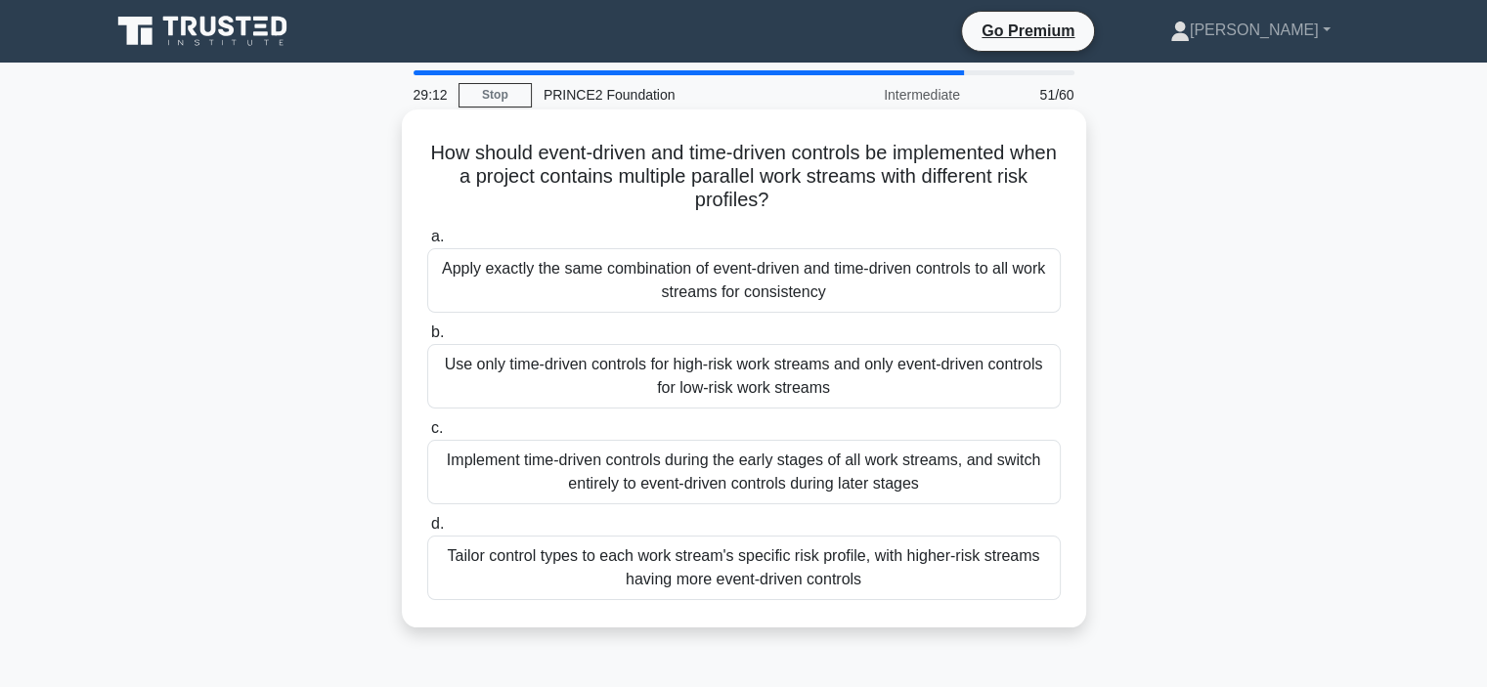
click at [738, 574] on div "Tailor control types to each work stream's specific risk profile, with higher-r…" at bounding box center [744, 568] width 634 height 65
click at [427, 531] on input "d. Tailor control types to each work stream's specific risk profile, with highe…" at bounding box center [427, 524] width 0 height 13
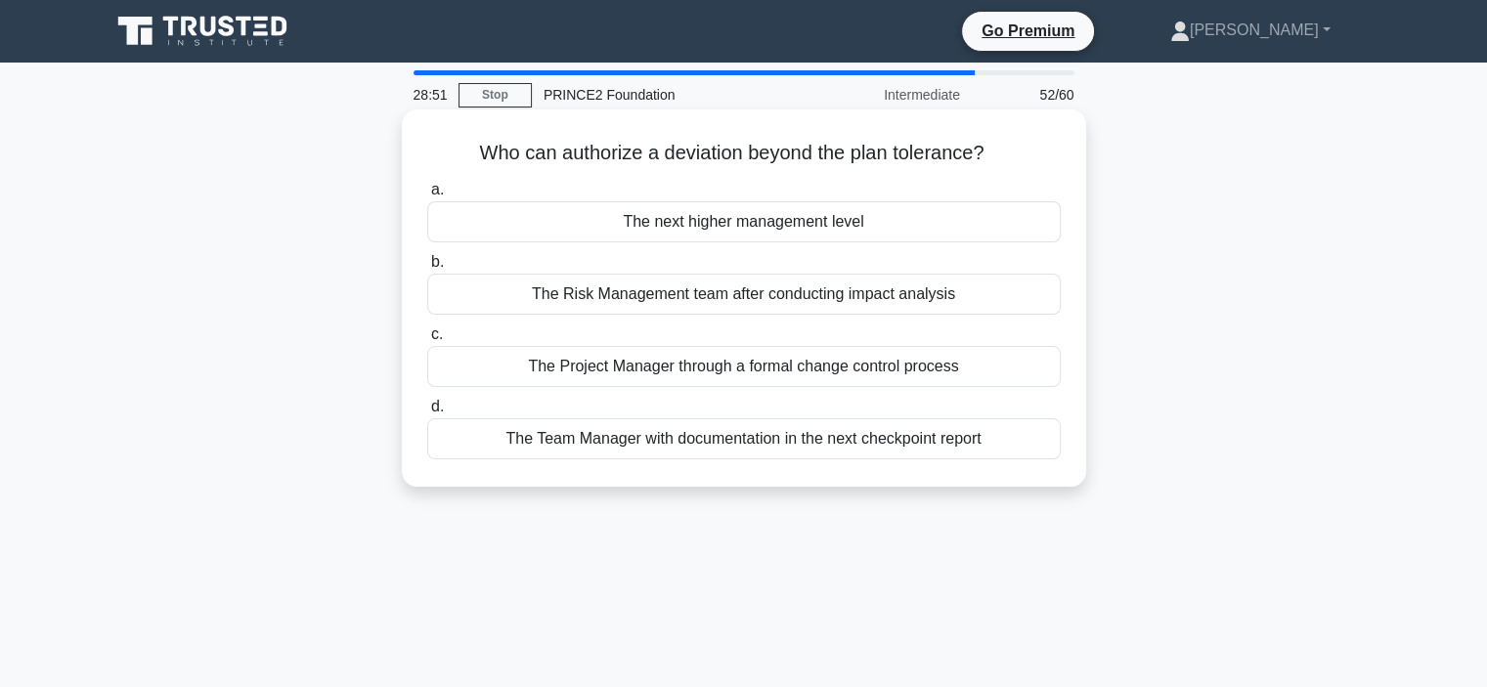
click at [775, 369] on div "The Project Manager through a formal change control process" at bounding box center [744, 366] width 634 height 41
click at [427, 341] on input "c. The Project Manager through a formal change control process" at bounding box center [427, 335] width 0 height 13
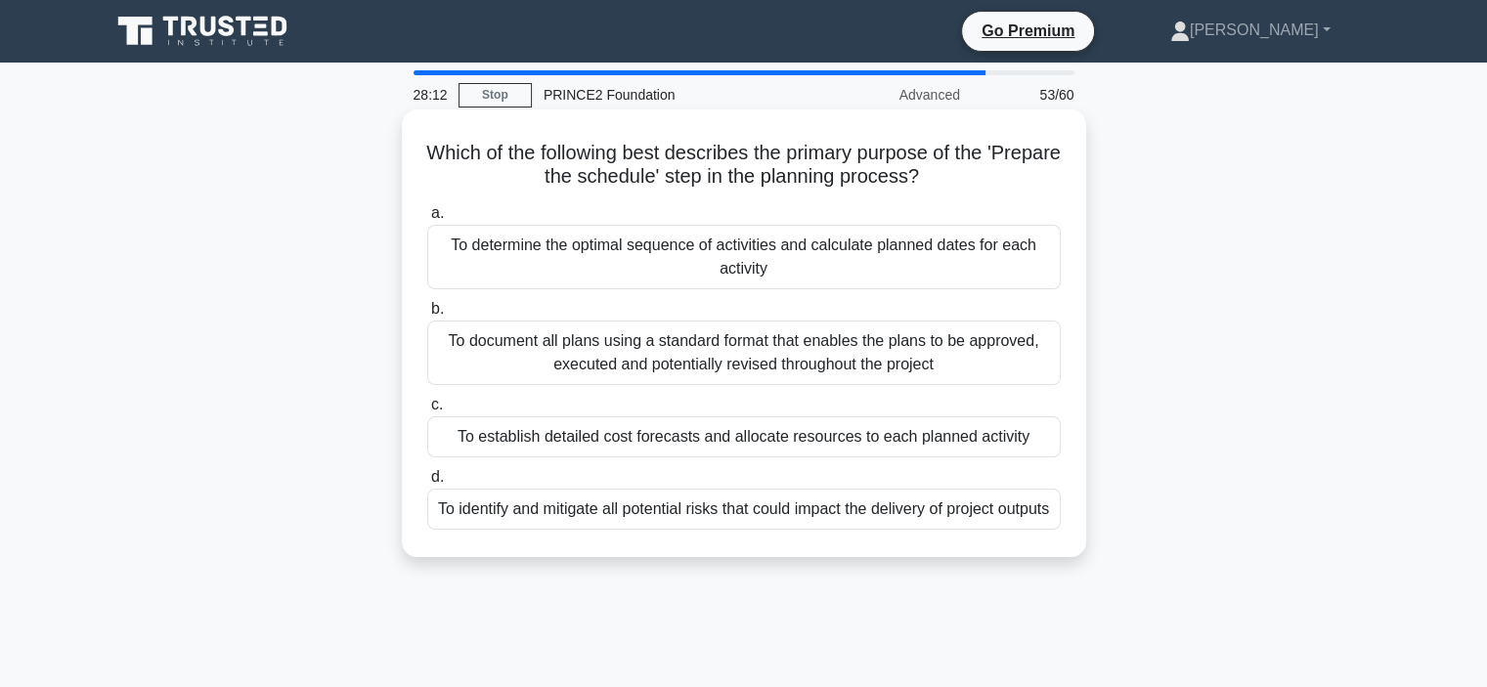
click at [693, 261] on div "To determine the optimal sequence of activities and calculate planned dates for…" at bounding box center [744, 257] width 634 height 65
click at [427, 220] on input "a. To determine the optimal sequence of activities and calculate planned dates …" at bounding box center [427, 213] width 0 height 13
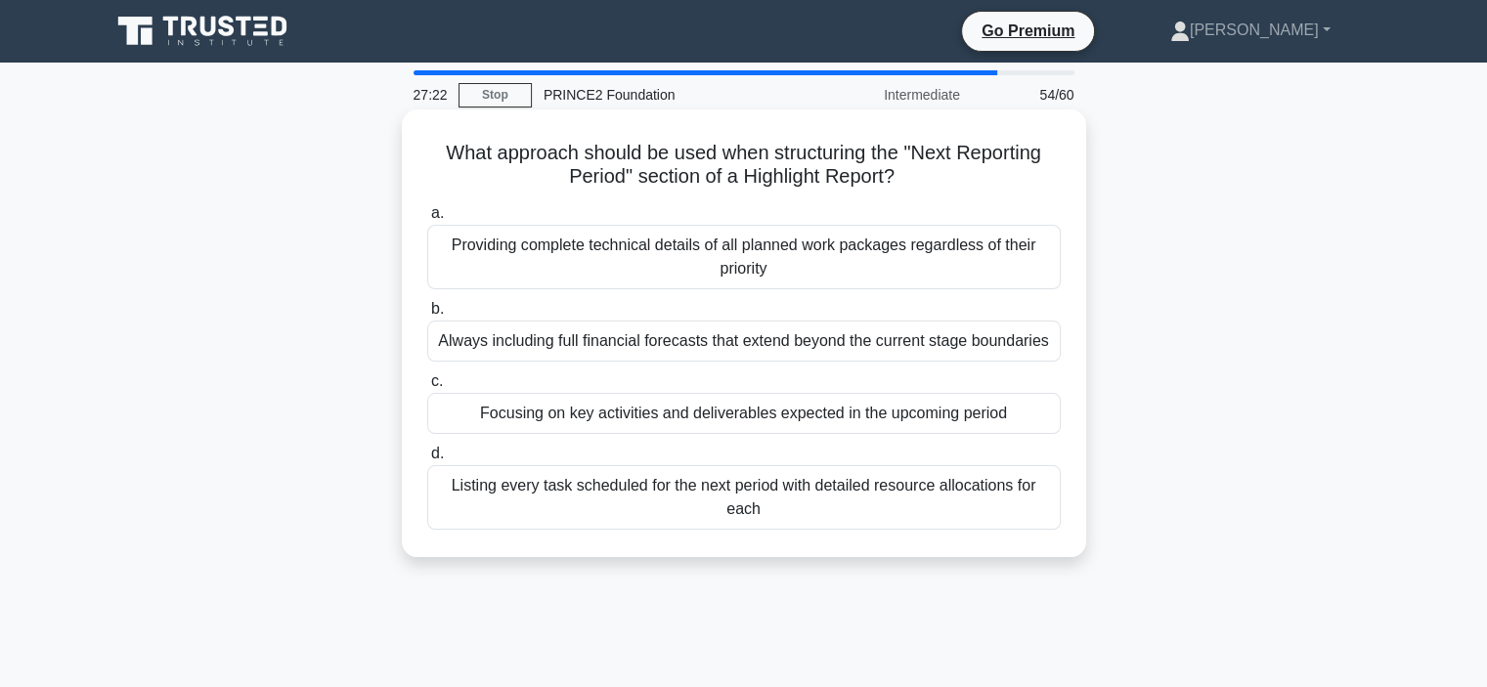
click at [717, 423] on div "Focusing on key activities and deliverables expected in the upcoming period" at bounding box center [744, 413] width 634 height 41
click at [427, 388] on input "c. Focusing on key activities and deliverables expected in the upcoming period" at bounding box center [427, 381] width 0 height 13
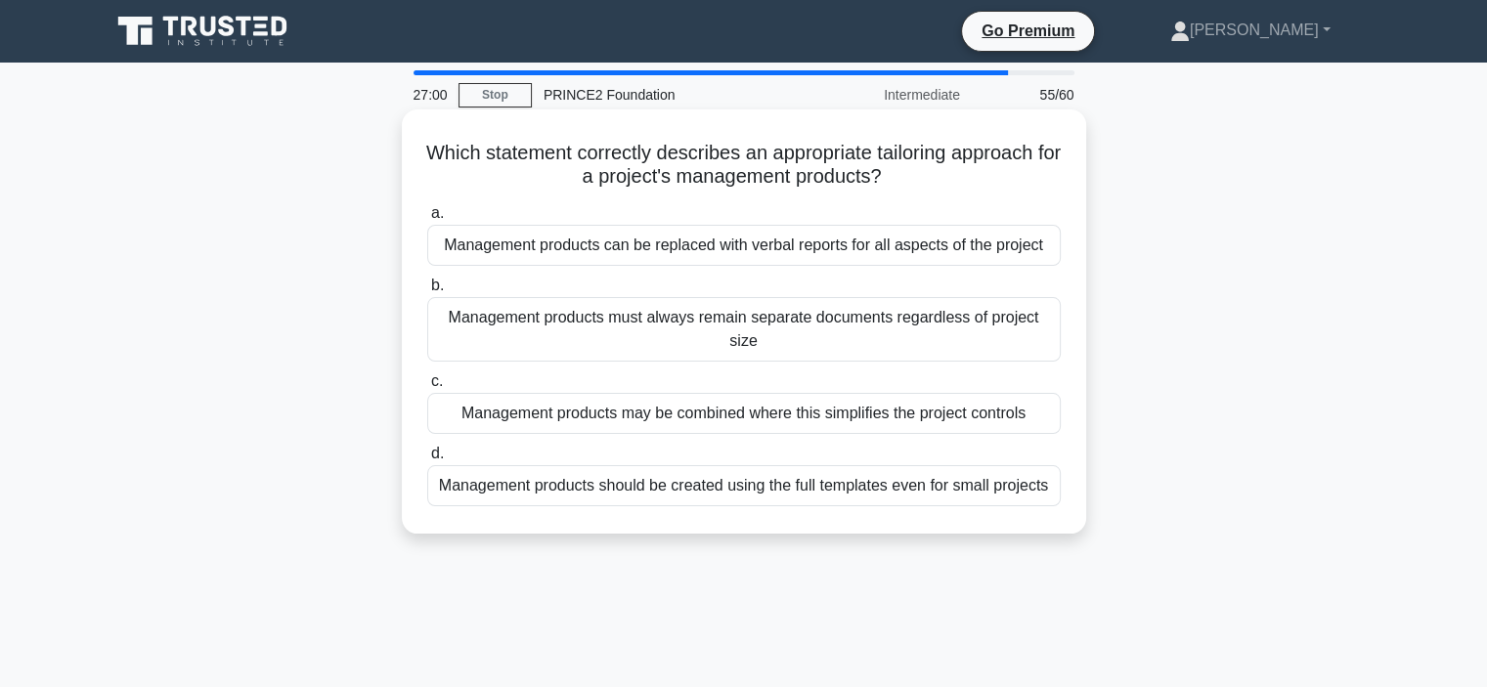
click at [656, 418] on div "Management products may be combined where this simplifies the project controls" at bounding box center [744, 413] width 634 height 41
click at [427, 388] on input "c. Management products may be combined where this simplifies the project contro…" at bounding box center [427, 381] width 0 height 13
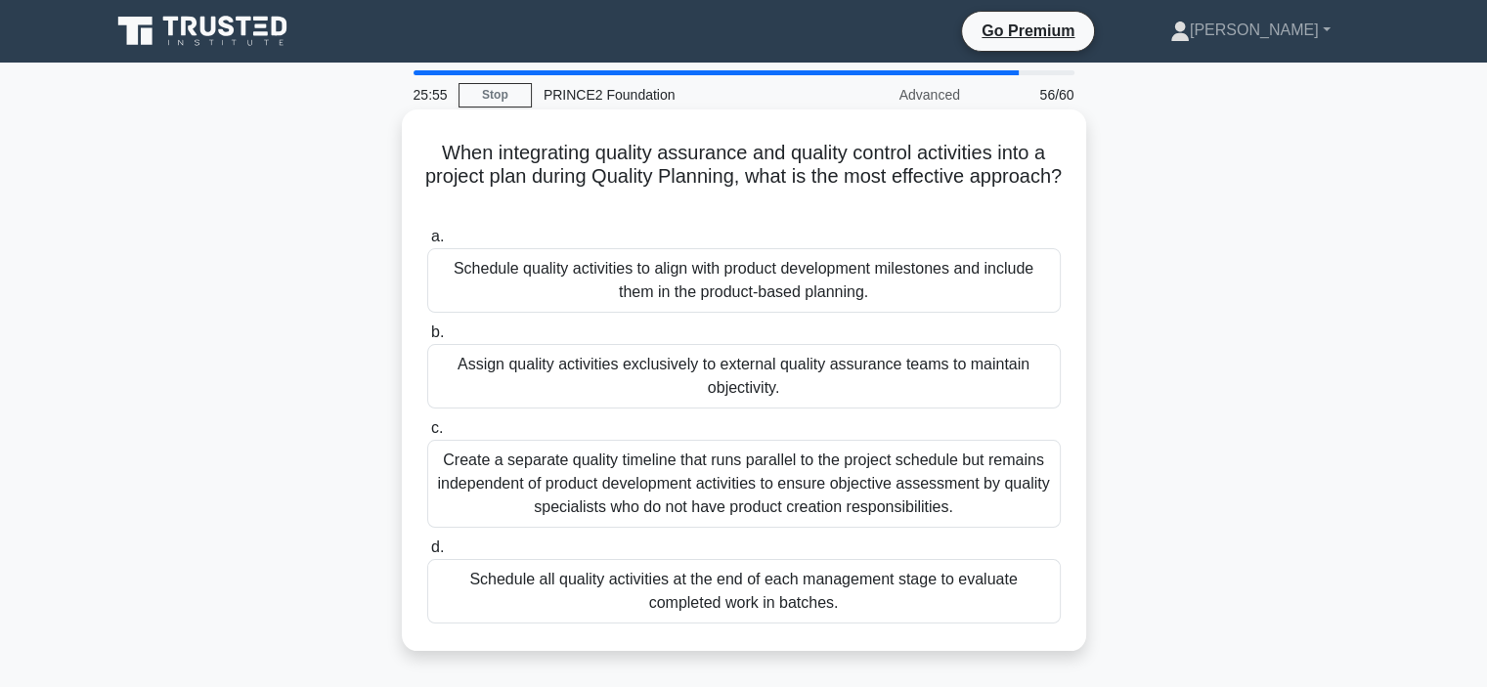
click at [806, 481] on div "Create a separate quality timeline that runs parallel to the project schedule b…" at bounding box center [744, 484] width 634 height 88
click at [427, 435] on input "c. Create a separate quality timeline that runs parallel to the project schedul…" at bounding box center [427, 428] width 0 height 13
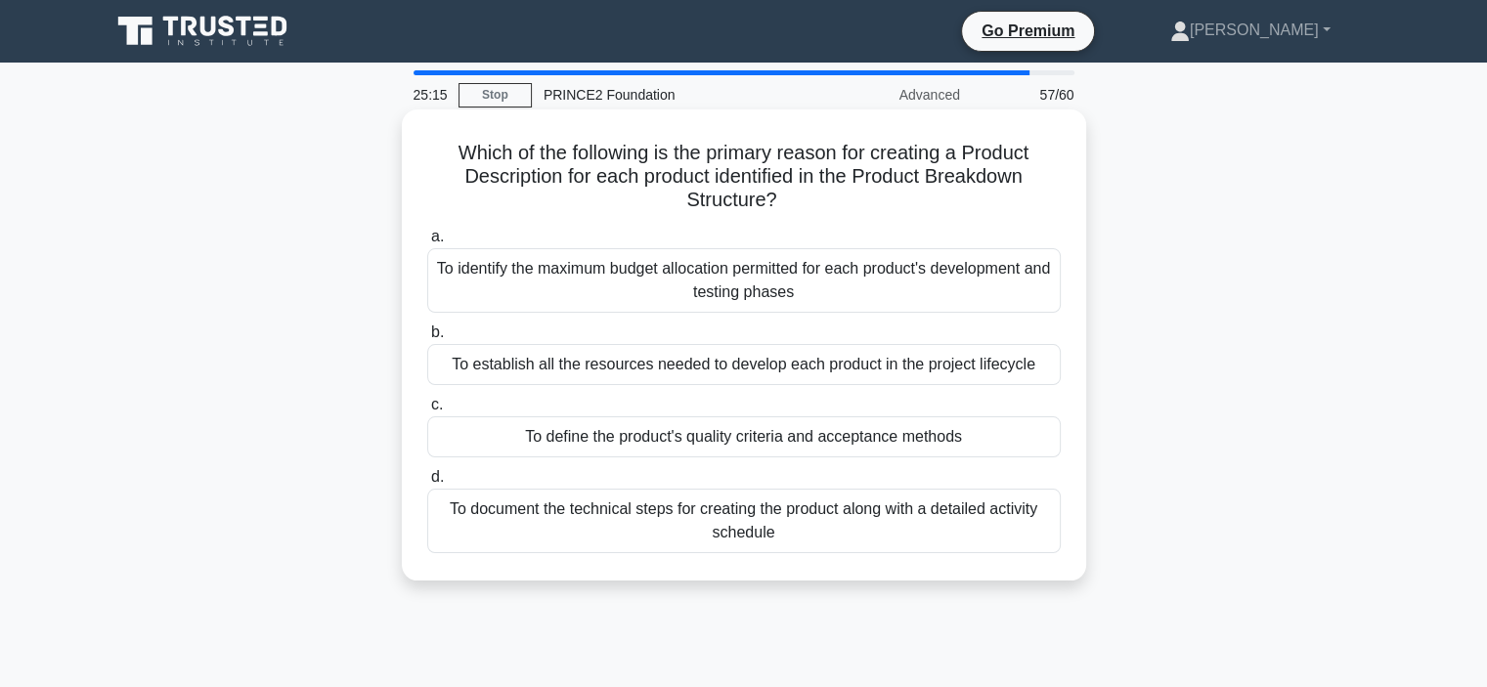
click at [755, 436] on div "To define the product's quality criteria and acceptance methods" at bounding box center [744, 437] width 634 height 41
click at [427, 412] on input "c. To define the product's quality criteria and acceptance methods" at bounding box center [427, 405] width 0 height 13
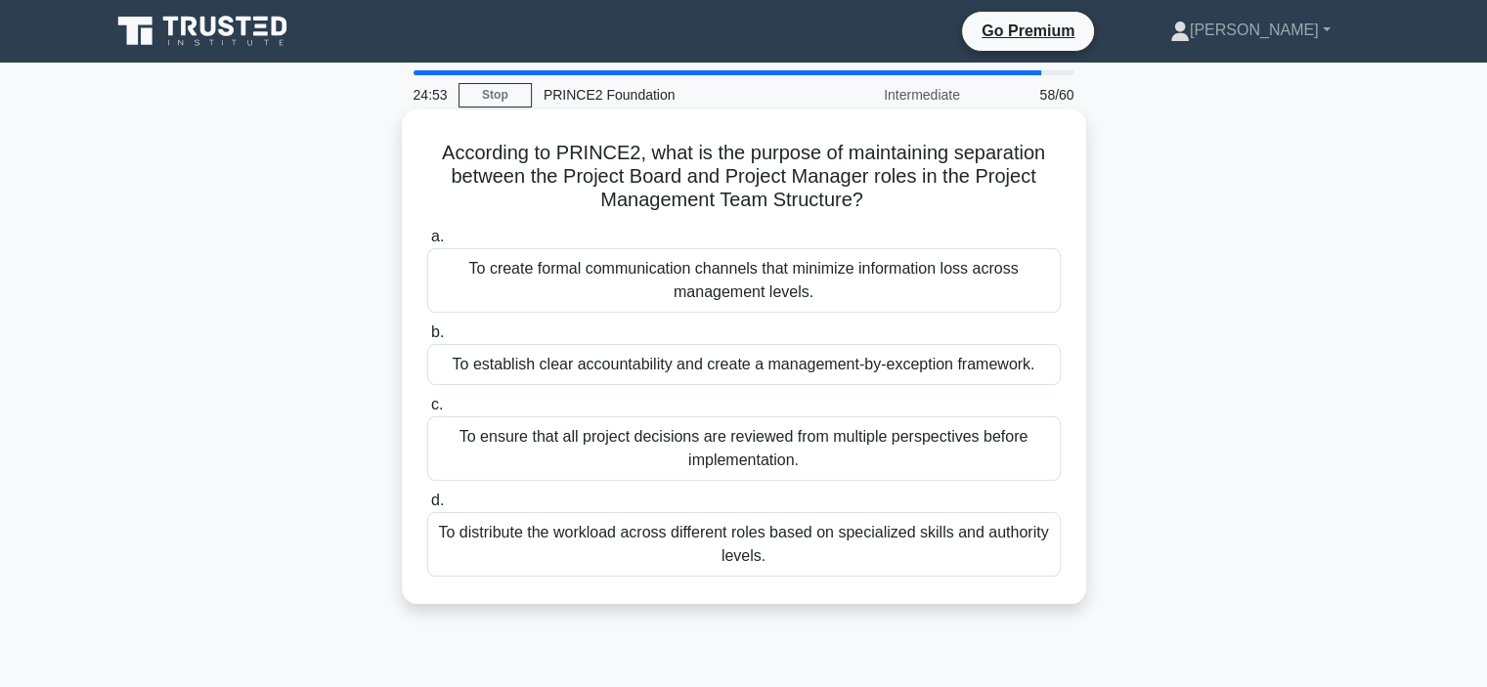
click at [630, 370] on div "To establish clear accountability and create a management-by-exception framewor…" at bounding box center [744, 364] width 634 height 41
click at [427, 339] on input "b. To establish clear accountability and create a management-by-exception frame…" at bounding box center [427, 333] width 0 height 13
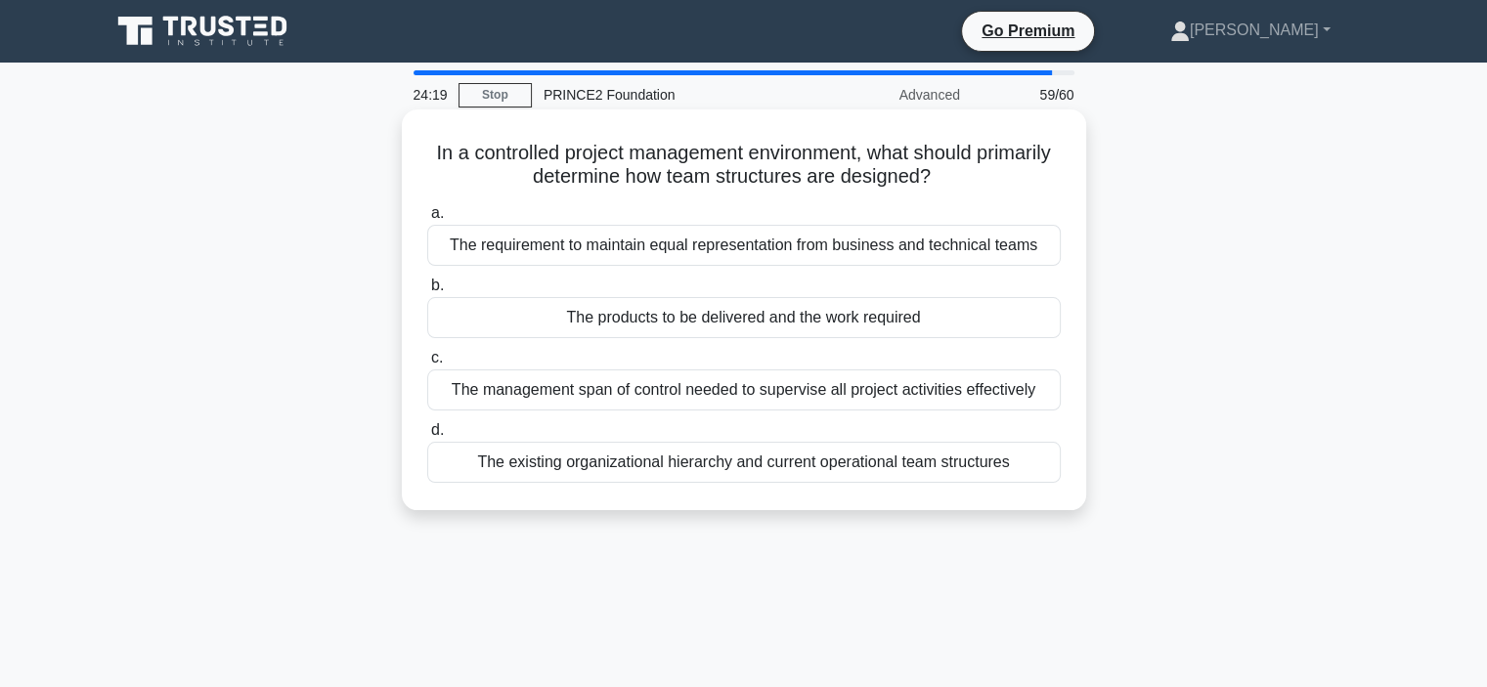
click at [621, 325] on div "The products to be delivered and the work required" at bounding box center [744, 317] width 634 height 41
click at [427, 292] on input "b. The products to be delivered and the work required" at bounding box center [427, 286] width 0 height 13
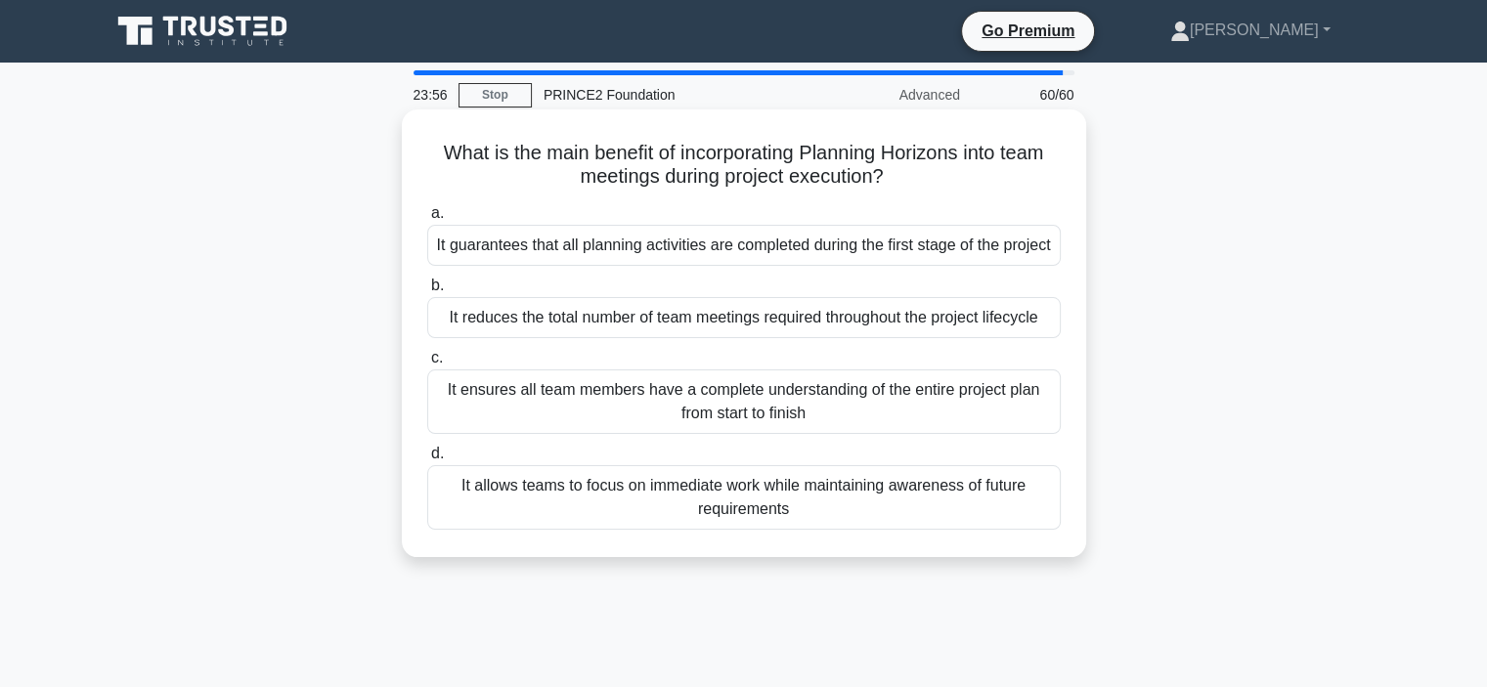
click at [752, 525] on div "It allows teams to focus on immediate work while maintaining awareness of futur…" at bounding box center [744, 497] width 634 height 65
click at [427, 461] on input "d. It allows teams to focus on immediate work while maintaining awareness of fu…" at bounding box center [427, 454] width 0 height 13
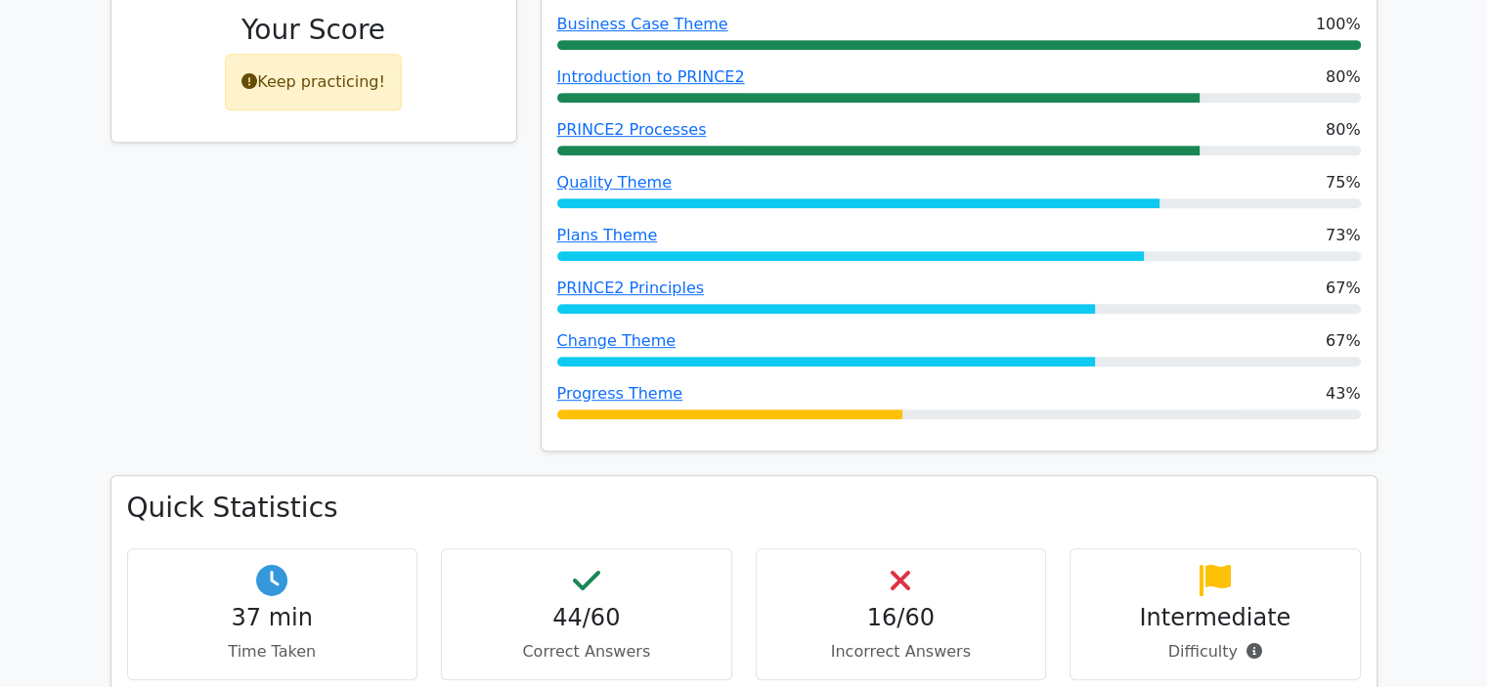
scroll to position [1467, 0]
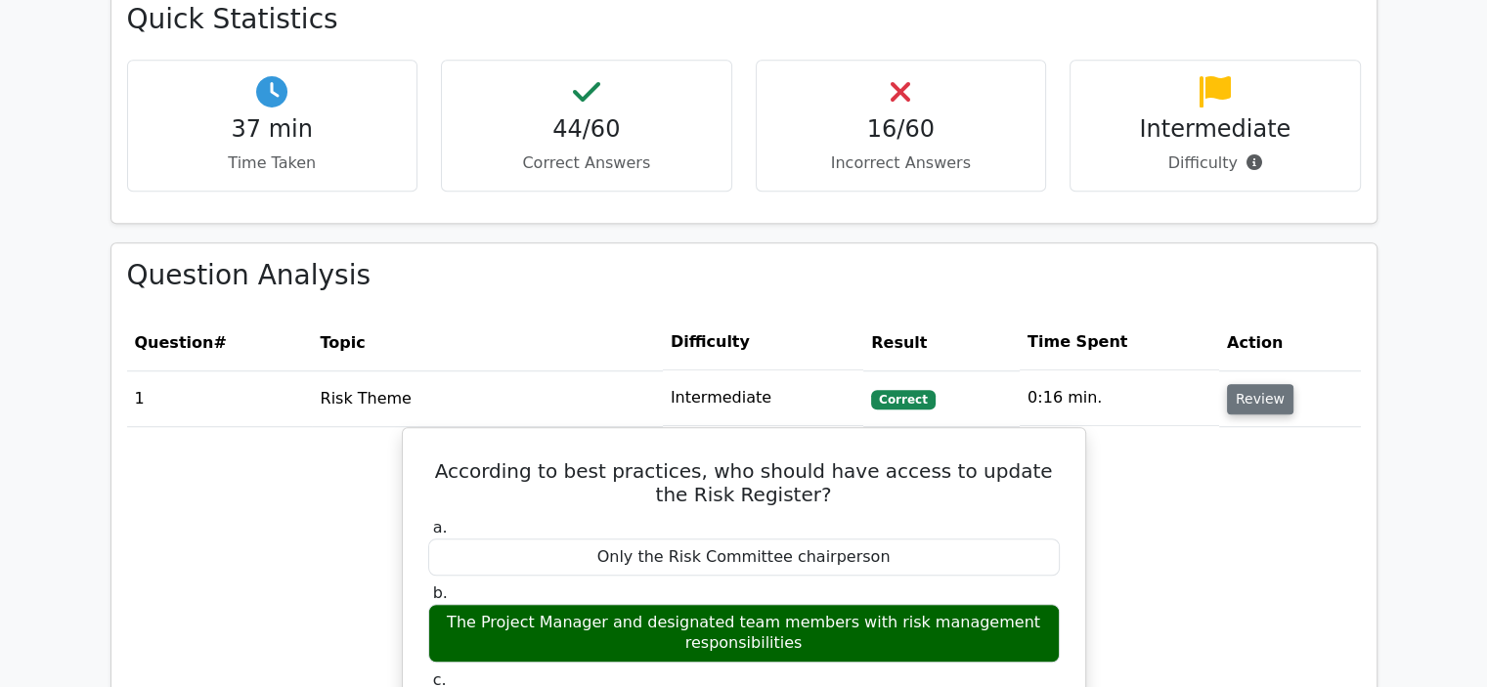
click at [1240, 394] on button "Review" at bounding box center [1260, 399] width 66 height 30
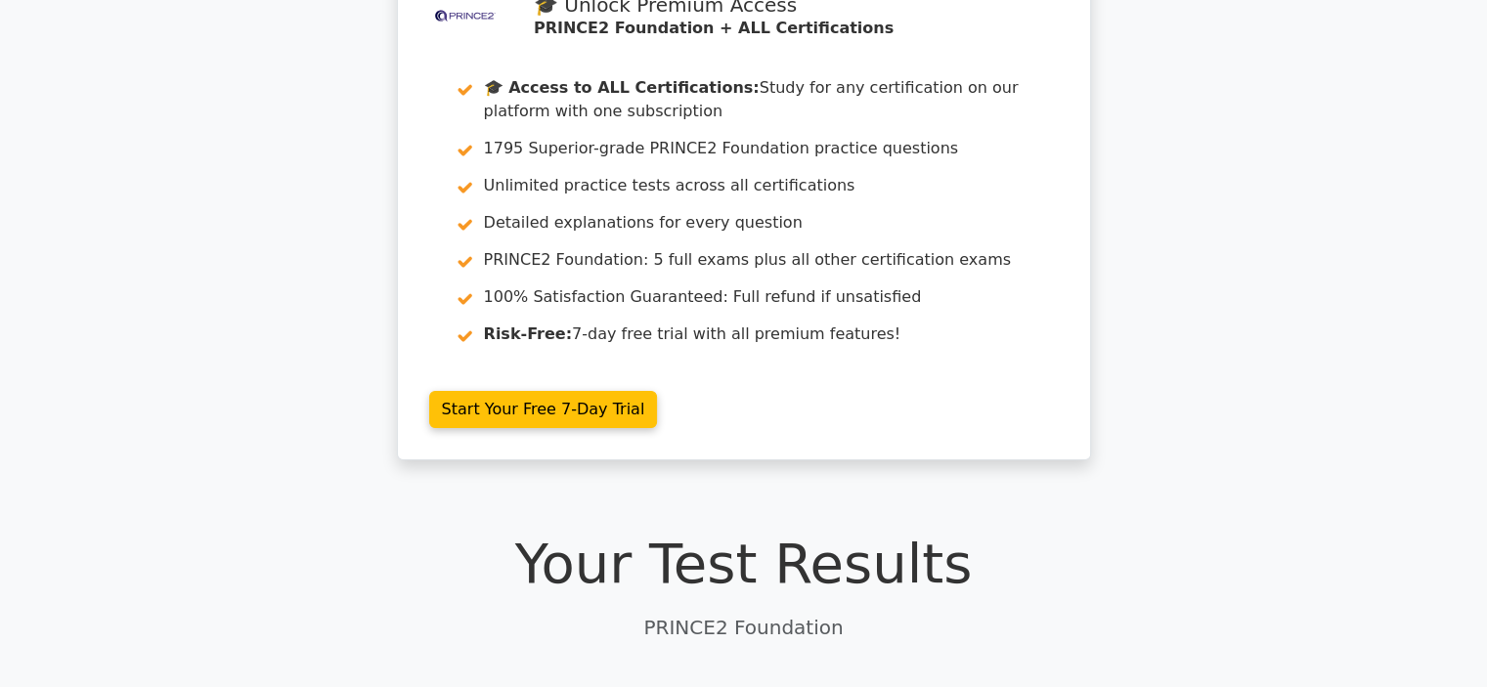
scroll to position [612, 0]
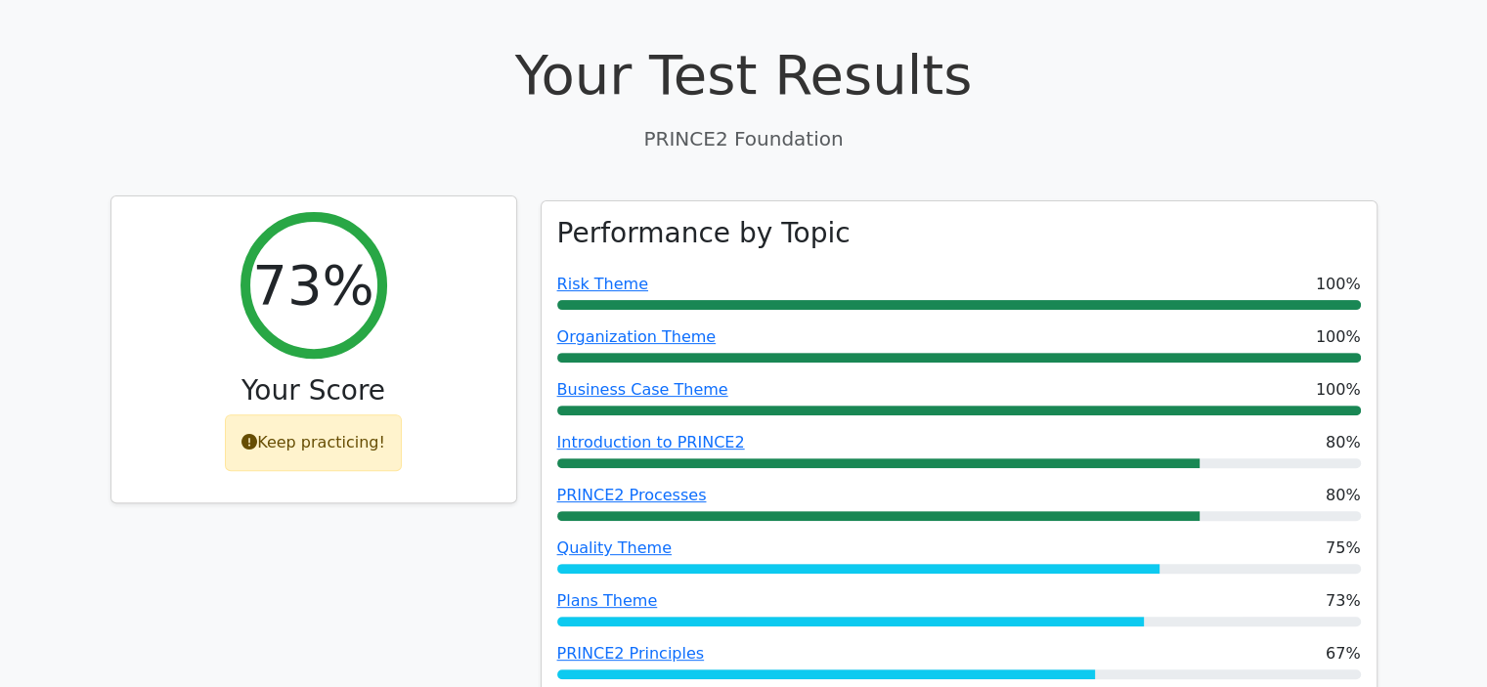
click at [300, 459] on div "Keep practicing!" at bounding box center [313, 443] width 177 height 57
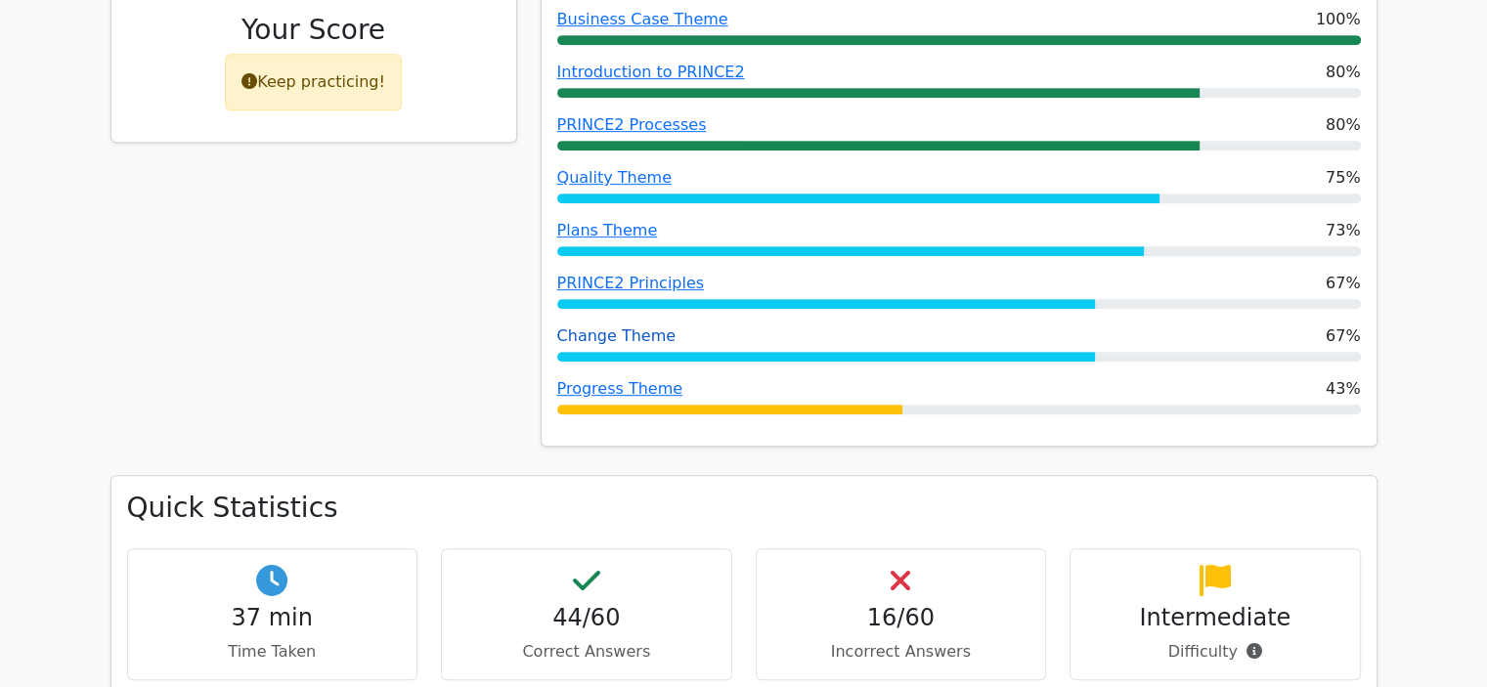
scroll to position [489, 0]
